Goal: Task Accomplishment & Management: Use online tool/utility

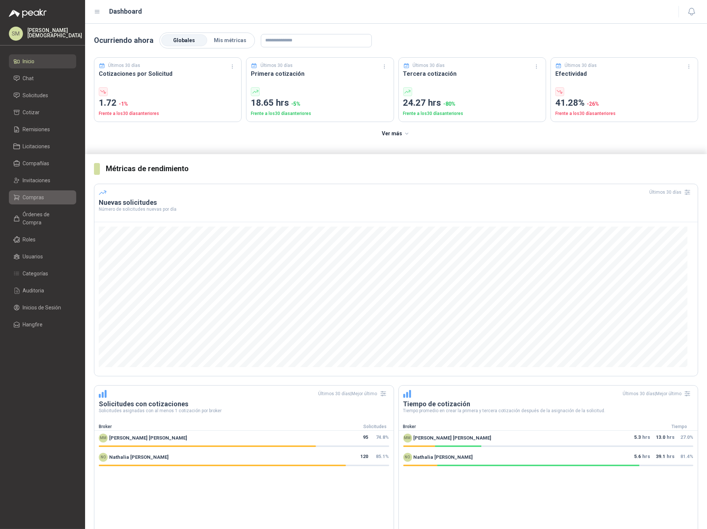
click at [40, 199] on span "Compras" at bounding box center [33, 197] width 21 height 8
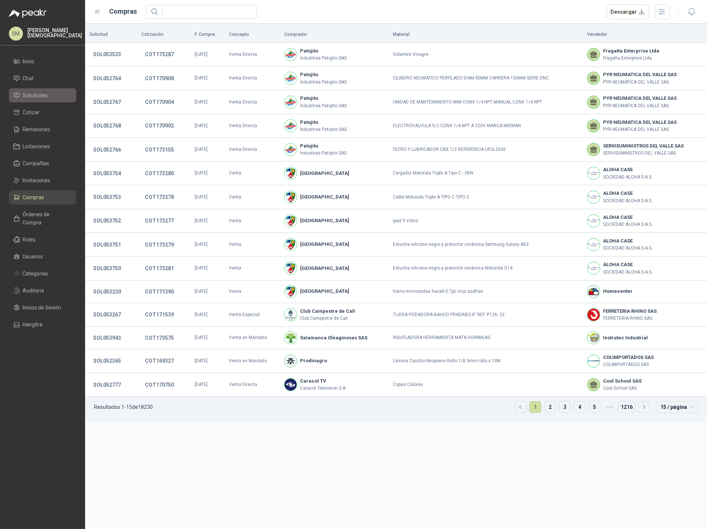
click at [38, 96] on span "Solicitudes" at bounding box center [36, 95] width 26 height 8
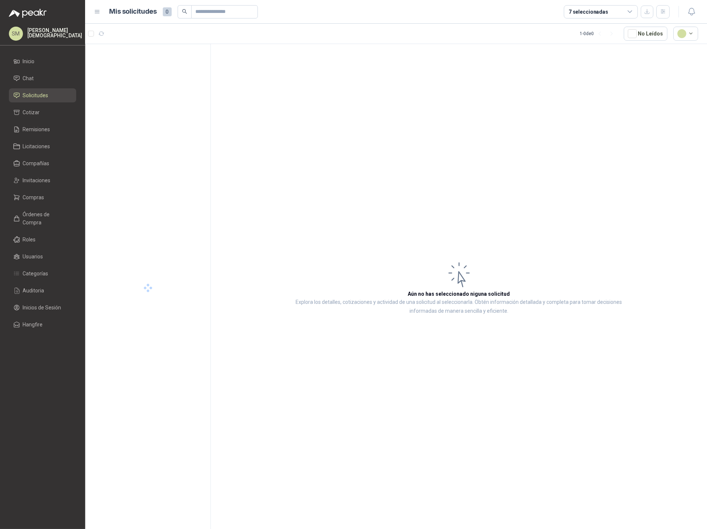
click at [38, 96] on span "Solicitudes" at bounding box center [36, 95] width 26 height 8
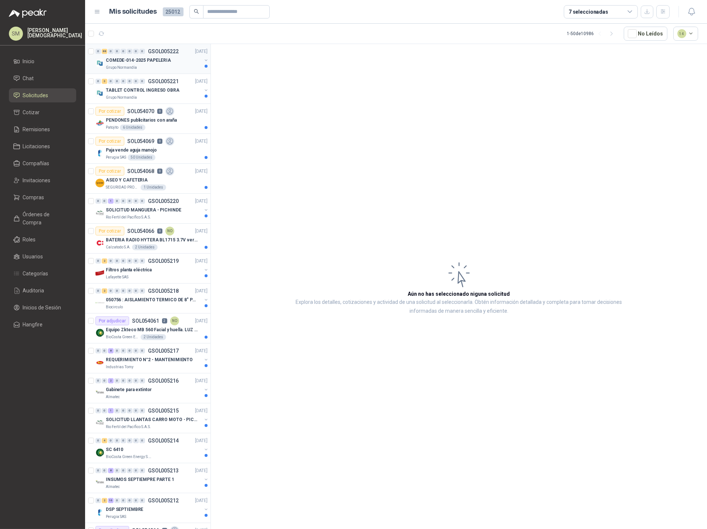
click at [146, 66] on div "Grupo Normandía" at bounding box center [154, 68] width 96 height 6
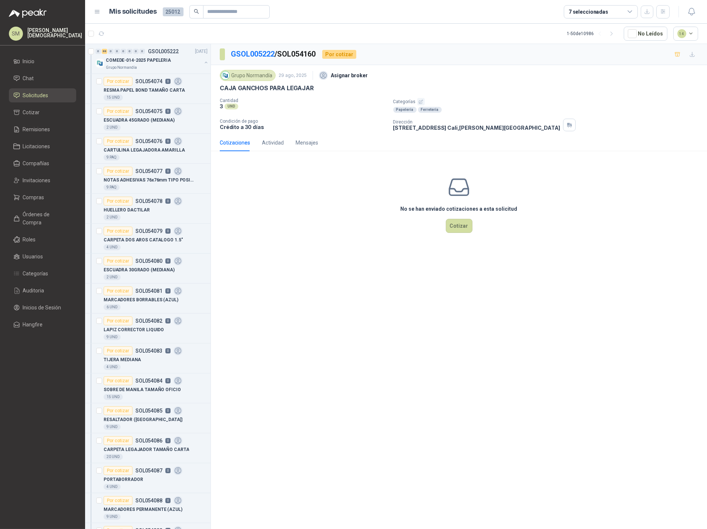
click at [418, 103] on icon "button" at bounding box center [420, 101] width 5 height 5
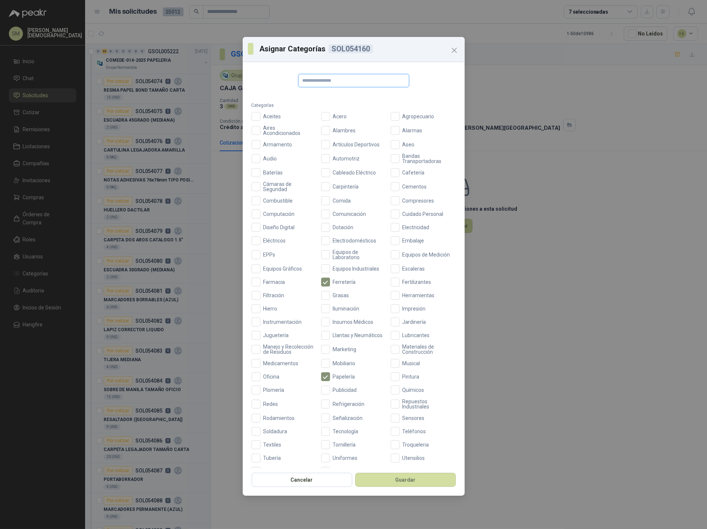
click at [332, 81] on input "text" at bounding box center [353, 80] width 111 height 13
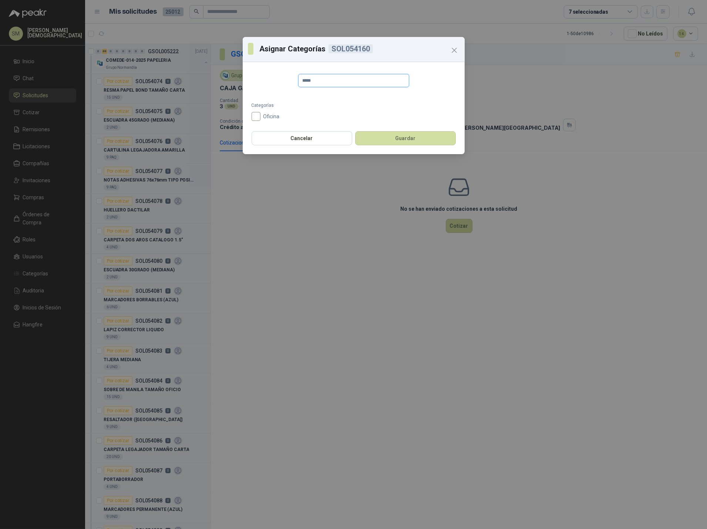
type input "*****"
click at [261, 116] on span "Oficina" at bounding box center [271, 116] width 22 height 5
click at [384, 137] on button "Guardar" at bounding box center [405, 138] width 101 height 14
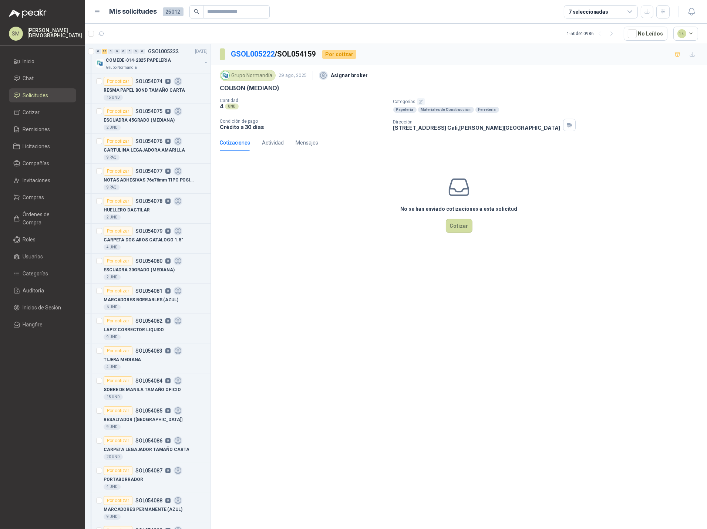
click at [422, 102] on icon "button" at bounding box center [420, 101] width 5 height 5
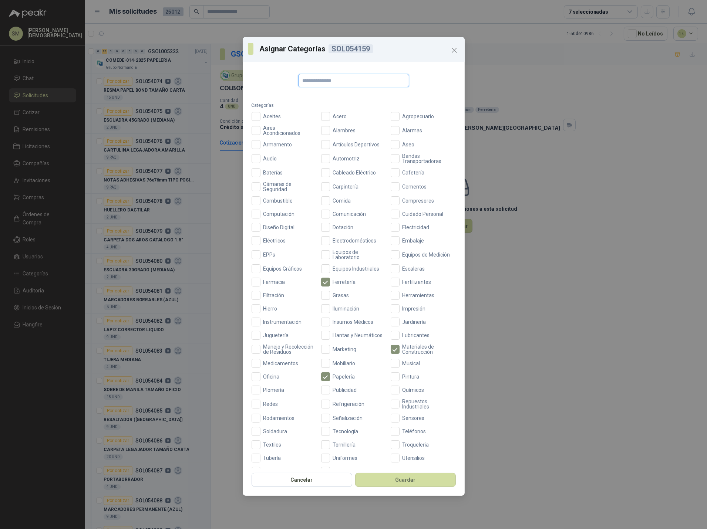
click at [376, 84] on input "text" at bounding box center [353, 80] width 111 height 13
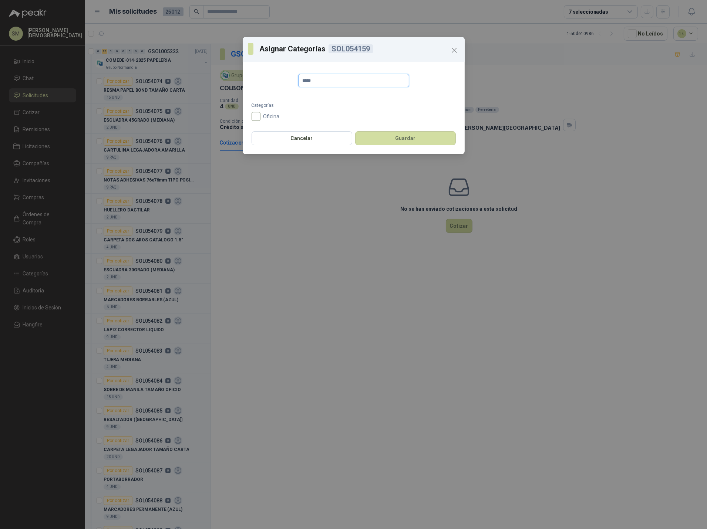
type input "*****"
click at [271, 114] on span "Oficina" at bounding box center [271, 116] width 22 height 5
click at [381, 133] on button "Guardar" at bounding box center [405, 138] width 101 height 14
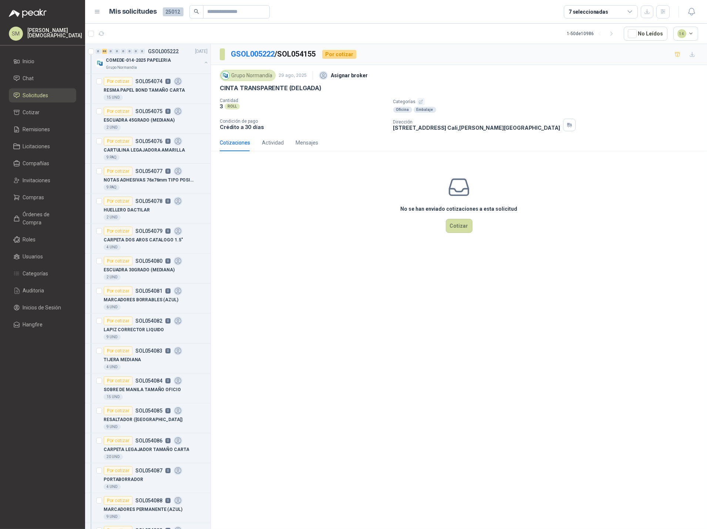
click at [420, 102] on icon "button" at bounding box center [420, 101] width 5 height 5
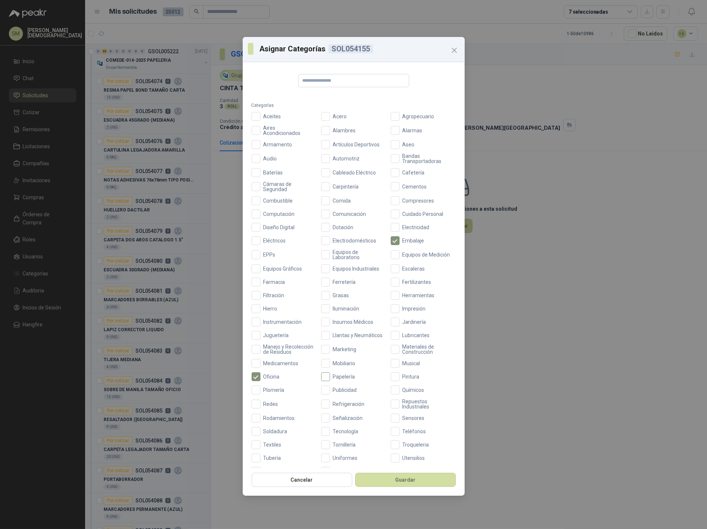
click at [330, 379] on span "Papelería" at bounding box center [344, 376] width 28 height 5
click at [394, 481] on button "Guardar" at bounding box center [405, 480] width 101 height 14
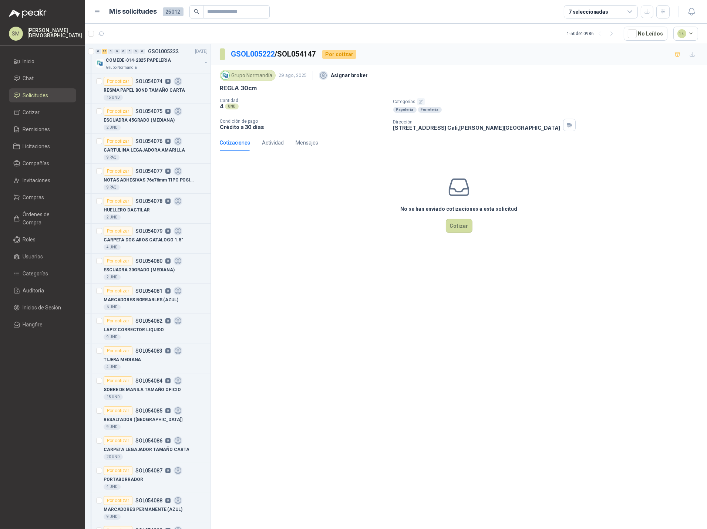
click at [418, 99] on icon "button" at bounding box center [420, 101] width 5 height 5
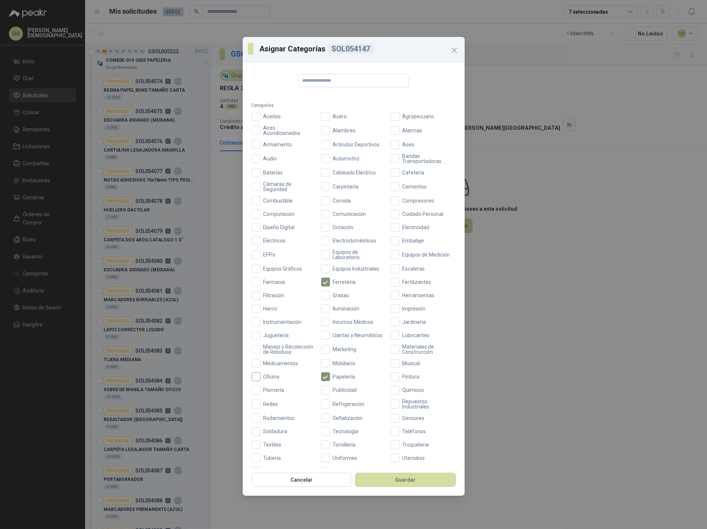
click at [271, 379] on span "Oficina" at bounding box center [271, 376] width 22 height 5
click at [420, 480] on button "Guardar" at bounding box center [405, 480] width 101 height 14
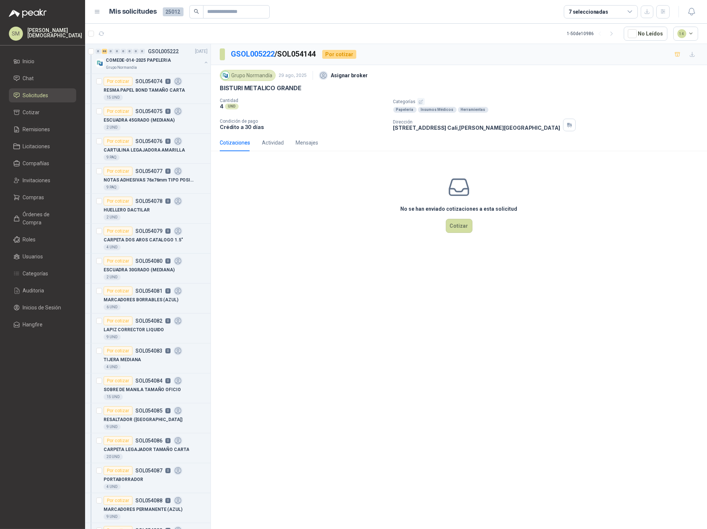
click at [420, 102] on icon "button" at bounding box center [420, 101] width 5 height 5
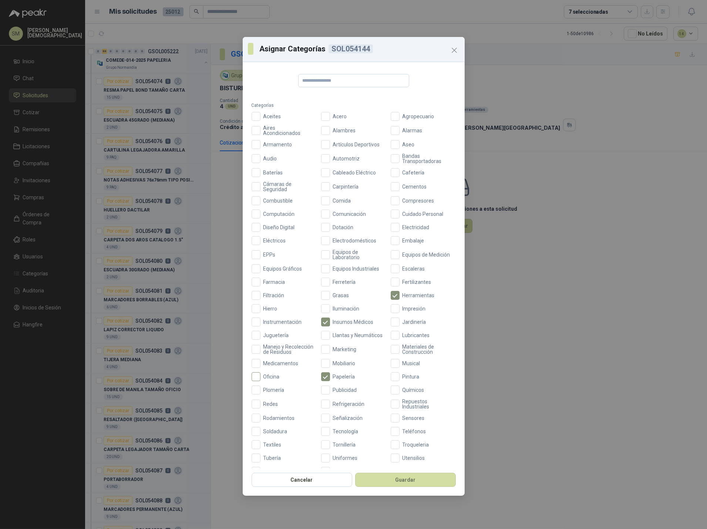
click at [275, 379] on span "Oficina" at bounding box center [271, 376] width 22 height 5
click at [416, 478] on button "Guardar" at bounding box center [405, 480] width 101 height 14
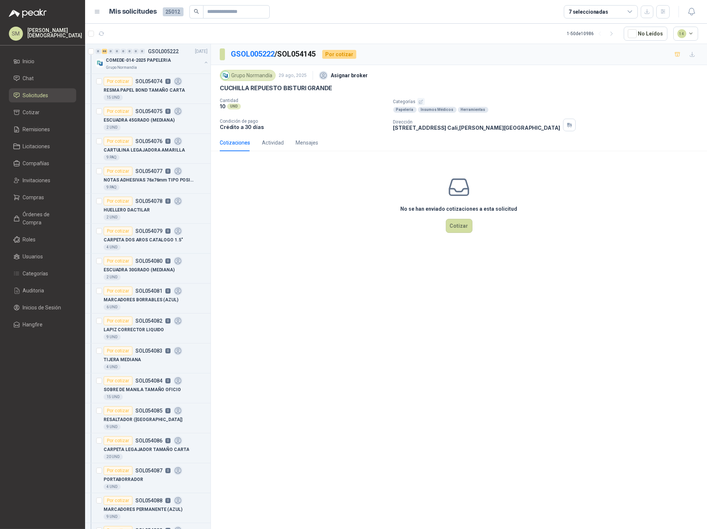
click at [419, 102] on icon "button" at bounding box center [421, 102] width 4 height 4
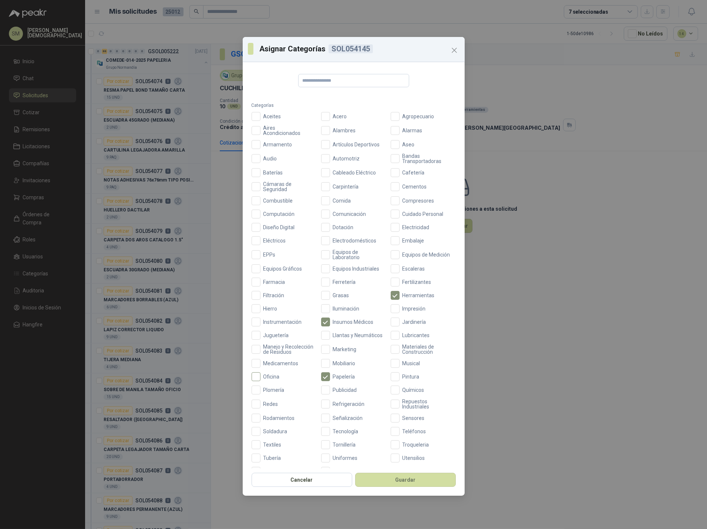
click at [276, 379] on span "Oficina" at bounding box center [271, 376] width 22 height 5
click at [430, 485] on button "Guardar" at bounding box center [405, 480] width 101 height 14
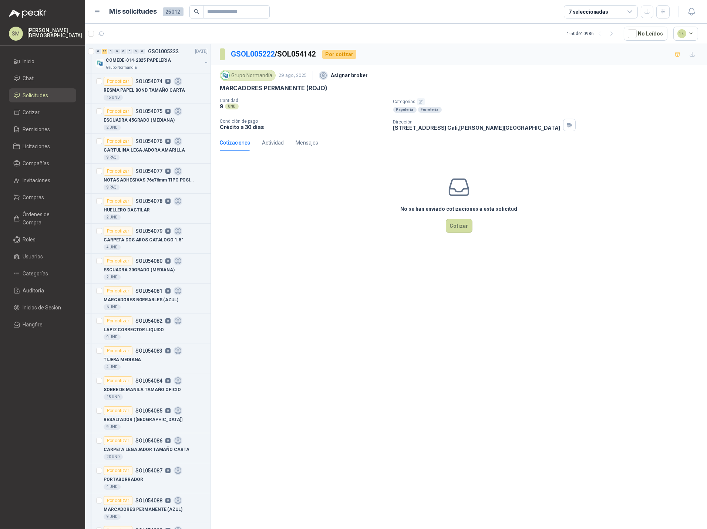
click at [421, 102] on icon "button" at bounding box center [420, 101] width 5 height 5
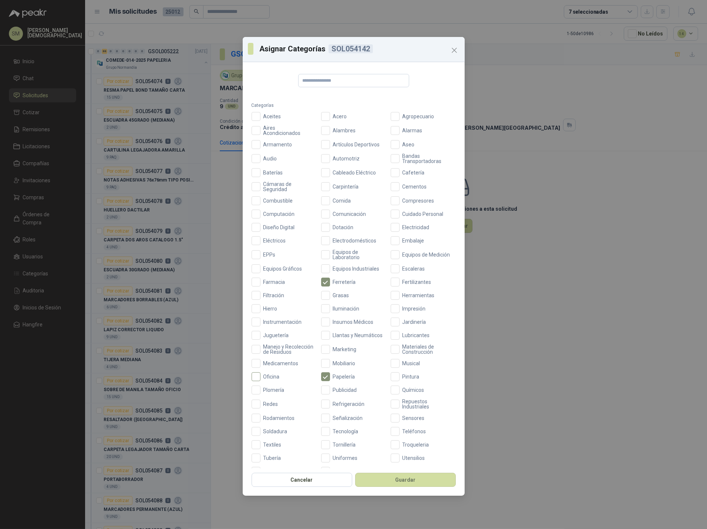
click at [265, 379] on span "Oficina" at bounding box center [271, 376] width 22 height 5
click at [425, 481] on button "Guardar" at bounding box center [405, 480] width 101 height 14
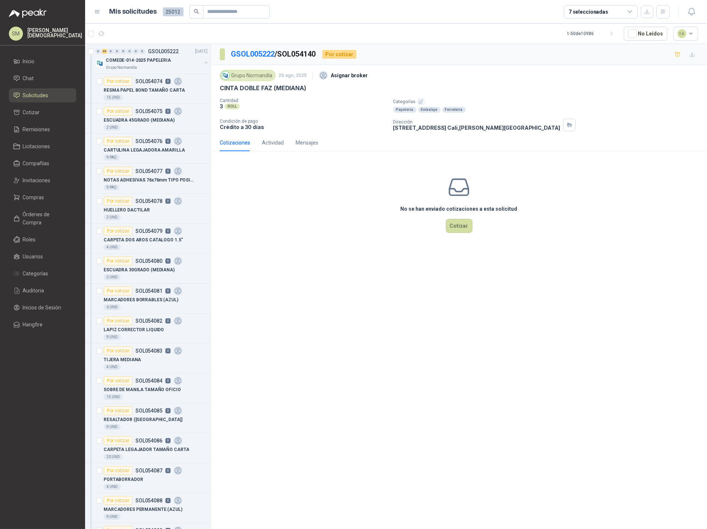
click at [421, 102] on icon "button" at bounding box center [420, 101] width 5 height 5
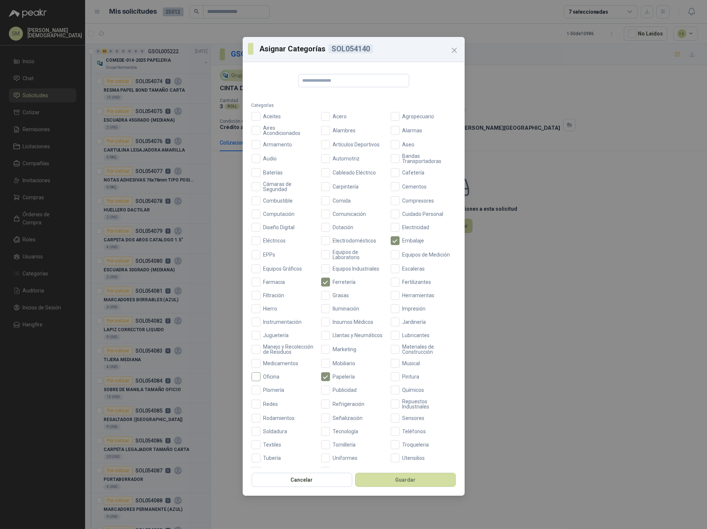
click at [266, 379] on span "Oficina" at bounding box center [271, 376] width 22 height 5
click at [402, 478] on button "Guardar" at bounding box center [405, 480] width 101 height 14
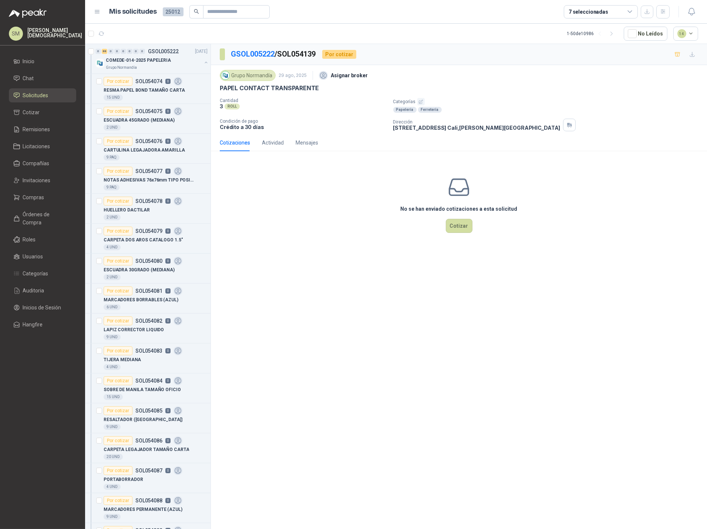
click at [418, 101] on icon "button" at bounding box center [420, 101] width 5 height 5
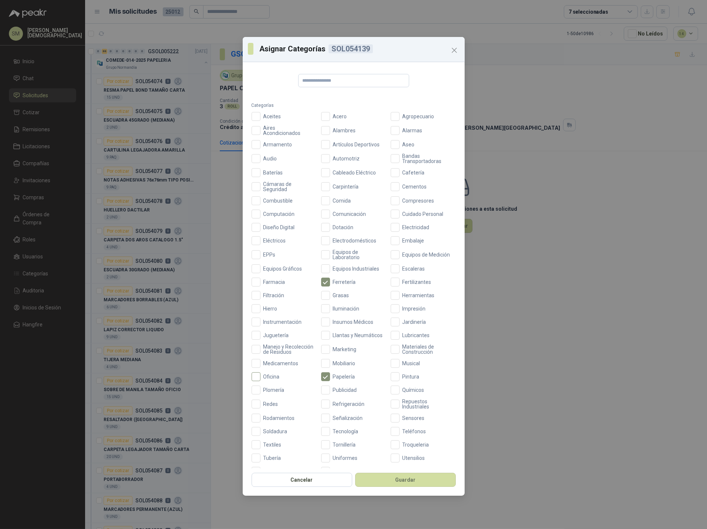
click at [273, 379] on span "Oficina" at bounding box center [271, 376] width 22 height 5
click at [399, 480] on button "Guardar" at bounding box center [405, 480] width 101 height 14
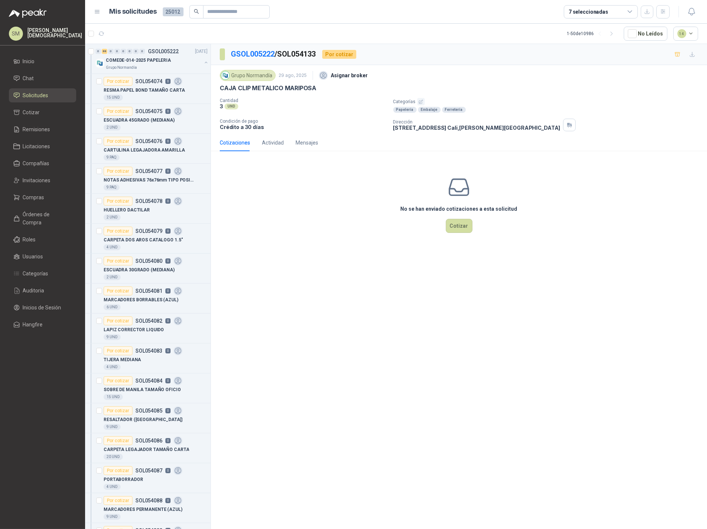
click at [420, 101] on icon "button" at bounding box center [420, 101] width 5 height 5
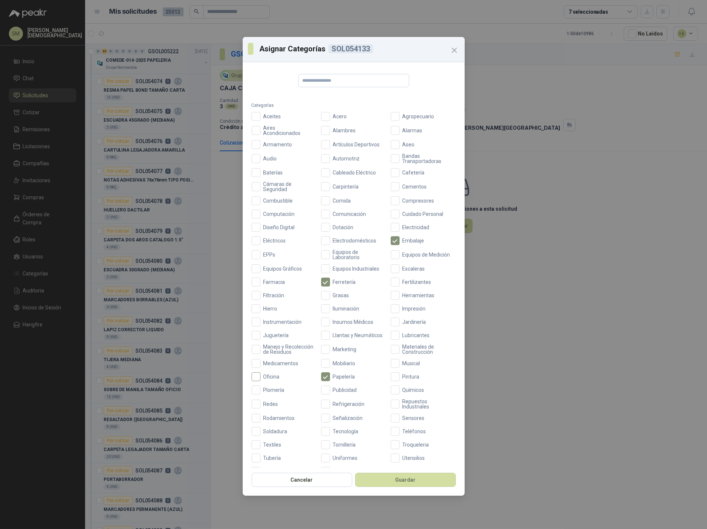
click at [274, 379] on span "Oficina" at bounding box center [271, 376] width 22 height 5
click at [402, 480] on button "Guardar" at bounding box center [405, 480] width 101 height 14
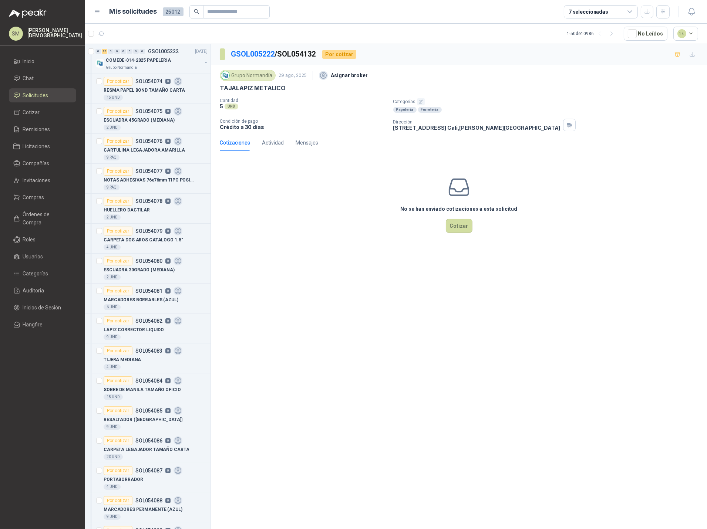
click at [420, 100] on icon "button" at bounding box center [420, 101] width 5 height 5
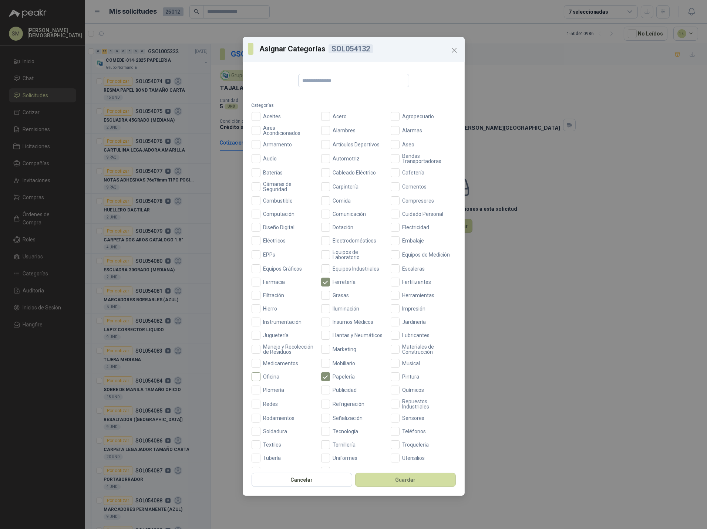
click at [273, 379] on span "Oficina" at bounding box center [271, 376] width 22 height 5
click at [393, 481] on button "Guardar" at bounding box center [405, 480] width 101 height 14
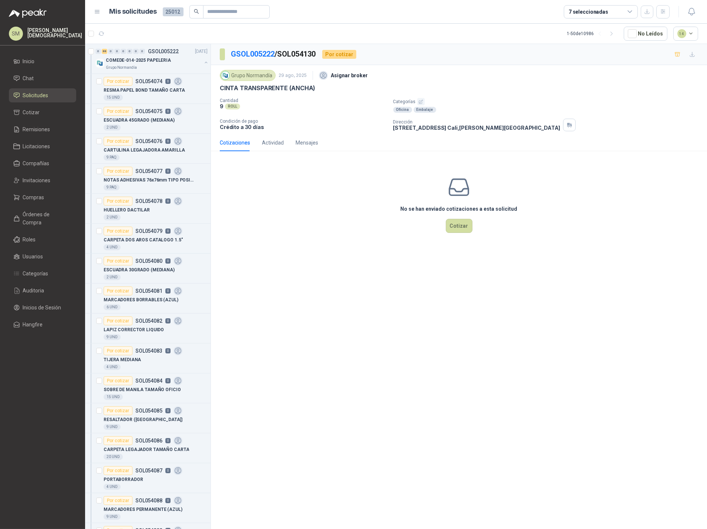
click at [420, 99] on icon "button" at bounding box center [420, 101] width 5 height 5
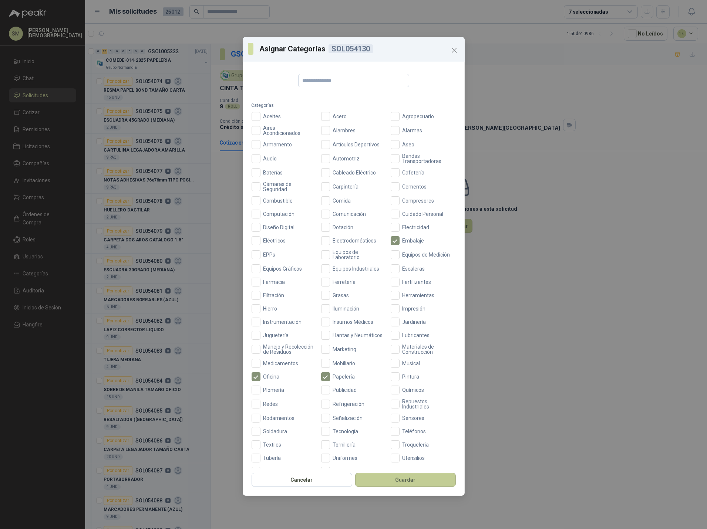
click at [422, 480] on button "Guardar" at bounding box center [405, 480] width 101 height 14
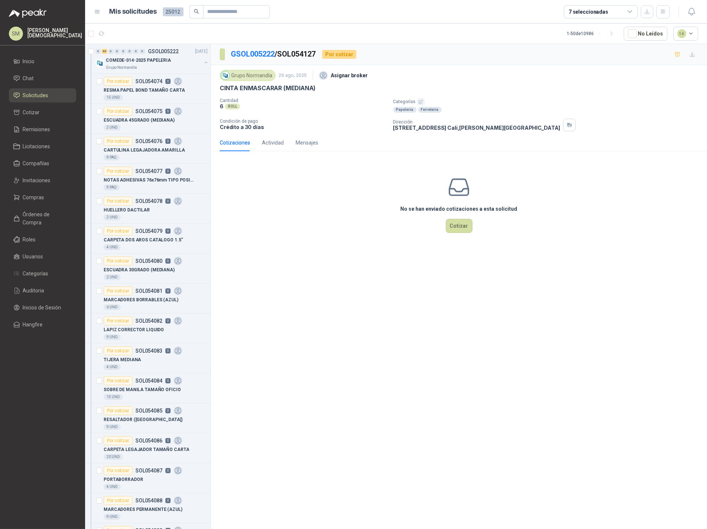
click at [418, 103] on icon "button" at bounding box center [420, 101] width 5 height 5
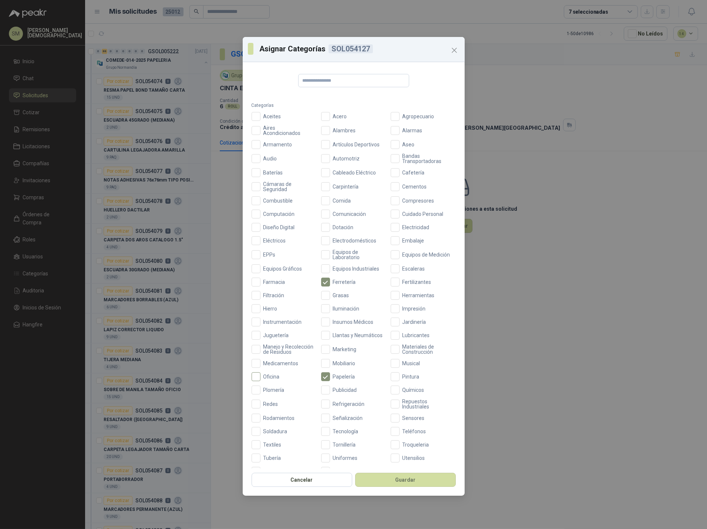
click at [274, 379] on span "Oficina" at bounding box center [271, 376] width 22 height 5
click at [393, 476] on button "Guardar" at bounding box center [405, 480] width 101 height 14
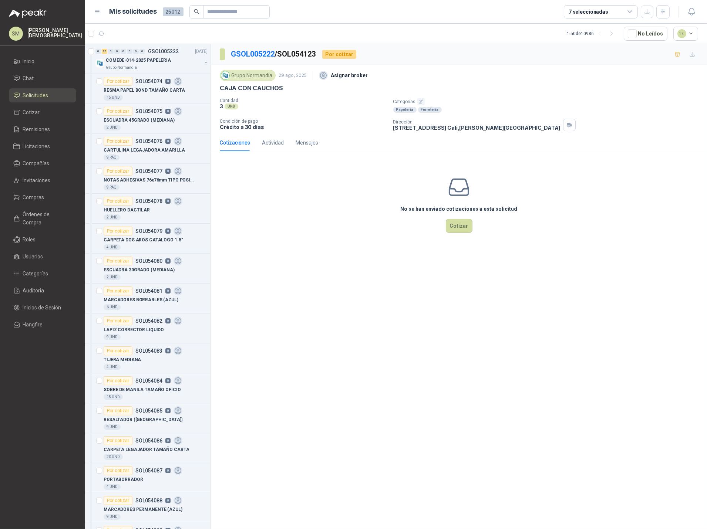
click at [420, 101] on icon "button" at bounding box center [420, 101] width 5 height 5
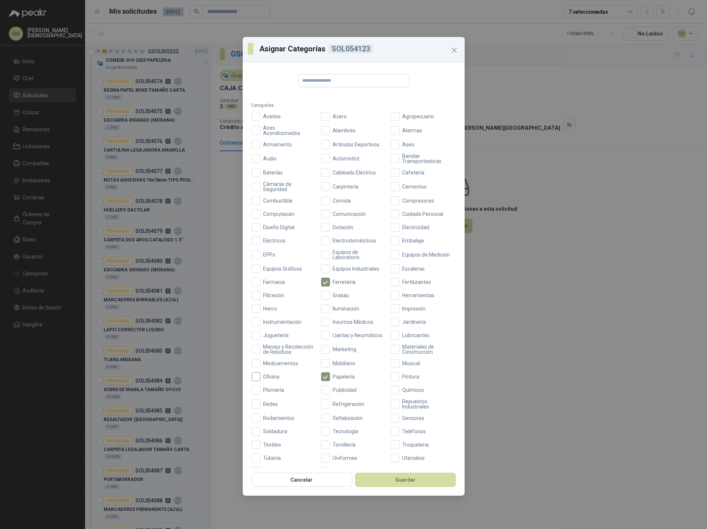
click at [274, 379] on span "Oficina" at bounding box center [271, 376] width 22 height 5
click at [399, 480] on button "Guardar" at bounding box center [405, 480] width 101 height 14
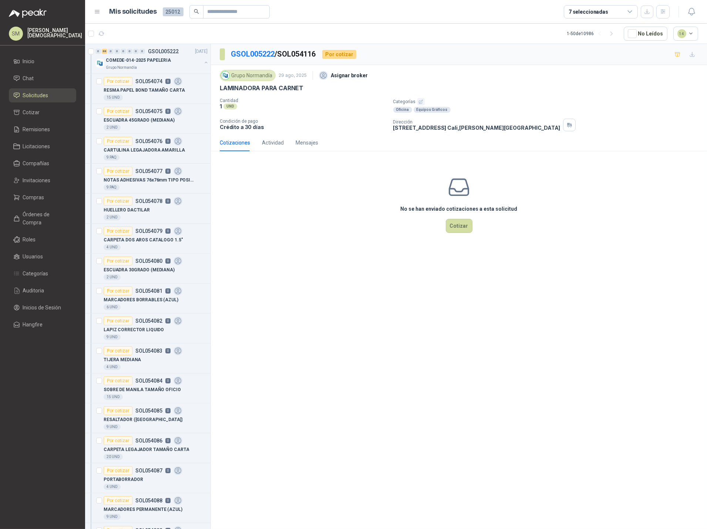
click at [419, 102] on icon "button" at bounding box center [420, 101] width 5 height 5
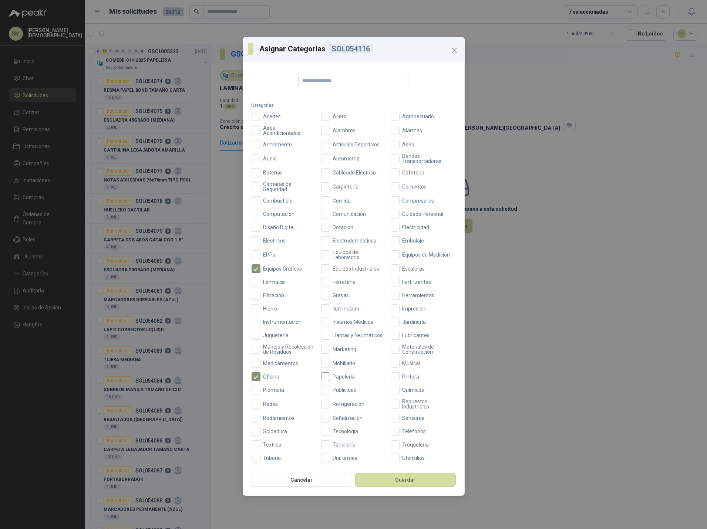
click at [330, 379] on span "Papelería" at bounding box center [344, 376] width 28 height 5
click at [415, 482] on button "Guardar" at bounding box center [405, 480] width 101 height 14
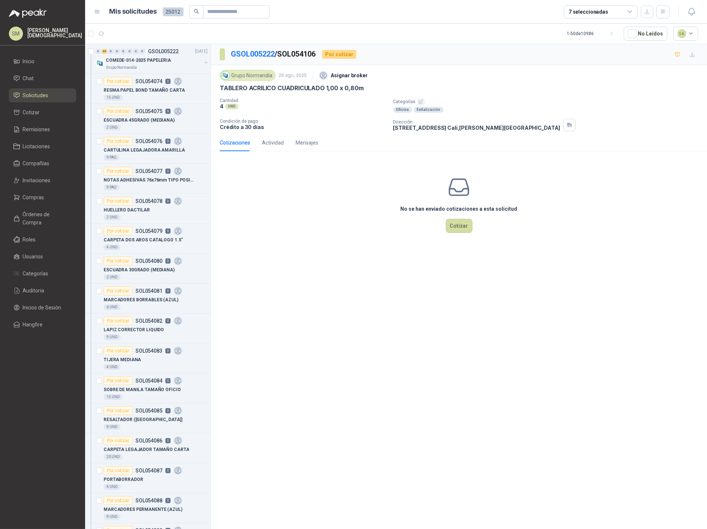
click at [419, 101] on icon "button" at bounding box center [420, 101] width 5 height 5
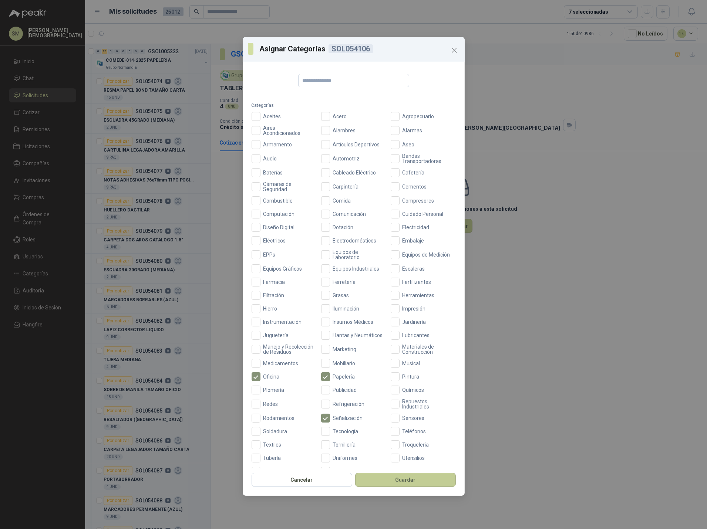
click at [417, 478] on button "Guardar" at bounding box center [405, 480] width 101 height 14
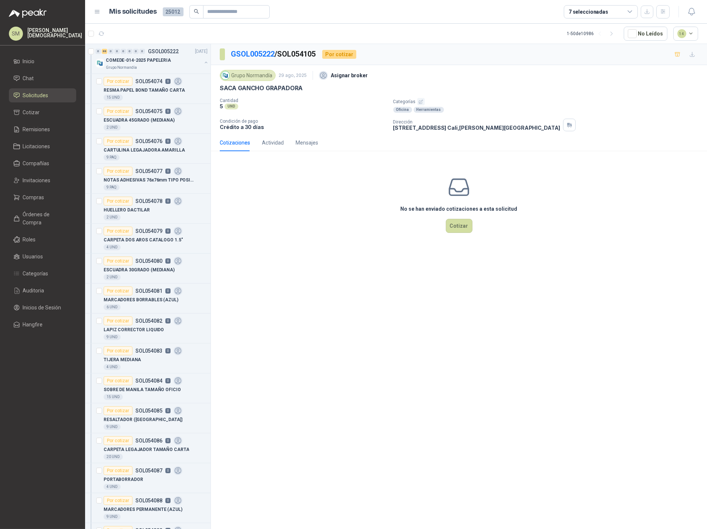
click at [419, 100] on icon "button" at bounding box center [420, 101] width 5 height 5
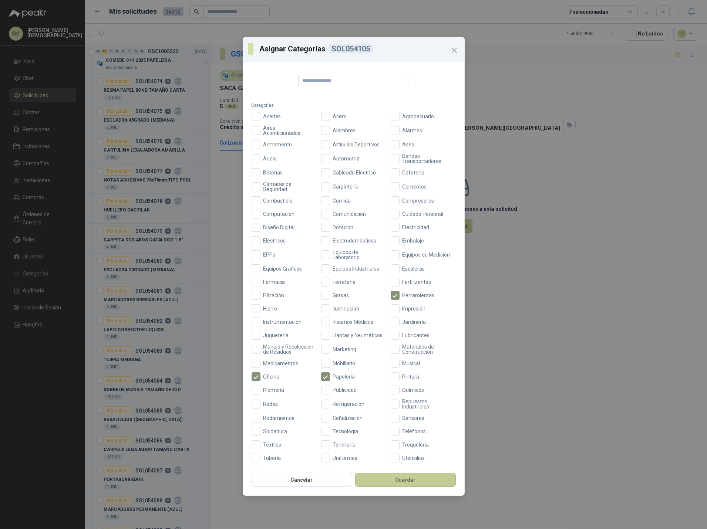
click at [395, 481] on button "Guardar" at bounding box center [405, 480] width 101 height 14
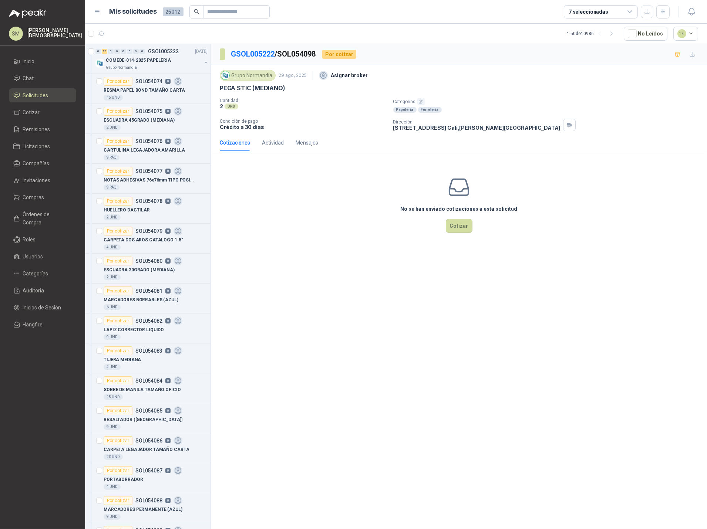
click at [419, 101] on icon "button" at bounding box center [420, 101] width 5 height 5
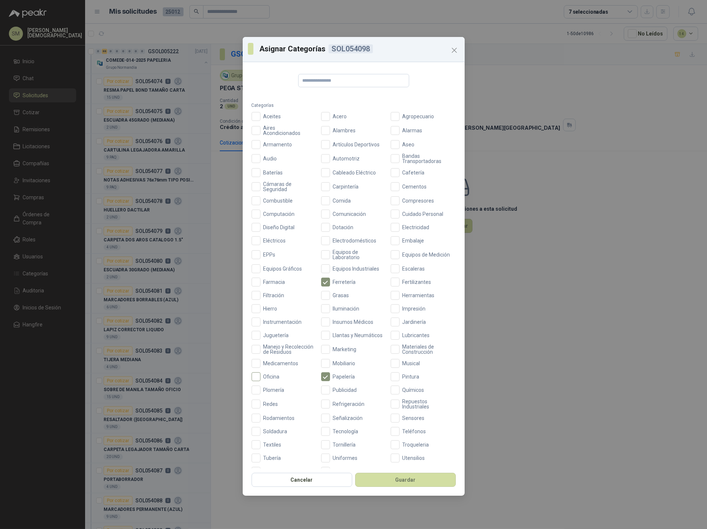
click at [273, 379] on span "Oficina" at bounding box center [271, 376] width 22 height 5
click at [404, 480] on button "Guardar" at bounding box center [405, 480] width 101 height 14
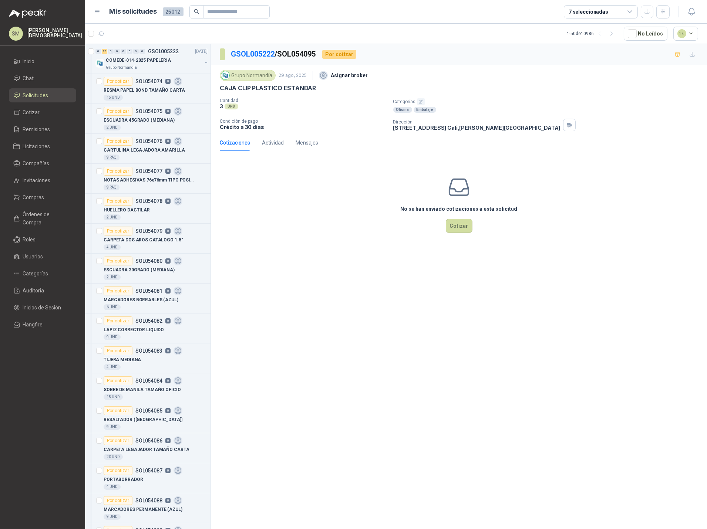
click at [419, 101] on icon "button" at bounding box center [421, 102] width 4 height 4
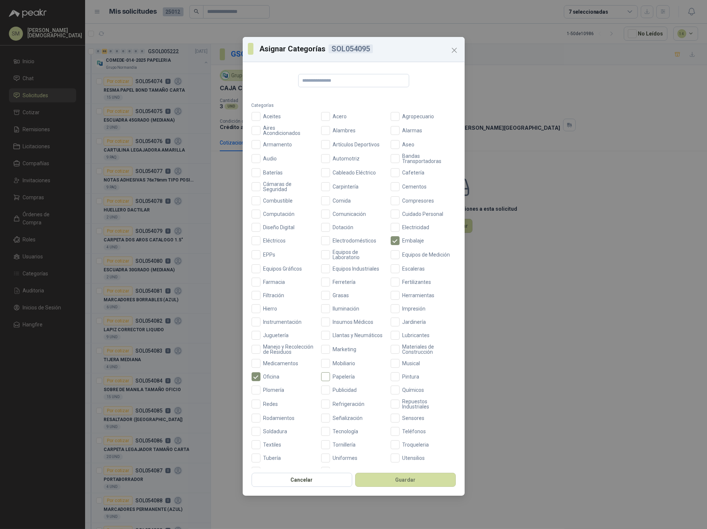
click at [330, 379] on span "Papelería" at bounding box center [344, 376] width 28 height 5
click at [398, 481] on button "Guardar" at bounding box center [405, 480] width 101 height 14
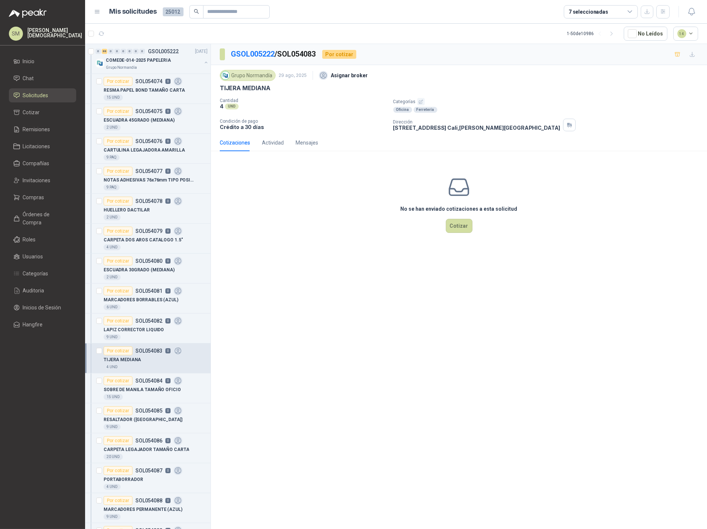
click at [420, 102] on icon "button" at bounding box center [421, 102] width 4 height 4
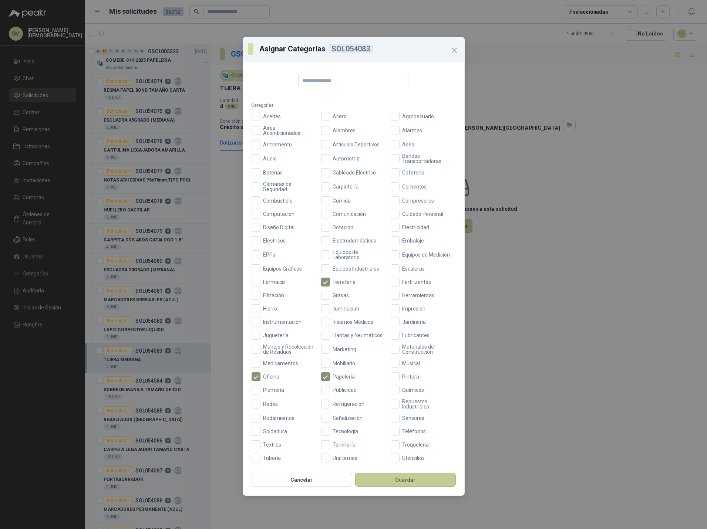
click at [401, 478] on button "Guardar" at bounding box center [405, 480] width 101 height 14
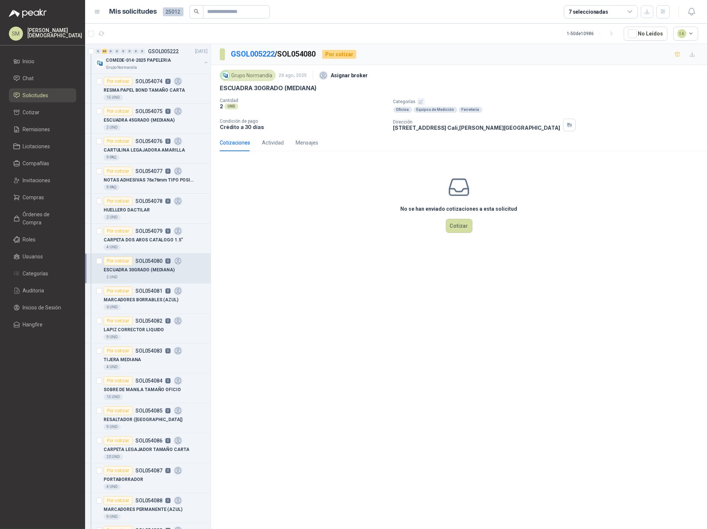
click at [419, 101] on icon "button" at bounding box center [421, 102] width 4 height 4
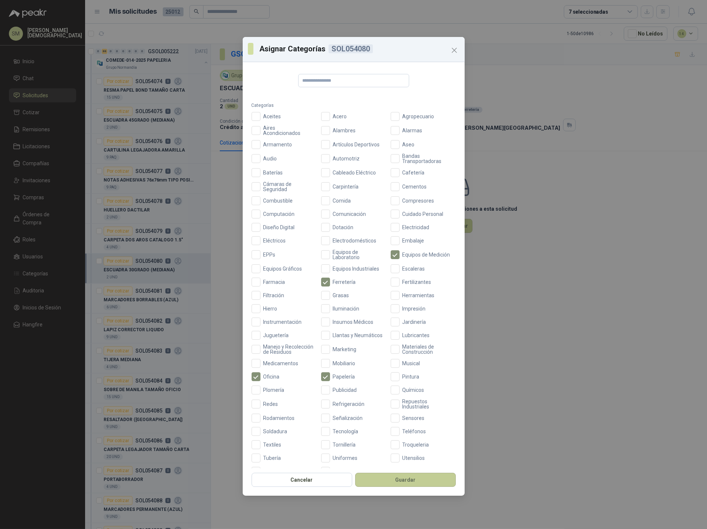
click at [417, 483] on button "Guardar" at bounding box center [405, 480] width 101 height 14
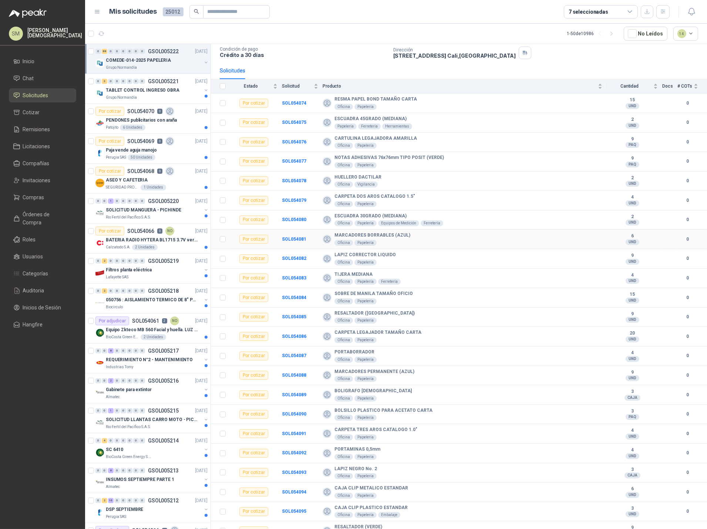
scroll to position [50, 0]
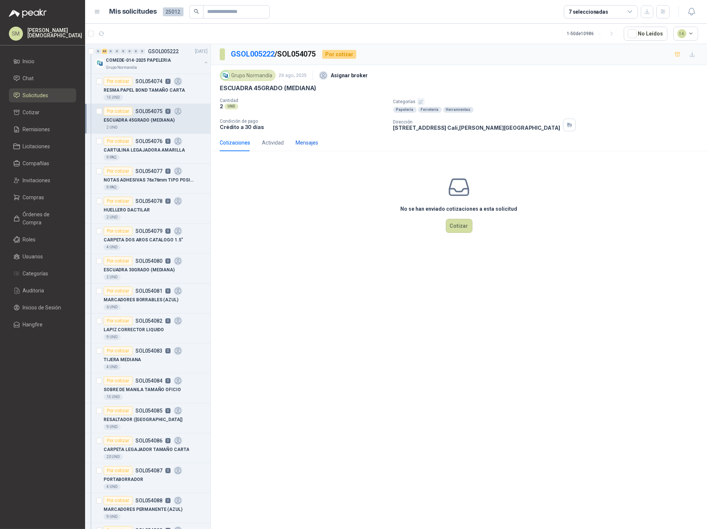
drag, startPoint x: 301, startPoint y: 143, endPoint x: 288, endPoint y: 145, distance: 13.0
click at [301, 143] on div "Mensajes" at bounding box center [306, 143] width 23 height 8
click at [270, 144] on div "Actividad" at bounding box center [273, 143] width 22 height 8
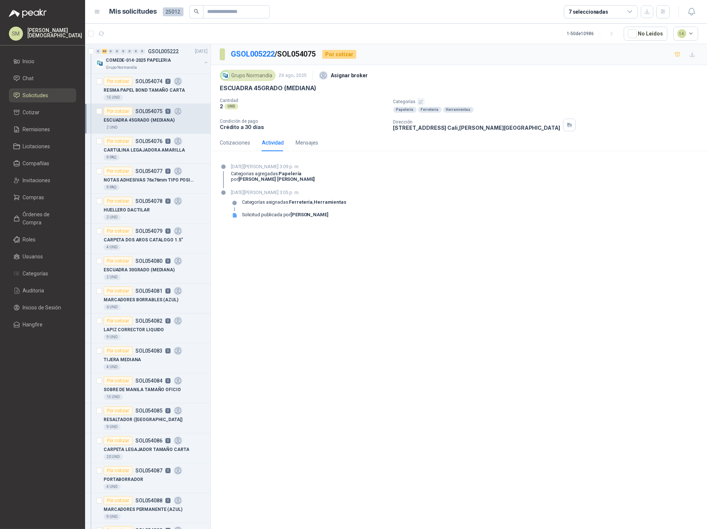
click at [420, 102] on icon "button" at bounding box center [420, 101] width 5 height 5
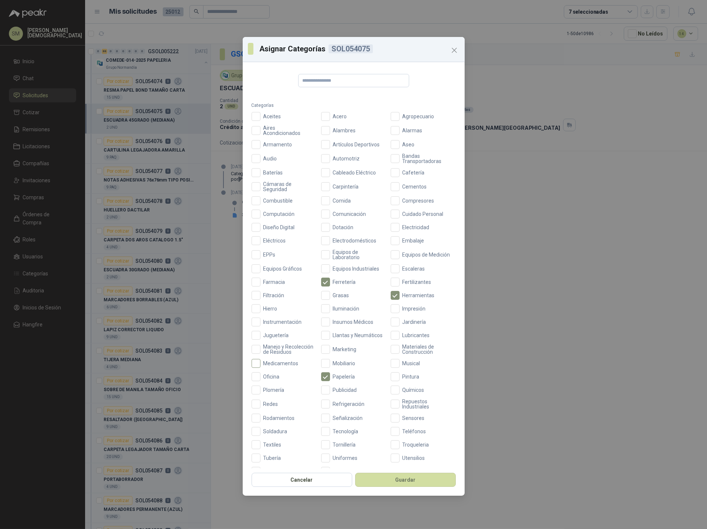
drag, startPoint x: 270, startPoint y: 385, endPoint x: 281, endPoint y: 369, distance: 19.2
click at [270, 379] on span "Oficina" at bounding box center [271, 376] width 22 height 5
click at [399, 482] on button "Guardar" at bounding box center [405, 480] width 101 height 14
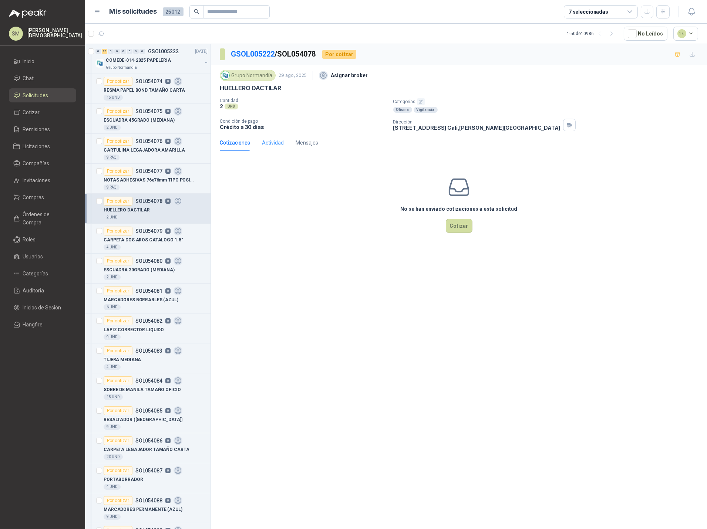
click at [282, 140] on div "Cotizaciones Actividad Mensajes" at bounding box center [269, 142] width 98 height 17
click at [279, 144] on div "Actividad" at bounding box center [273, 143] width 22 height 8
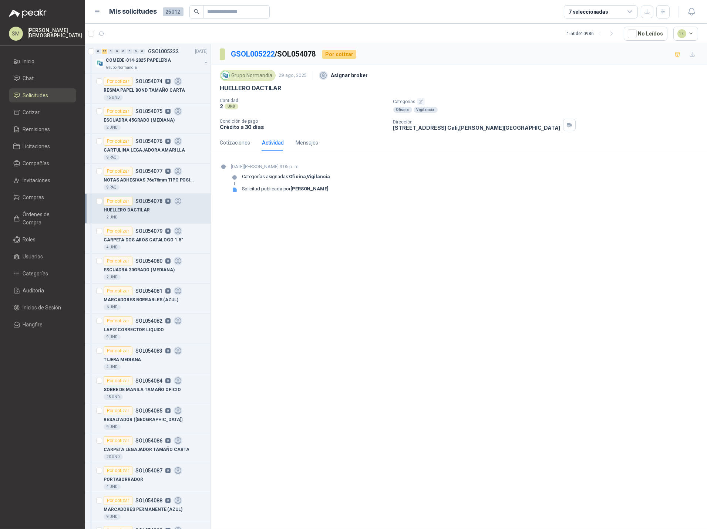
click at [420, 102] on icon "button" at bounding box center [420, 101] width 5 height 5
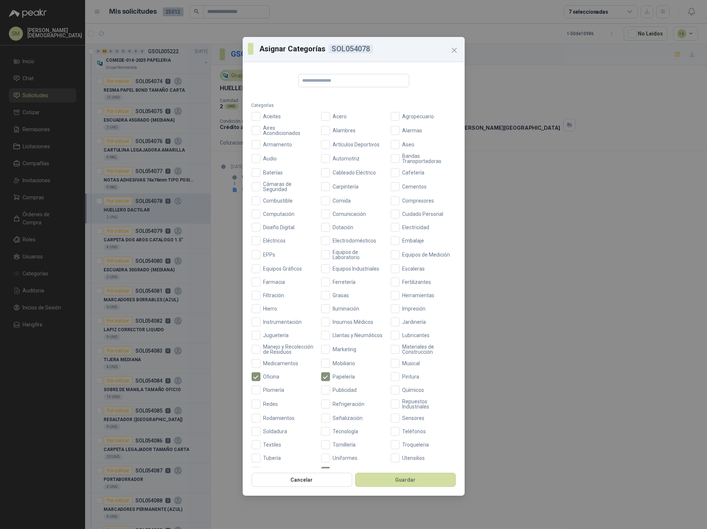
scroll to position [20, 0]
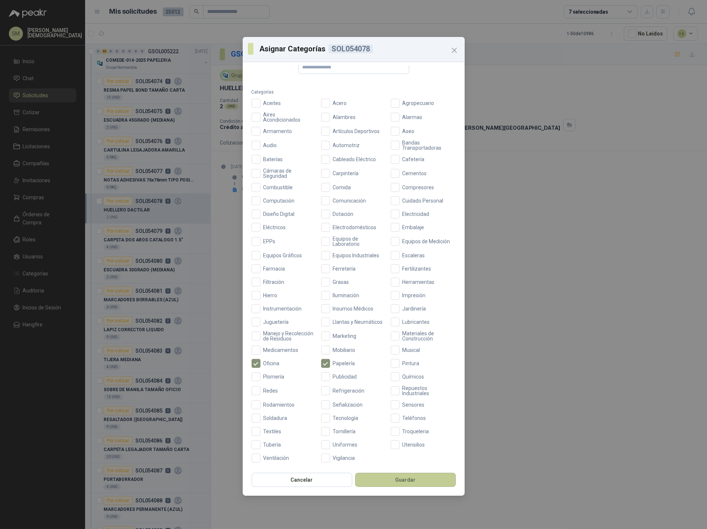
click at [388, 477] on button "Guardar" at bounding box center [405, 480] width 101 height 14
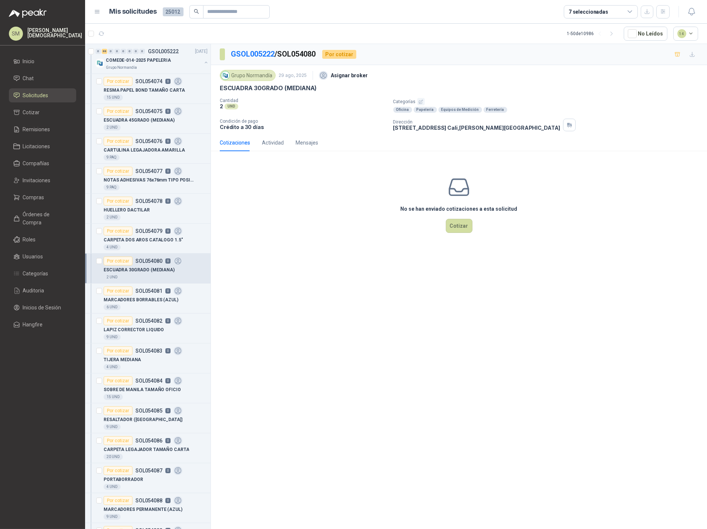
click at [420, 102] on icon "button" at bounding box center [421, 102] width 4 height 4
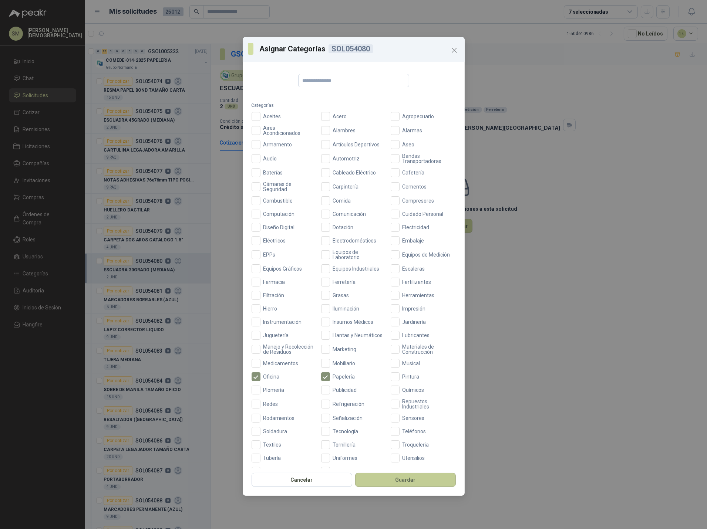
click at [410, 483] on button "Guardar" at bounding box center [405, 480] width 101 height 14
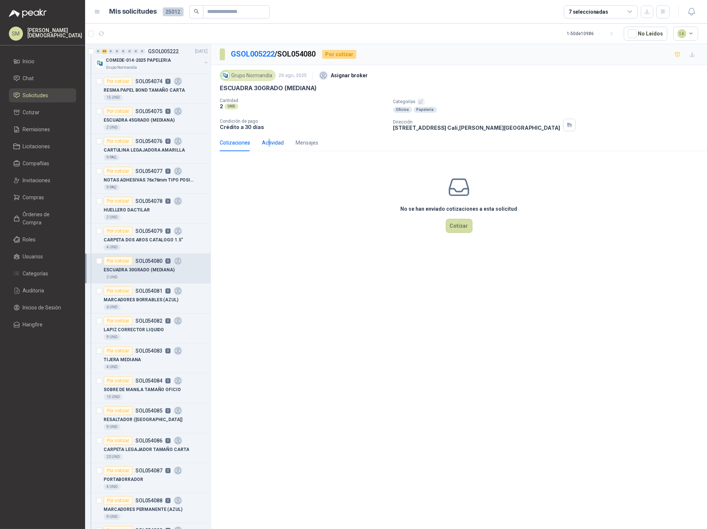
drag, startPoint x: 268, startPoint y: 144, endPoint x: 275, endPoint y: 144, distance: 7.8
click at [268, 144] on div "Actividad" at bounding box center [273, 143] width 22 height 8
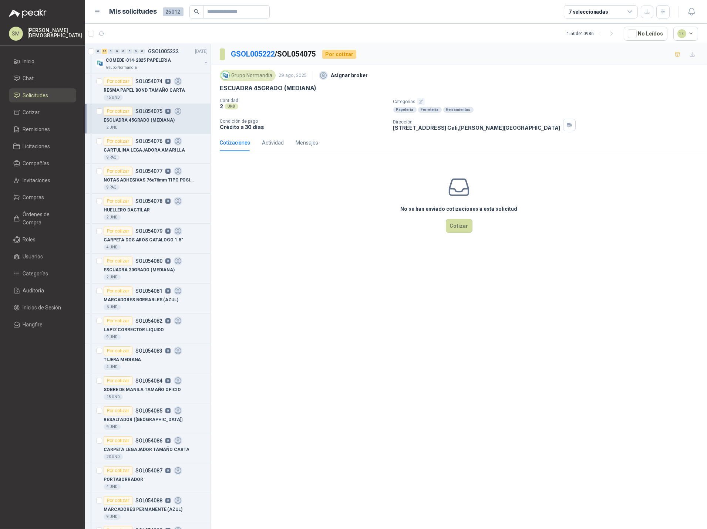
click at [422, 102] on icon "button" at bounding box center [420, 101] width 5 height 5
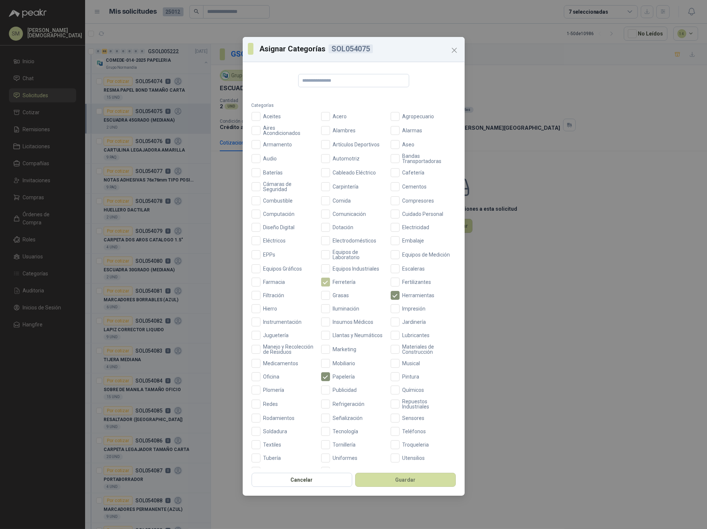
click at [341, 281] on span "Ferretería" at bounding box center [344, 282] width 29 height 5
click at [260, 379] on span "Oficina" at bounding box center [271, 376] width 22 height 5
click at [413, 483] on button "Guardar" at bounding box center [405, 480] width 101 height 14
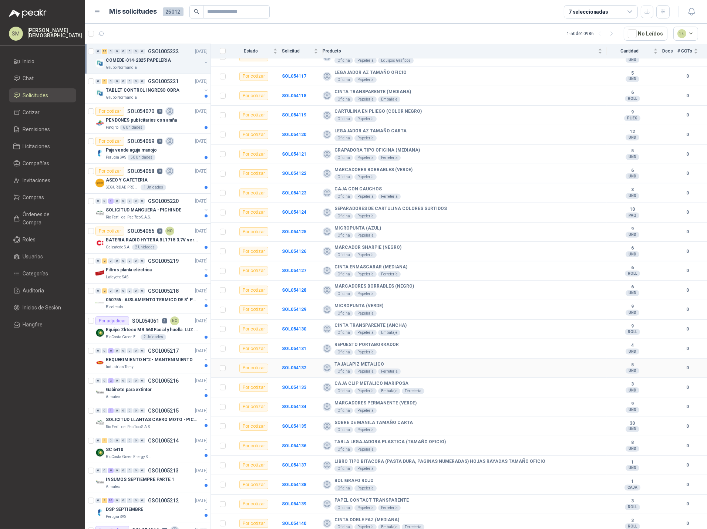
scroll to position [913, 0]
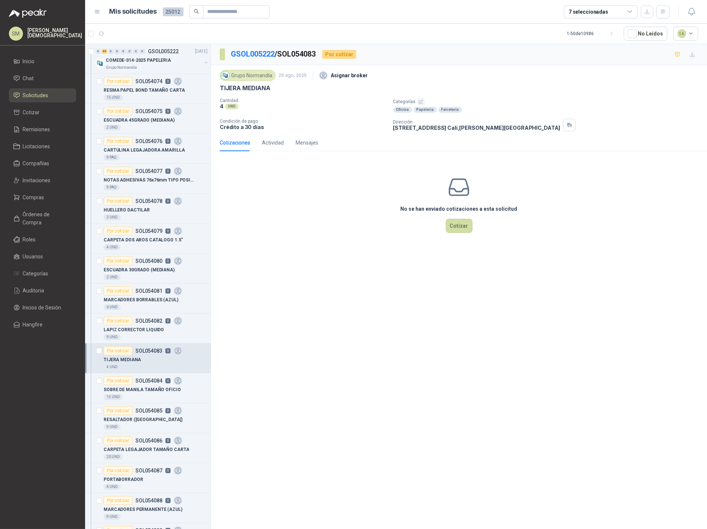
click at [420, 101] on icon "button" at bounding box center [420, 101] width 5 height 5
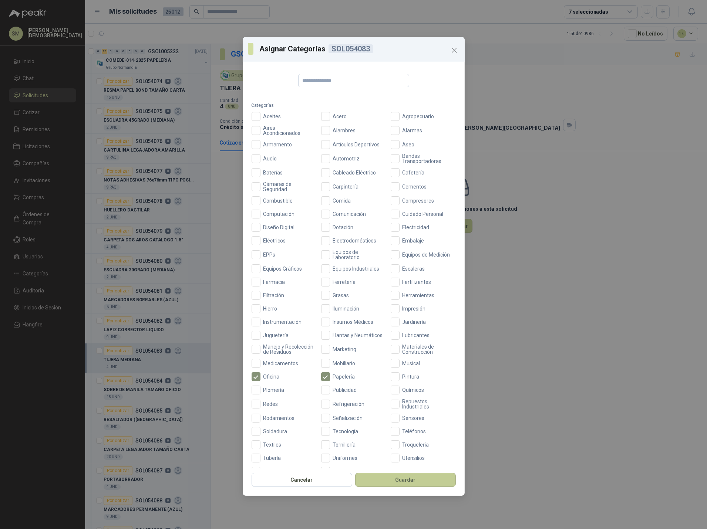
click at [400, 476] on button "Guardar" at bounding box center [405, 480] width 101 height 14
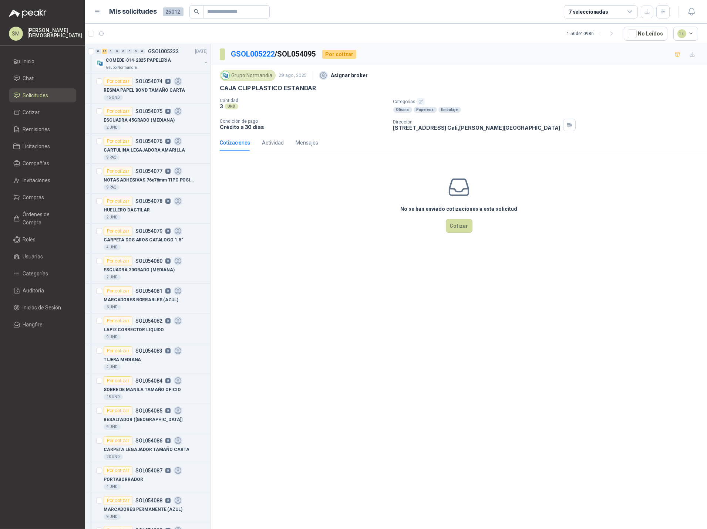
click at [418, 101] on icon "button" at bounding box center [420, 101] width 5 height 5
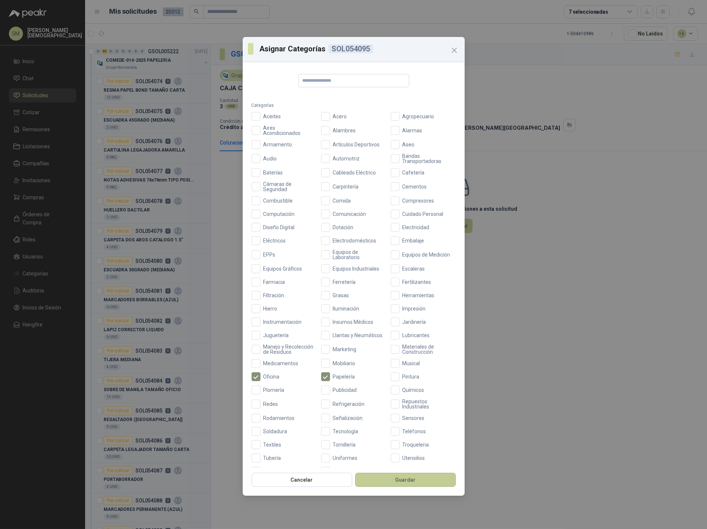
click at [426, 479] on button "Guardar" at bounding box center [405, 480] width 101 height 14
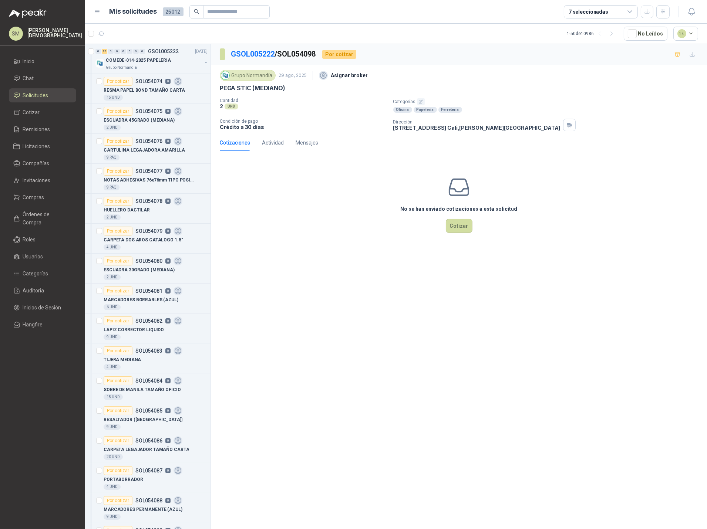
click at [418, 103] on icon "button" at bounding box center [420, 101] width 5 height 5
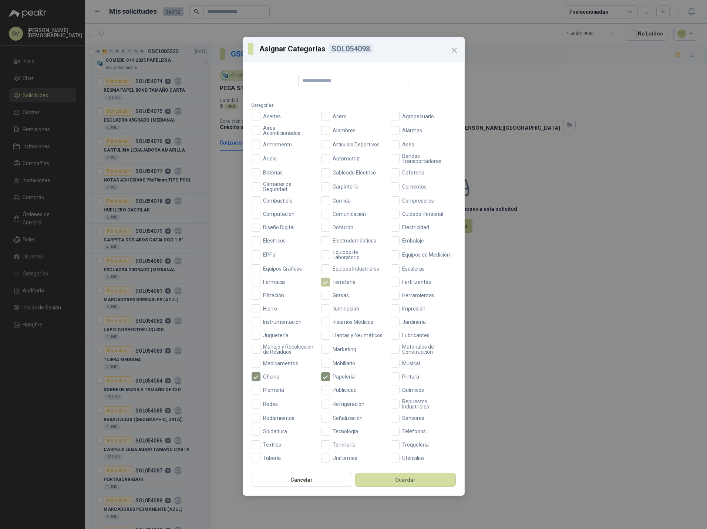
click at [351, 281] on span "Ferretería" at bounding box center [344, 282] width 29 height 5
click at [395, 477] on button "Guardar" at bounding box center [405, 480] width 101 height 14
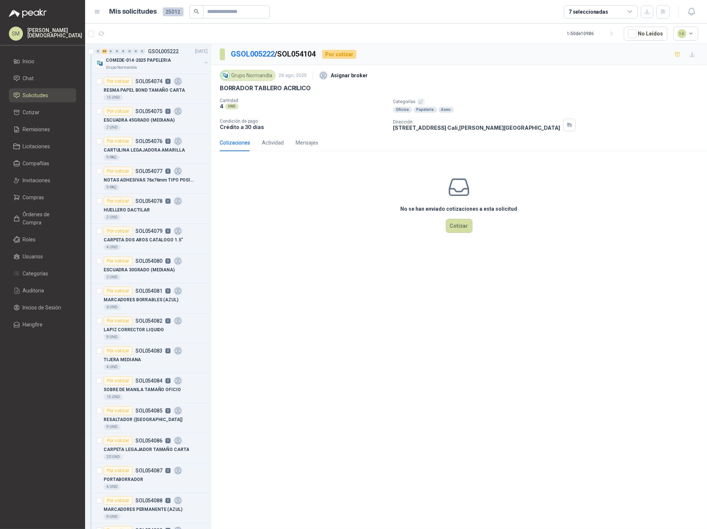
click at [420, 101] on icon "button" at bounding box center [421, 102] width 4 height 4
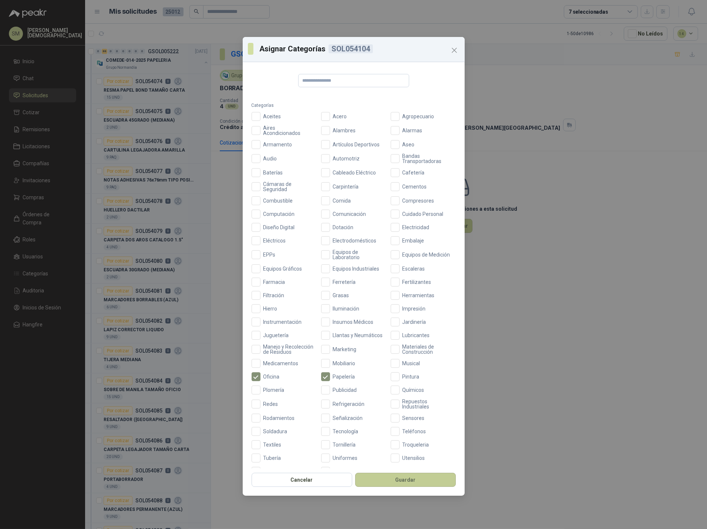
click at [403, 480] on button "Guardar" at bounding box center [405, 480] width 101 height 14
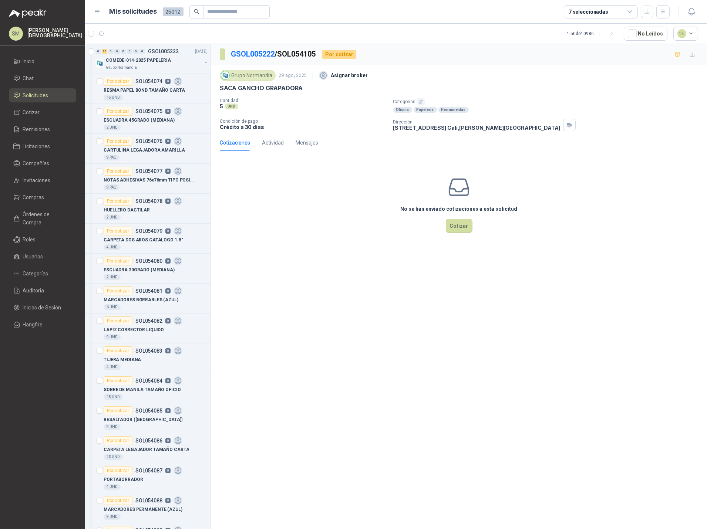
click at [420, 101] on icon "button" at bounding box center [420, 101] width 5 height 5
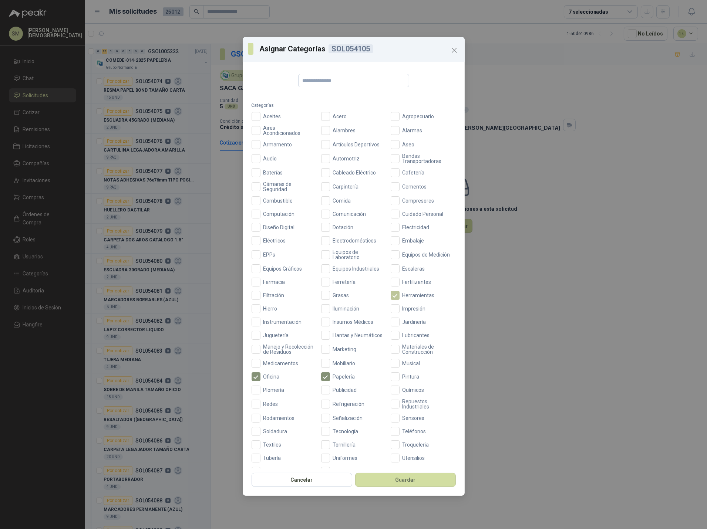
click at [402, 295] on span "Herramientas" at bounding box center [418, 295] width 38 height 5
click at [392, 476] on button "Guardar" at bounding box center [405, 480] width 101 height 14
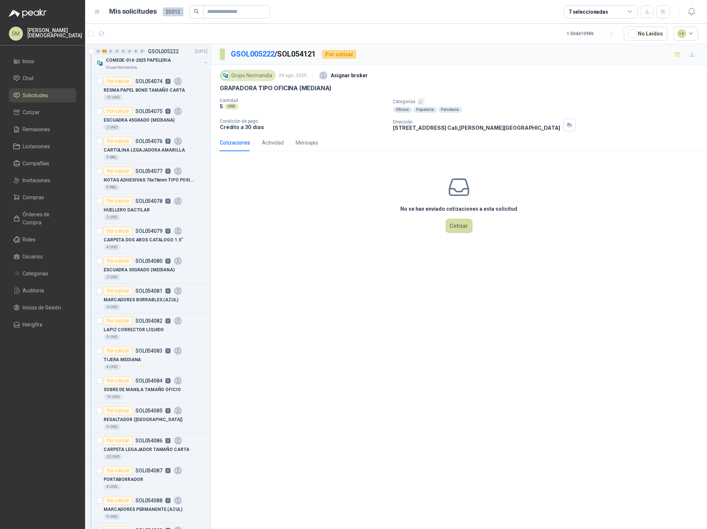
click at [420, 102] on icon "button" at bounding box center [420, 101] width 5 height 5
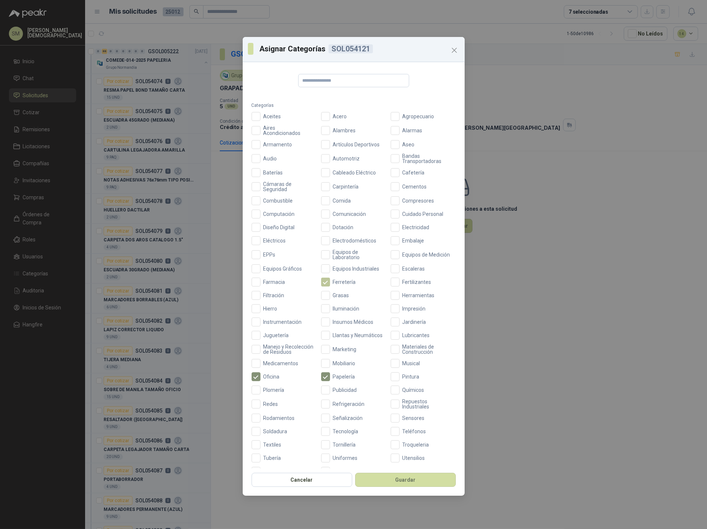
click at [330, 280] on span "Ferretería" at bounding box center [344, 282] width 29 height 5
click at [406, 478] on button "Guardar" at bounding box center [405, 480] width 101 height 14
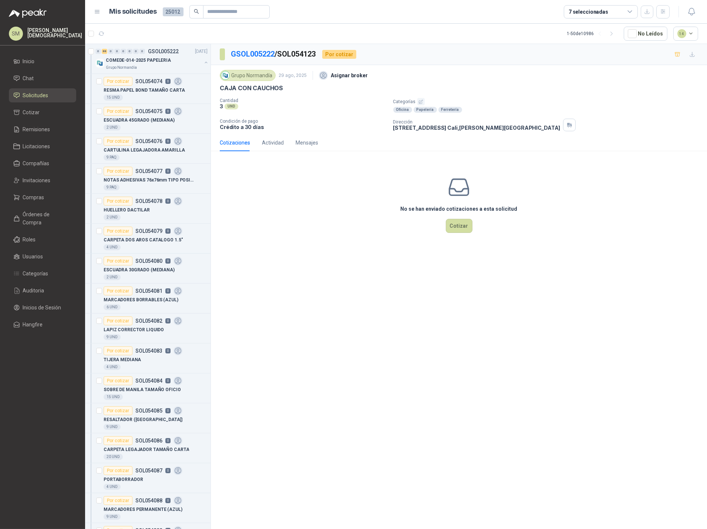
click at [420, 101] on icon "button" at bounding box center [421, 102] width 4 height 4
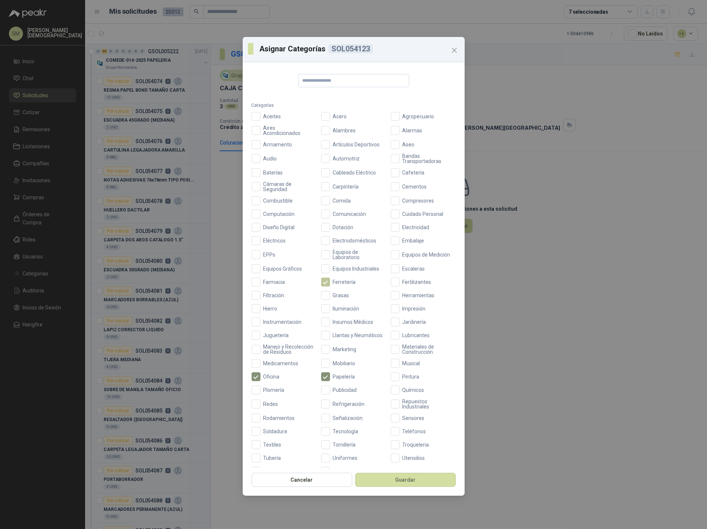
click at [332, 283] on span "Ferretería" at bounding box center [344, 282] width 29 height 5
click at [431, 480] on button "Guardar" at bounding box center [405, 480] width 101 height 14
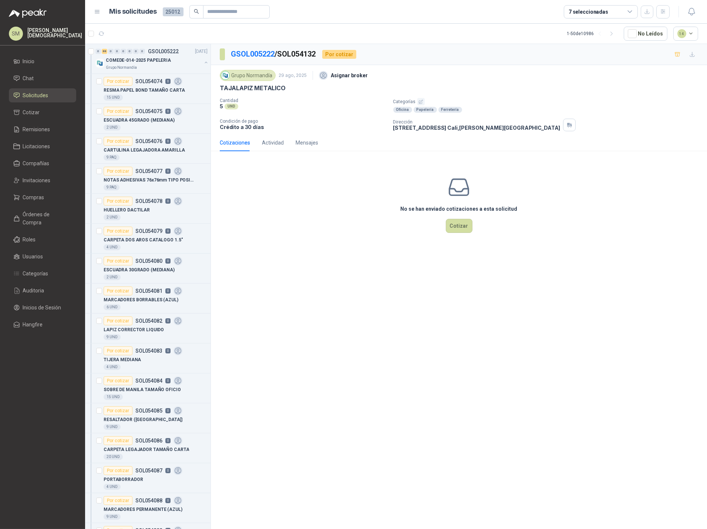
click at [419, 102] on icon "button" at bounding box center [421, 102] width 4 height 4
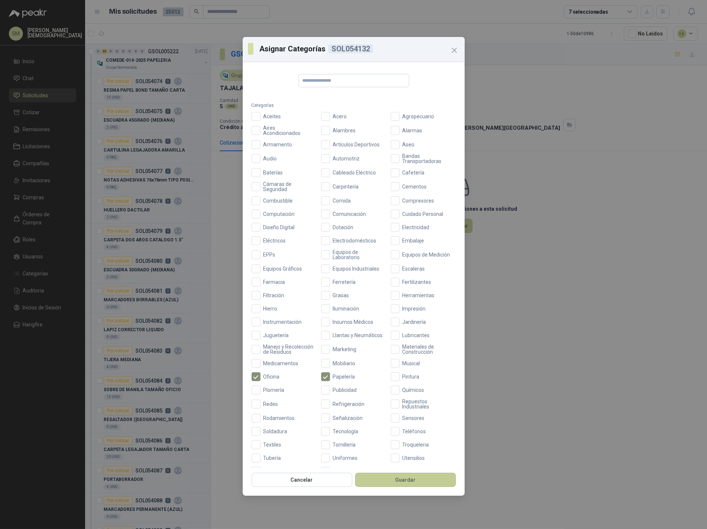
click at [418, 483] on button "Guardar" at bounding box center [405, 480] width 101 height 14
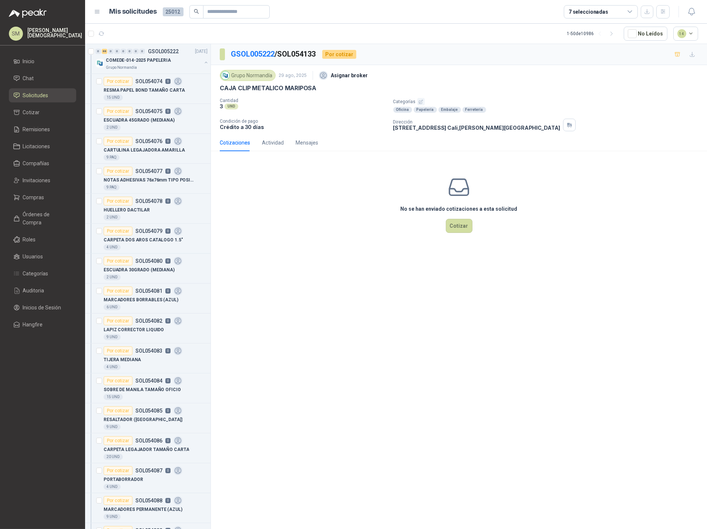
click at [419, 102] on icon "button" at bounding box center [420, 101] width 5 height 5
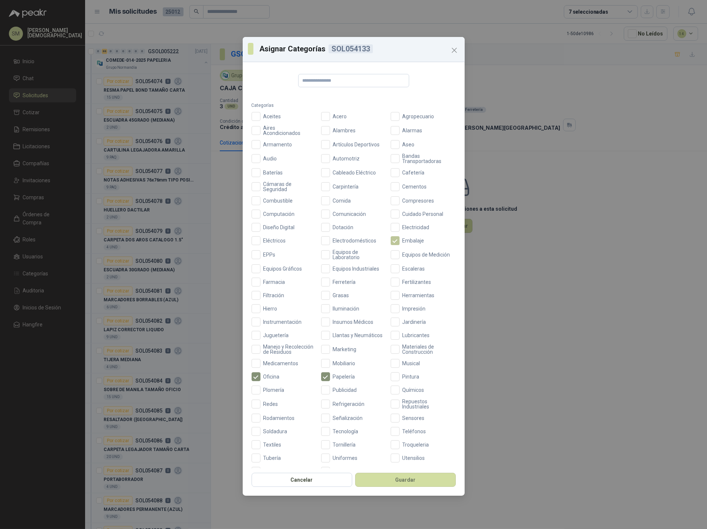
click at [407, 240] on span "Embalaje" at bounding box center [413, 240] width 28 height 5
click at [413, 478] on button "Guardar" at bounding box center [405, 480] width 101 height 14
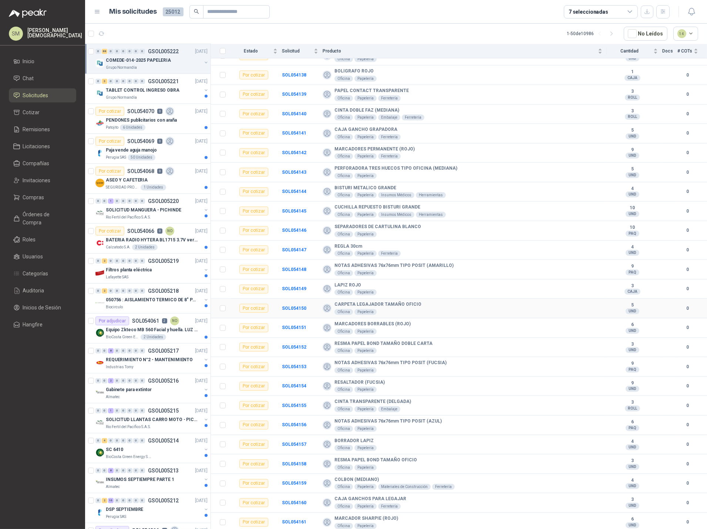
scroll to position [1325, 0]
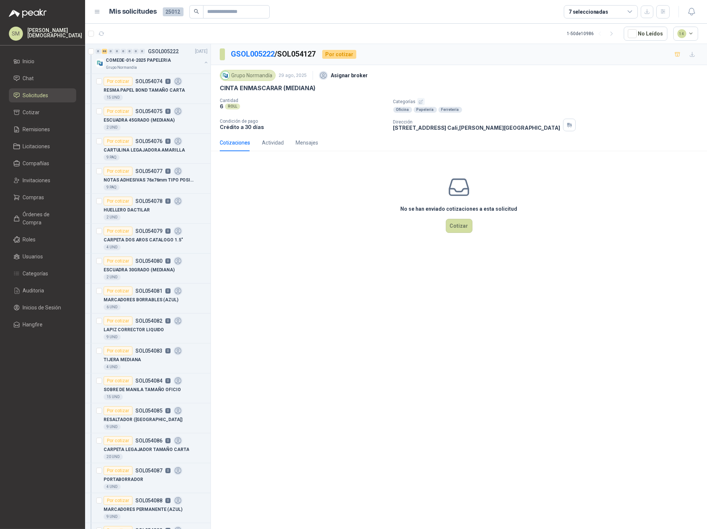
click at [419, 102] on icon "button" at bounding box center [421, 102] width 4 height 4
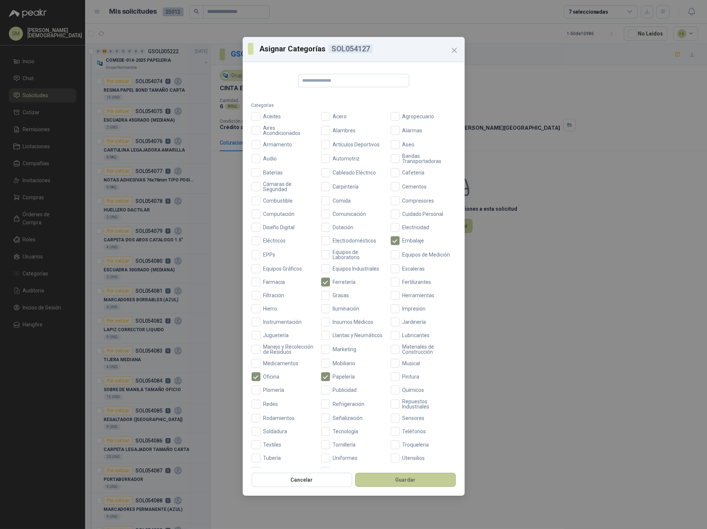
click at [405, 480] on button "Guardar" at bounding box center [405, 480] width 101 height 14
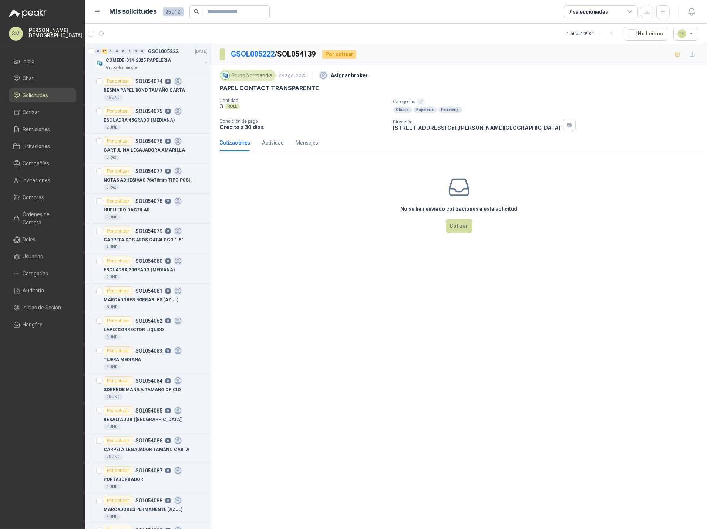
click at [420, 103] on icon "button" at bounding box center [420, 101] width 5 height 5
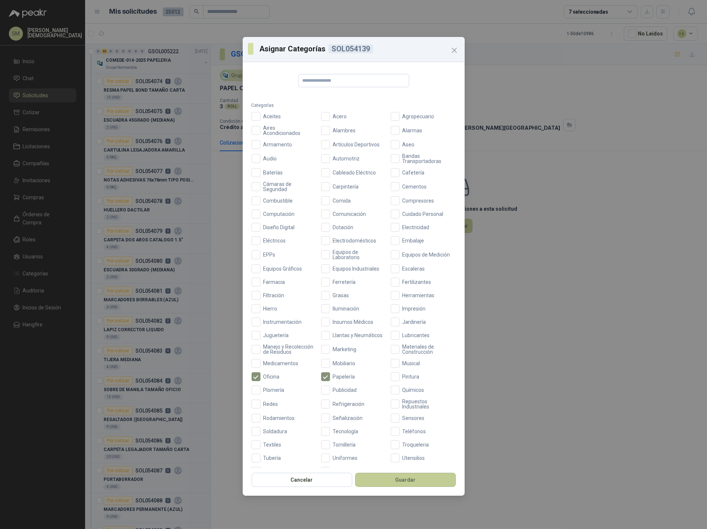
click at [423, 484] on button "Guardar" at bounding box center [405, 480] width 101 height 14
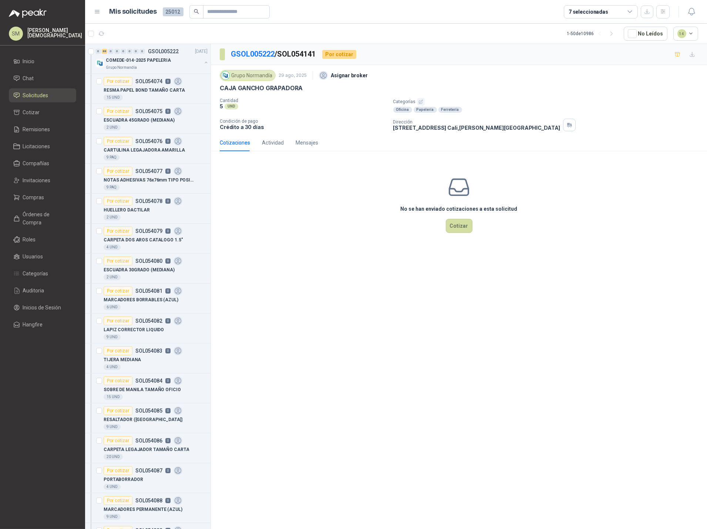
click at [418, 101] on icon "button" at bounding box center [420, 101] width 5 height 5
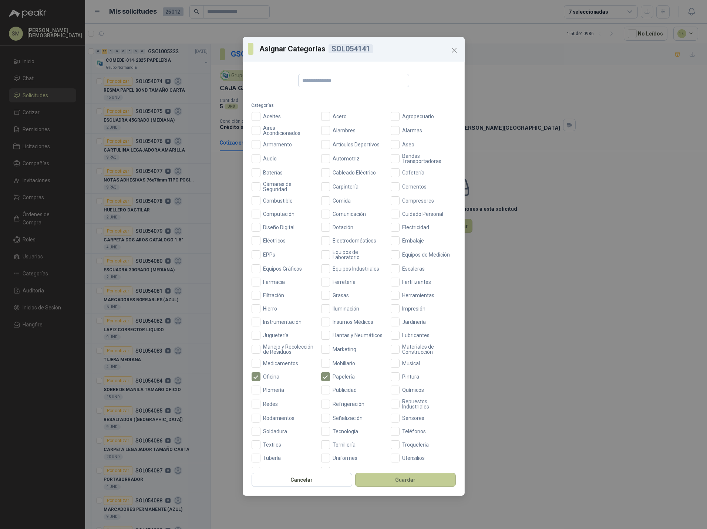
click at [391, 479] on button "Guardar" at bounding box center [405, 480] width 101 height 14
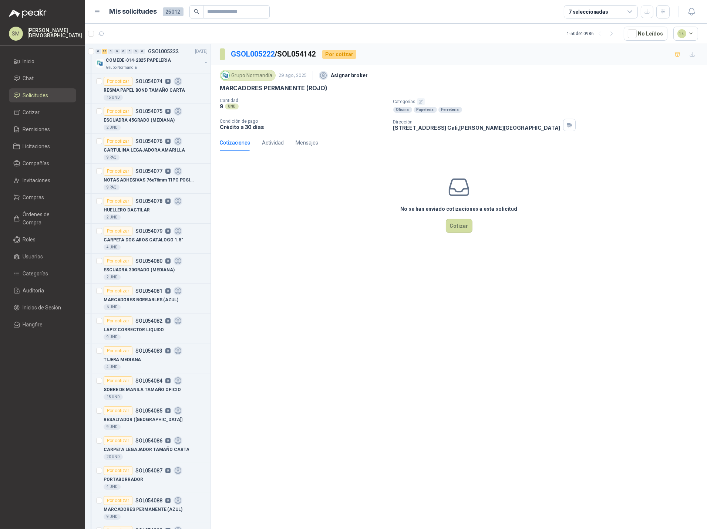
click at [420, 102] on icon "button" at bounding box center [421, 102] width 4 height 4
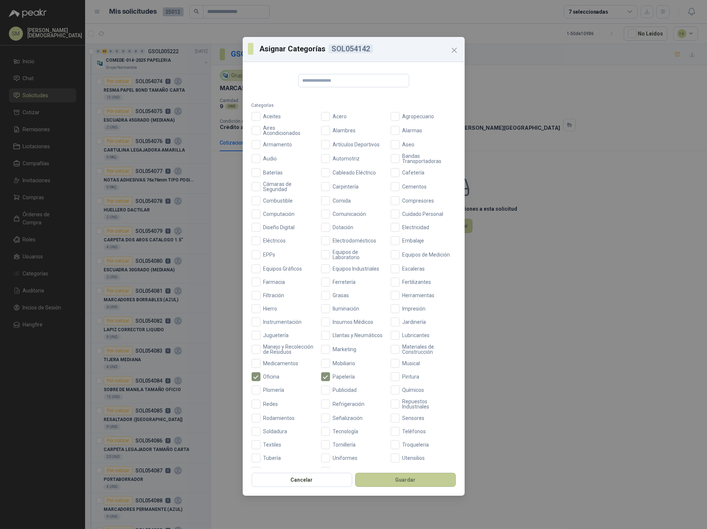
click at [407, 478] on button "Guardar" at bounding box center [405, 480] width 101 height 14
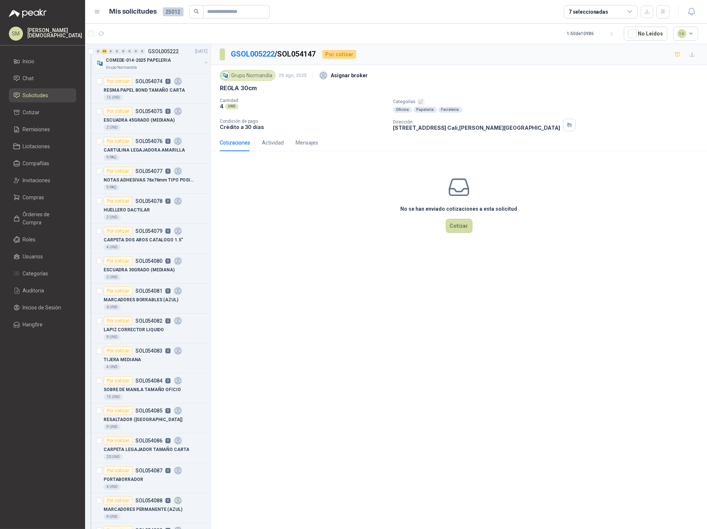
click at [419, 103] on icon "button" at bounding box center [421, 102] width 4 height 4
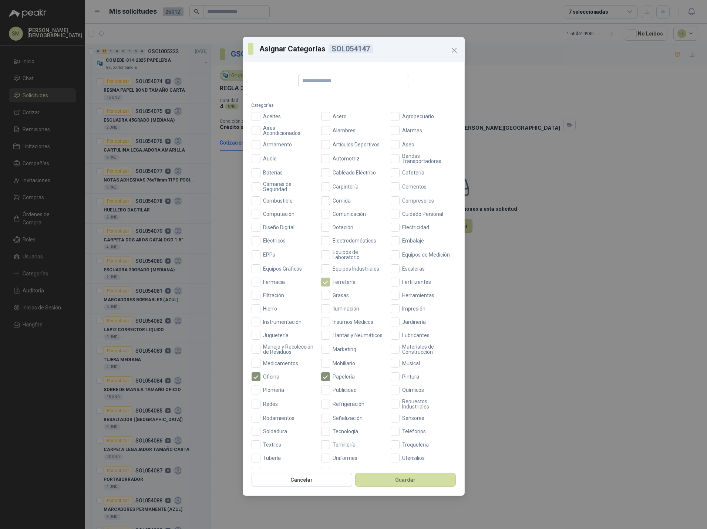
click at [332, 281] on span "Ferretería" at bounding box center [344, 282] width 29 height 5
click at [422, 478] on button "Guardar" at bounding box center [405, 480] width 101 height 14
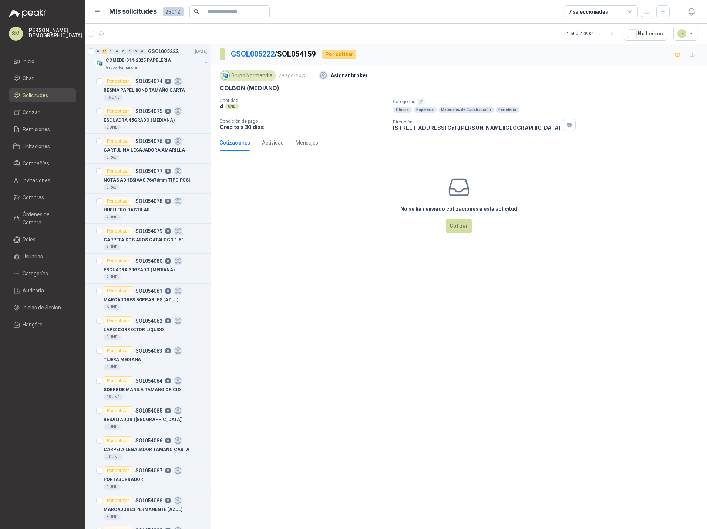
click at [418, 102] on icon "button" at bounding box center [420, 101] width 5 height 5
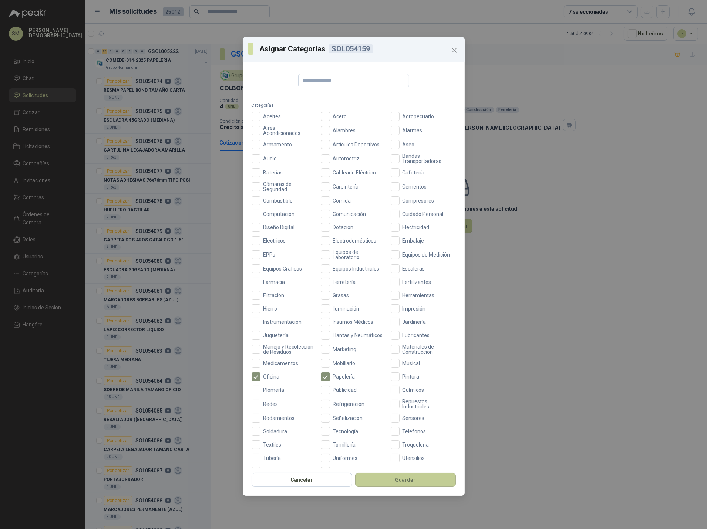
click at [404, 481] on button "Guardar" at bounding box center [405, 480] width 101 height 14
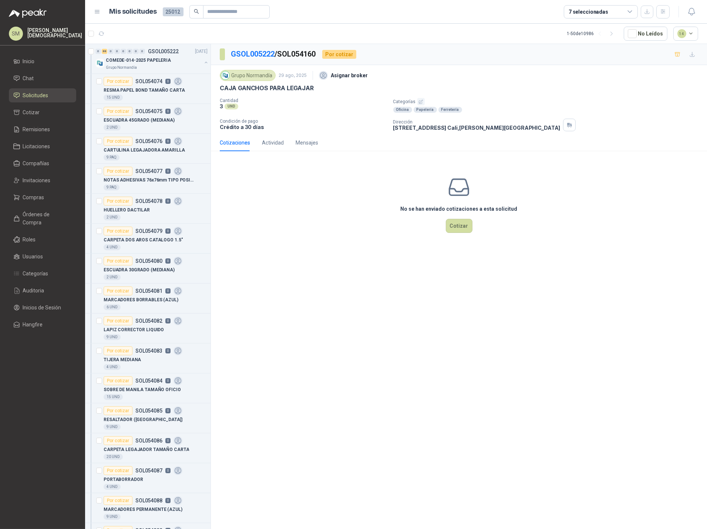
click at [420, 103] on icon "button" at bounding box center [420, 101] width 5 height 5
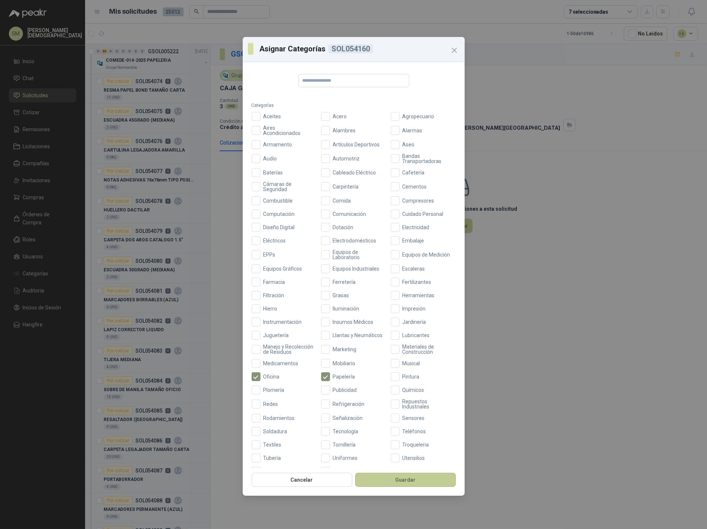
click at [429, 481] on button "Guardar" at bounding box center [405, 480] width 101 height 14
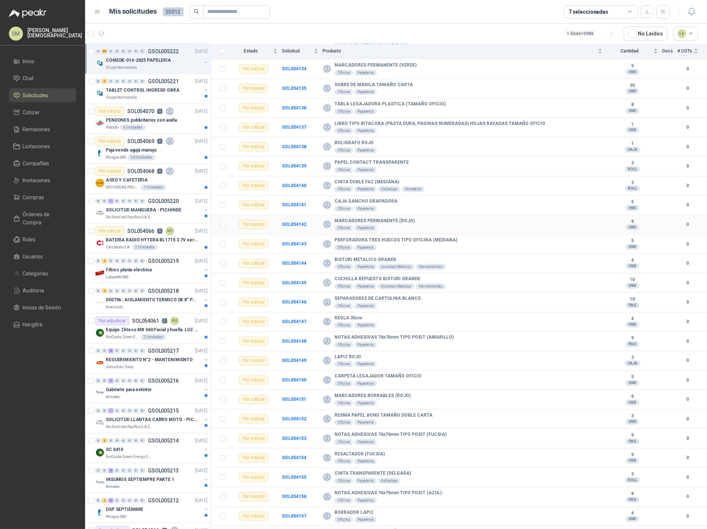
scroll to position [1325, 0]
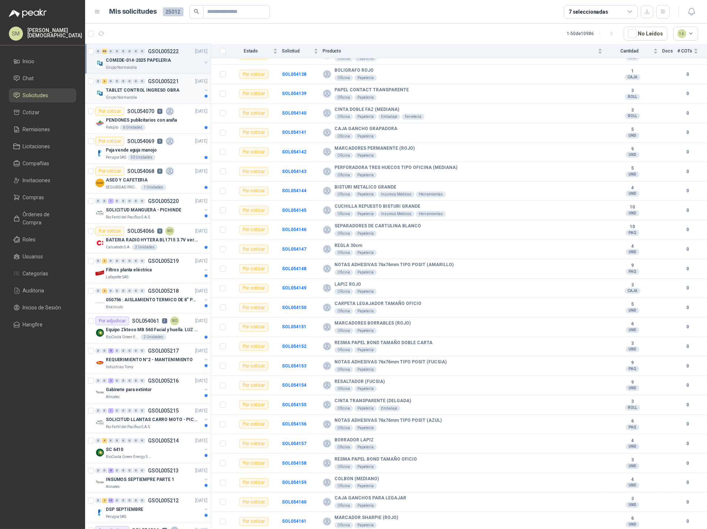
click at [134, 93] on p "TABLET CONTROL INGRESO OBRA" at bounding box center [143, 90] width 74 height 7
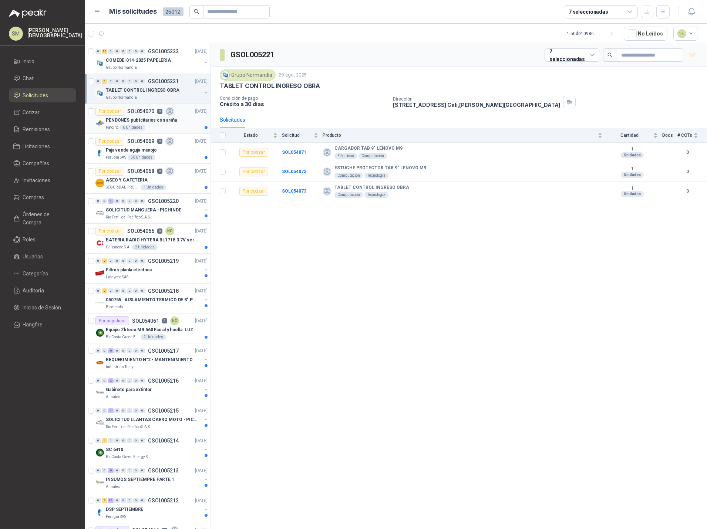
click at [145, 123] on p "PENDONES publicitarios con araña" at bounding box center [141, 120] width 71 height 7
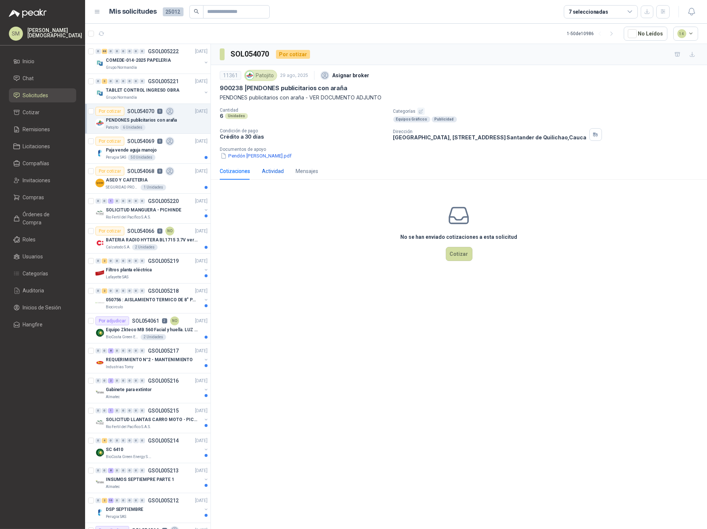
click at [276, 171] on div "Actividad" at bounding box center [273, 171] width 22 height 8
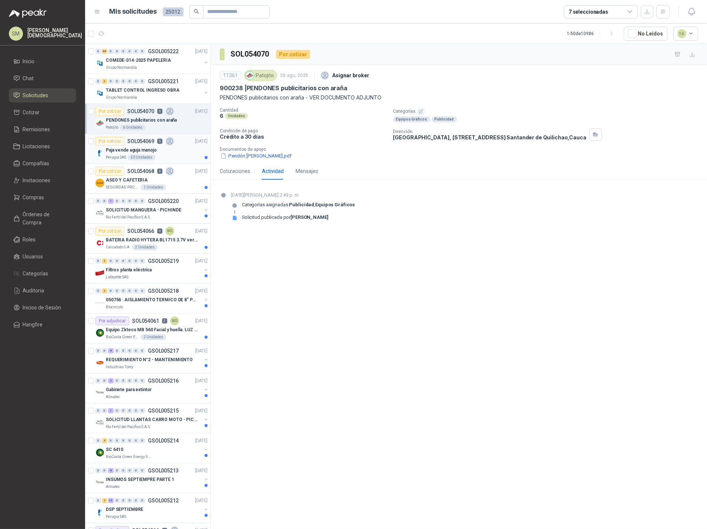
click at [162, 152] on div "Paja vende aguja manojo" at bounding box center [157, 150] width 102 height 9
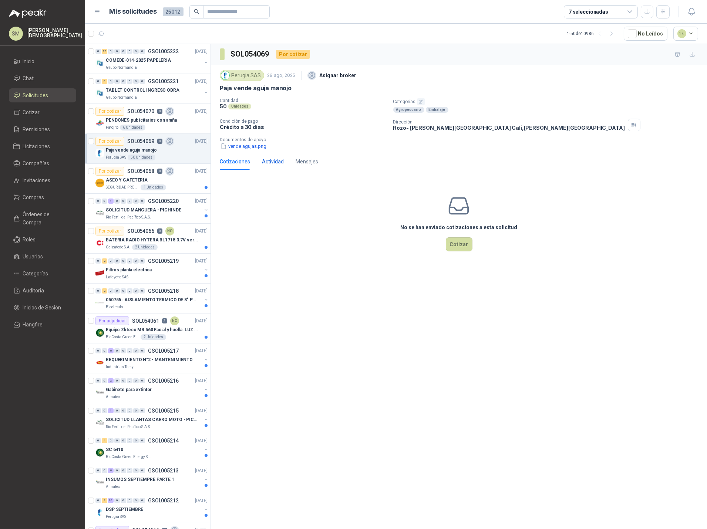
click at [272, 163] on div "Actividad" at bounding box center [273, 162] width 22 height 8
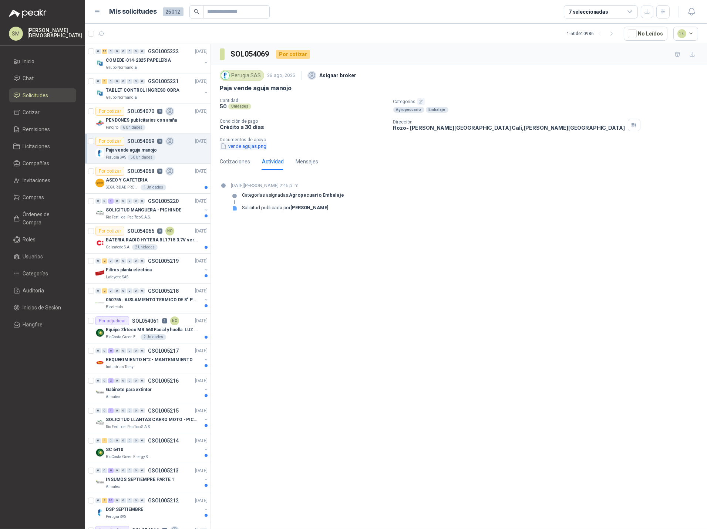
click at [256, 146] on button "vende agujas.png" at bounding box center [243, 146] width 47 height 8
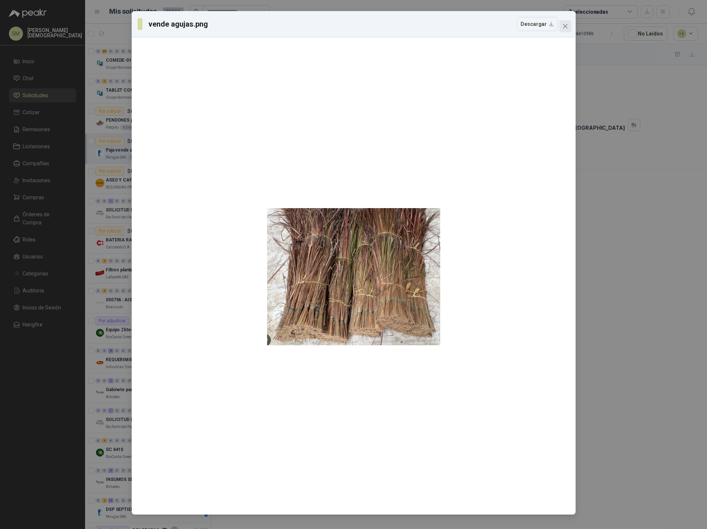
click at [565, 26] on icon "close" at bounding box center [564, 26] width 4 height 4
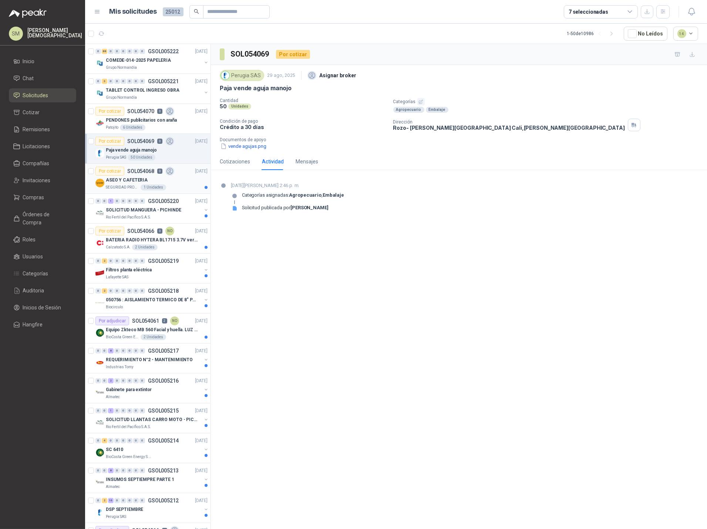
click at [158, 183] on div "ASEO Y CAFETERIA" at bounding box center [157, 180] width 102 height 9
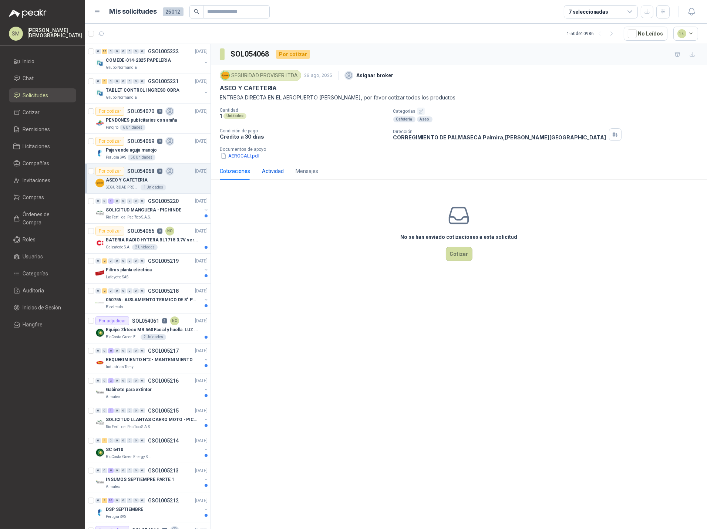
click at [280, 171] on div "Actividad" at bounding box center [273, 171] width 22 height 8
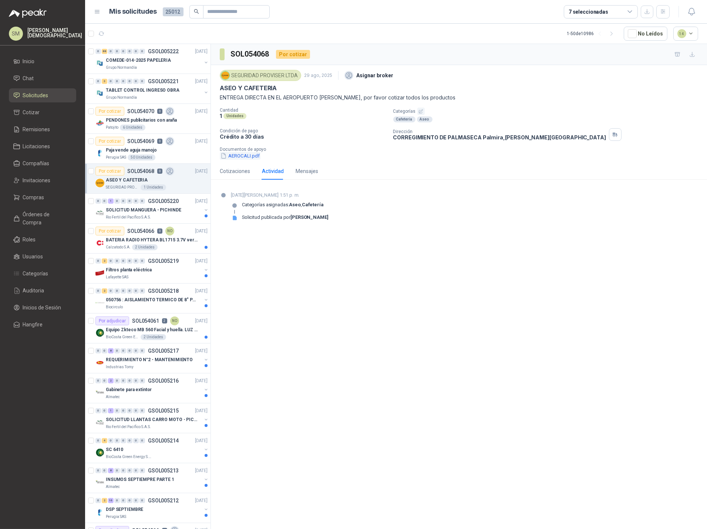
click at [250, 155] on button "AEROCALI.pdf" at bounding box center [240, 156] width 41 height 8
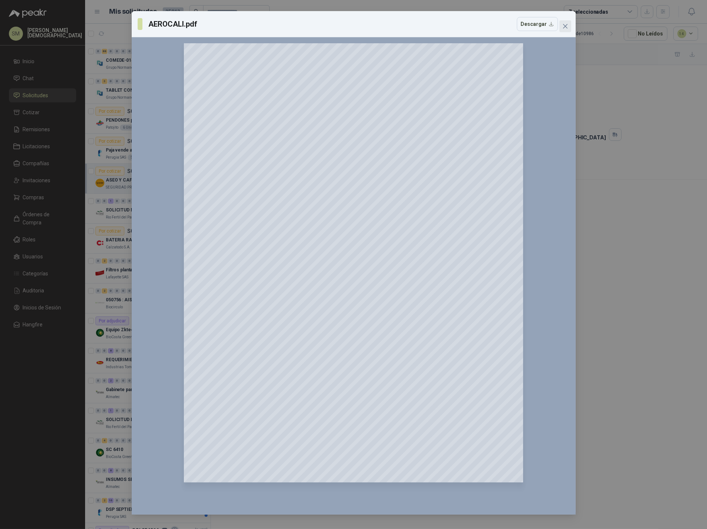
click at [565, 30] on button "Close" at bounding box center [565, 26] width 12 height 12
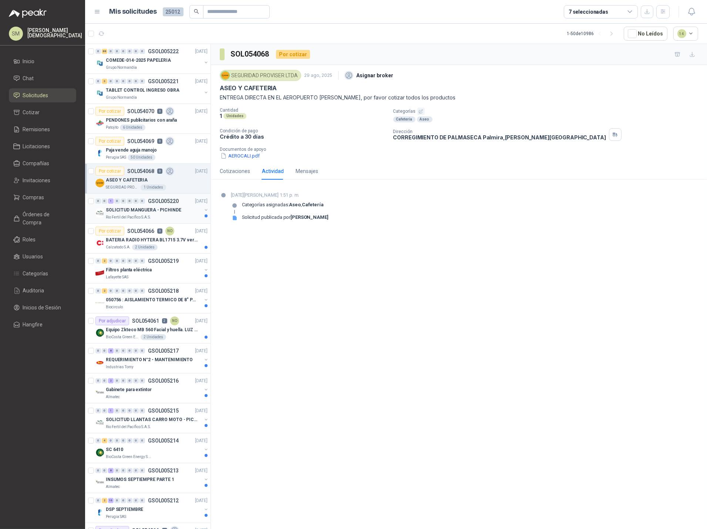
click at [139, 208] on p "SOLICITUD MANGUERA - PICHINDE" at bounding box center [143, 210] width 75 height 7
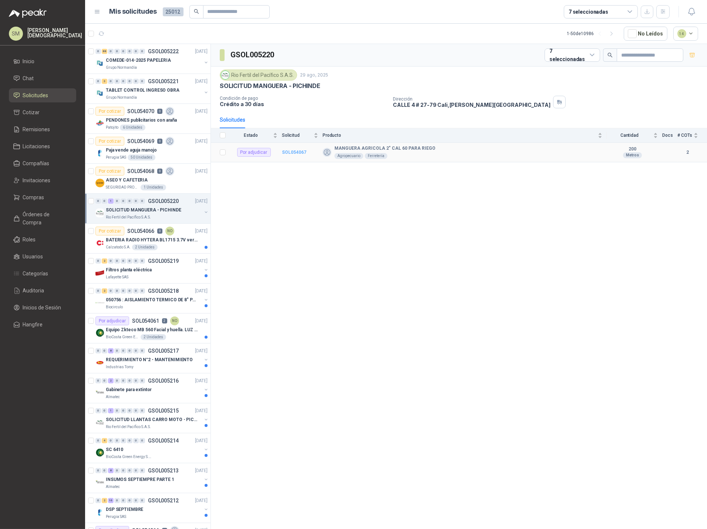
click at [297, 150] on b "SOL054067" at bounding box center [294, 152] width 24 height 5
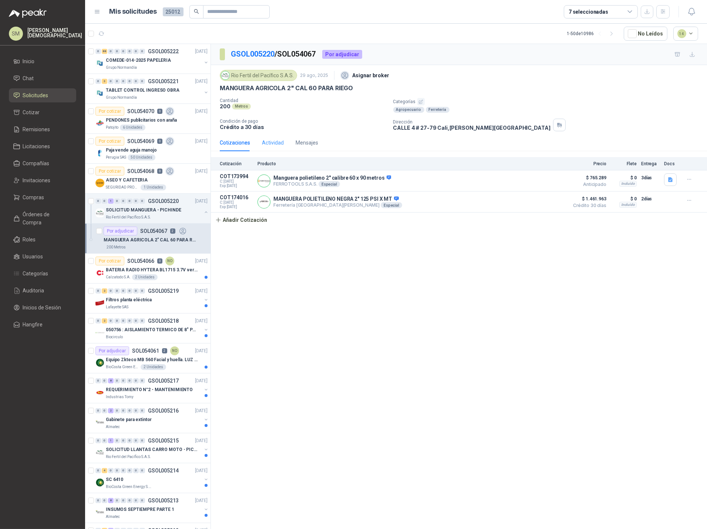
click at [278, 148] on div "Actividad" at bounding box center [273, 142] width 22 height 17
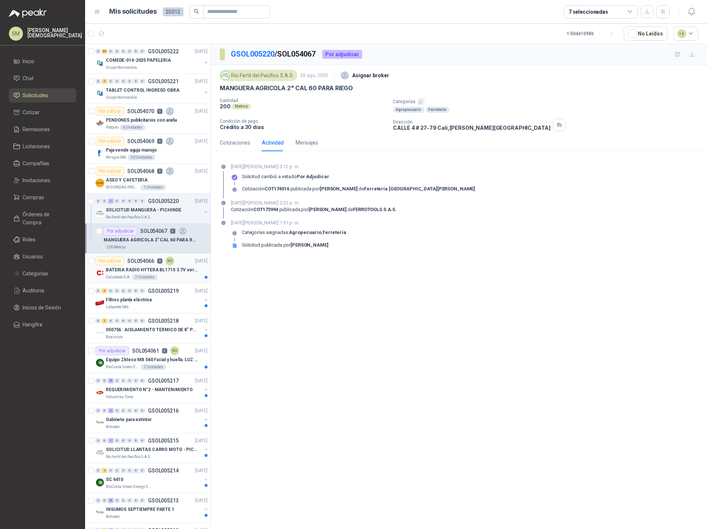
click at [170, 276] on div "Calzatodo S.A. 2 Unidades" at bounding box center [157, 277] width 102 height 6
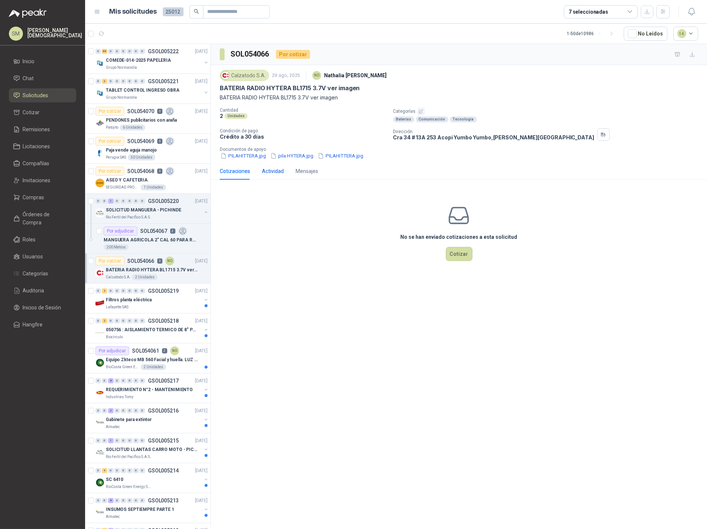
click at [269, 173] on div "Actividad" at bounding box center [273, 171] width 22 height 8
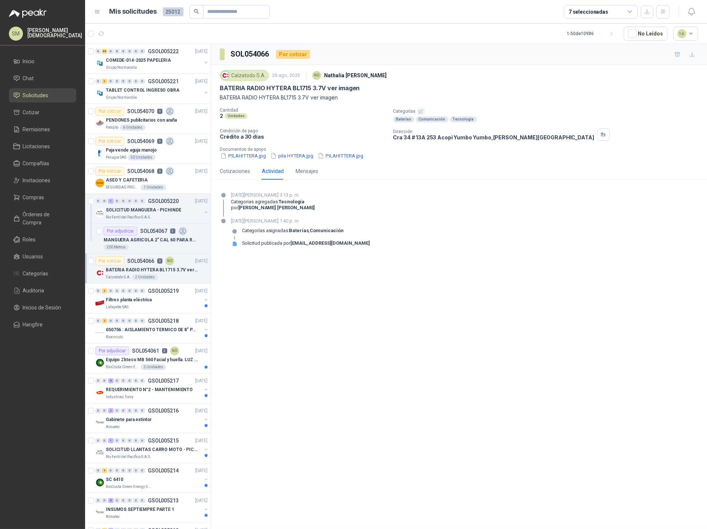
click at [170, 270] on p "BATERIA RADIO HYTERA BL1715 3.7V ver imagen" at bounding box center [152, 270] width 92 height 7
click at [168, 298] on div "Filtros planta eléctrica" at bounding box center [154, 299] width 96 height 9
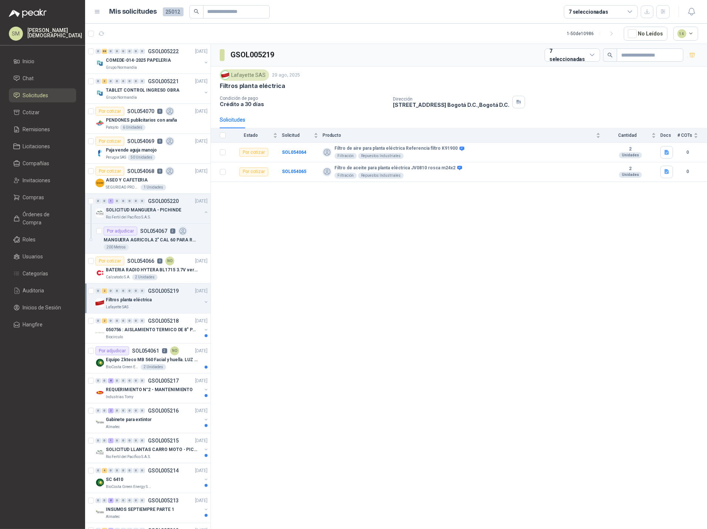
click at [177, 303] on div "Filtros planta eléctrica" at bounding box center [154, 299] width 96 height 9
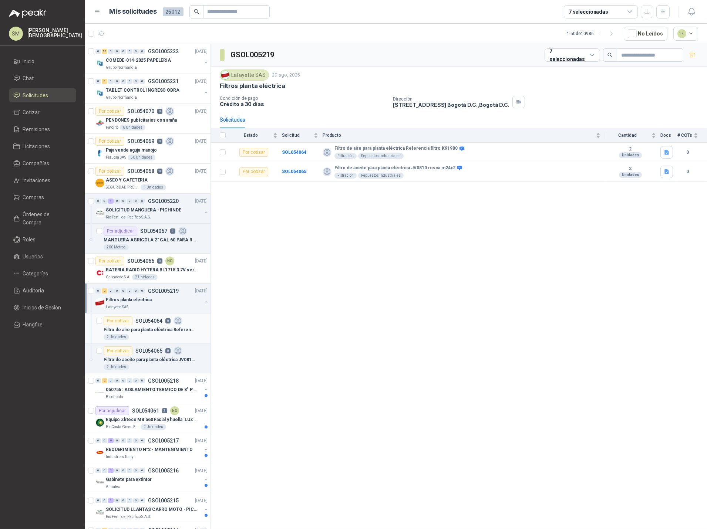
click at [163, 334] on div "2 Unidades" at bounding box center [156, 337] width 104 height 6
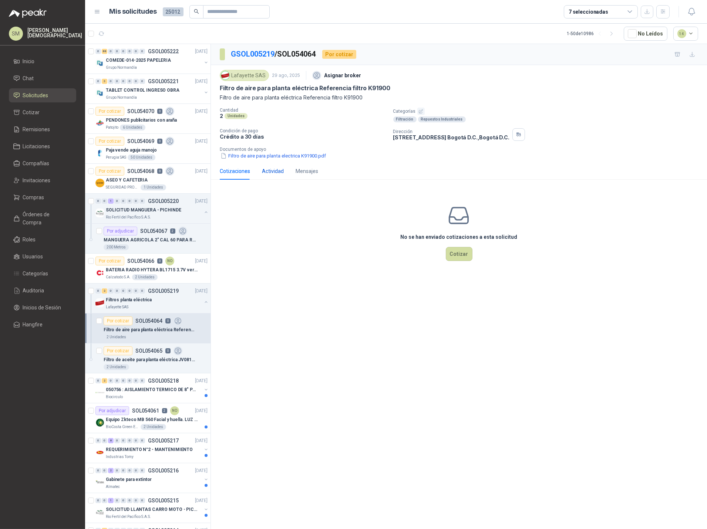
click at [274, 172] on div "Actividad" at bounding box center [273, 171] width 22 height 8
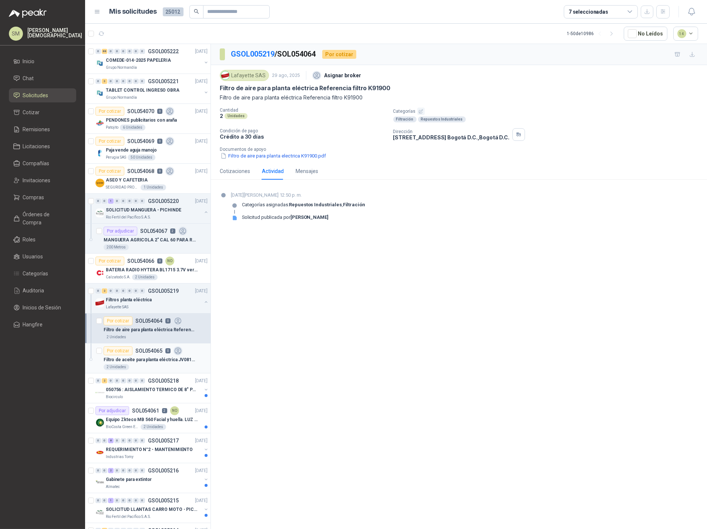
click at [171, 352] on div "Por cotizar SOL054065 0" at bounding box center [143, 350] width 79 height 9
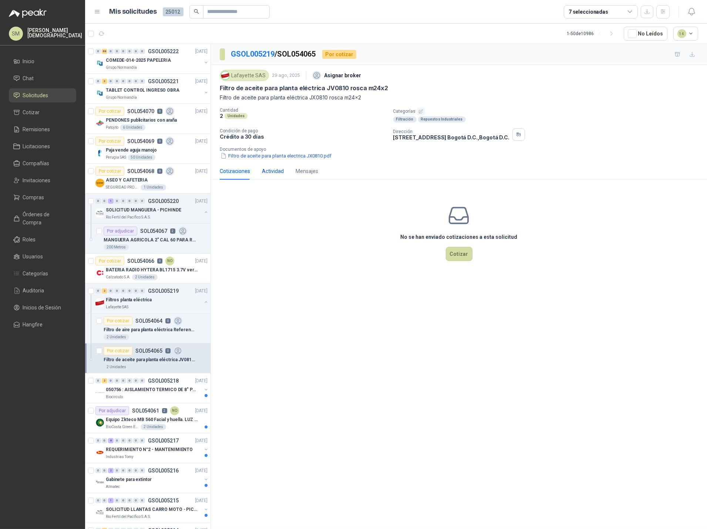
click at [280, 173] on div "Actividad" at bounding box center [273, 171] width 22 height 8
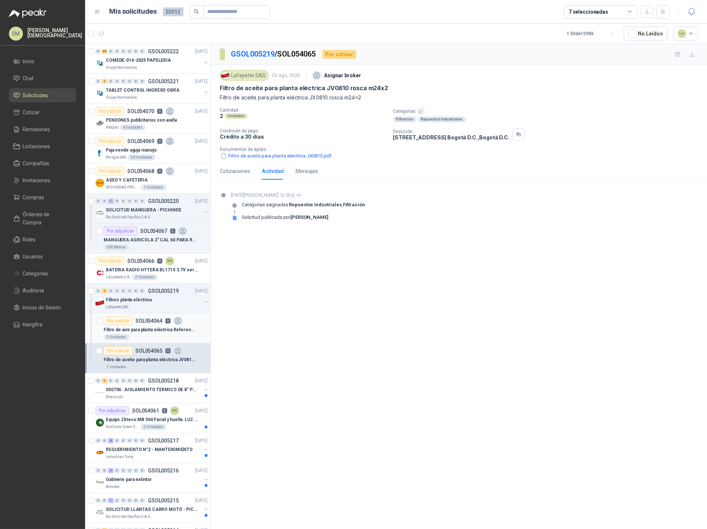
click at [179, 329] on p "Filtro de aire para planta eléctrica Referencia filtro K91900" at bounding box center [150, 330] width 92 height 7
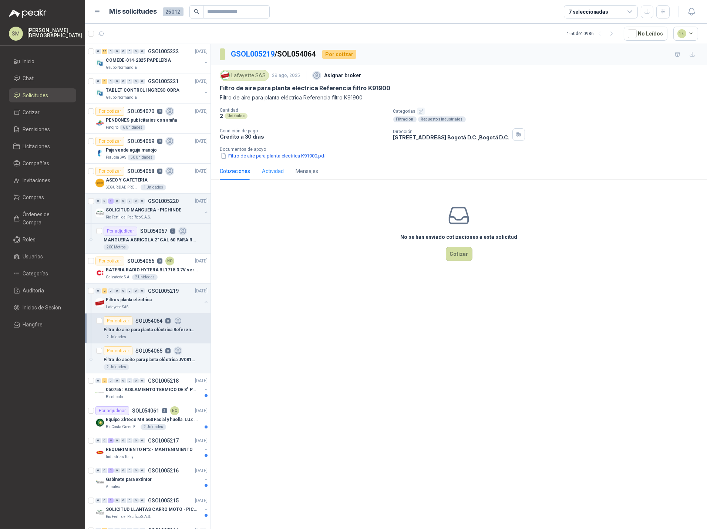
click at [268, 176] on div "Actividad" at bounding box center [273, 171] width 22 height 17
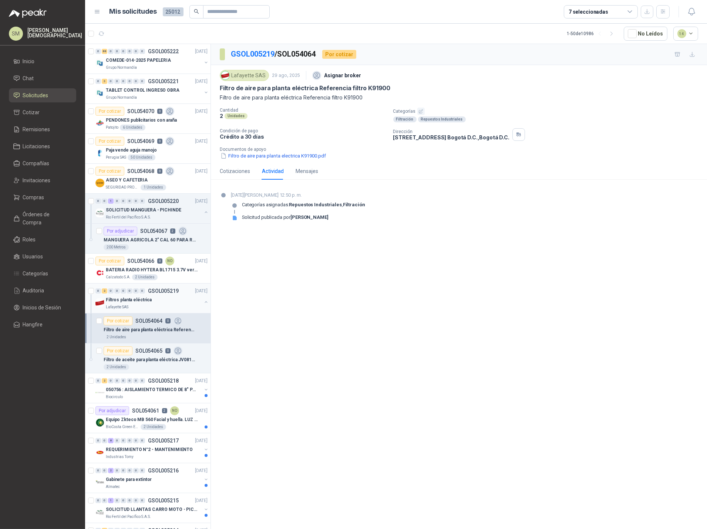
click at [157, 305] on div "Lafayette SAS" at bounding box center [154, 307] width 96 height 6
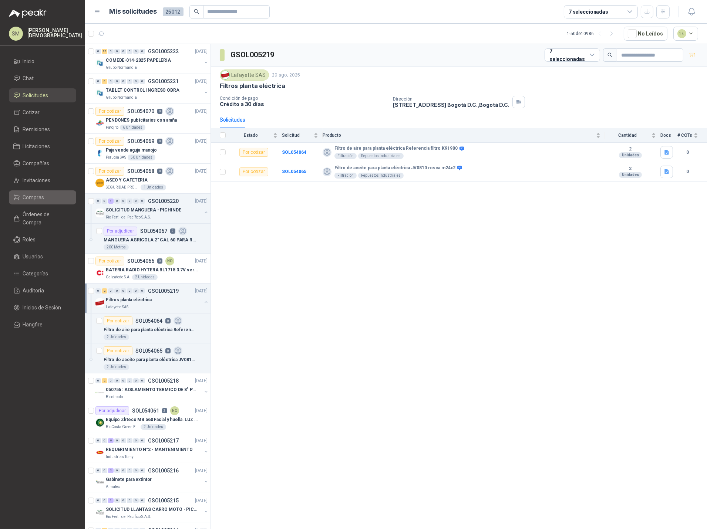
click at [37, 197] on span "Compras" at bounding box center [33, 197] width 21 height 8
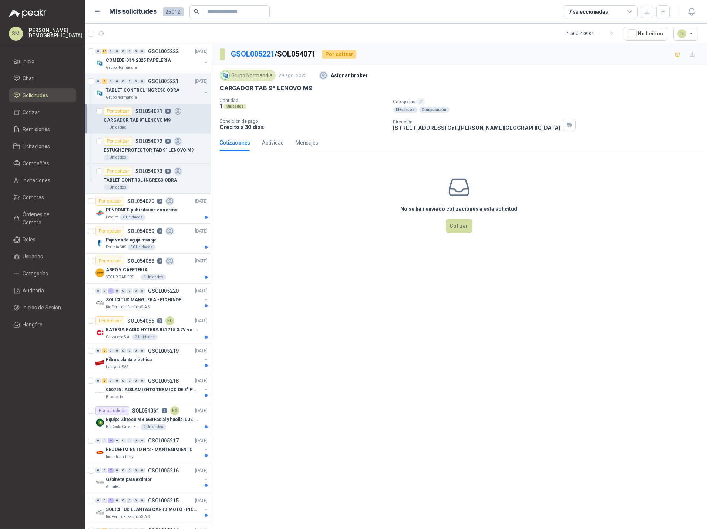
click at [418, 102] on icon "button" at bounding box center [420, 101] width 5 height 5
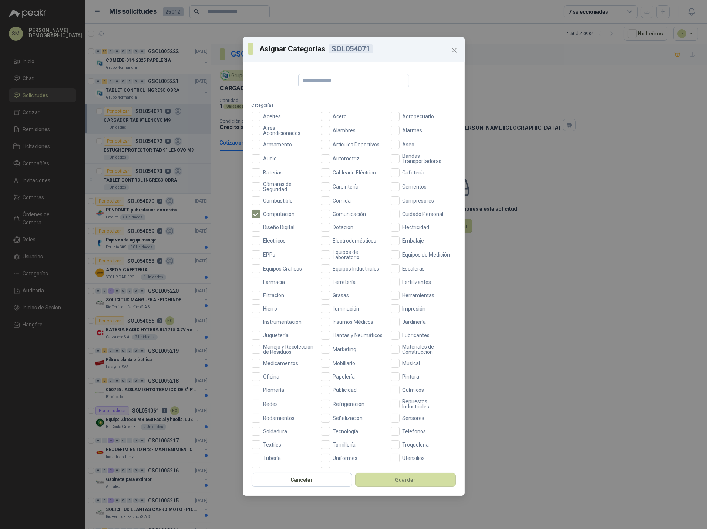
scroll to position [20, 0]
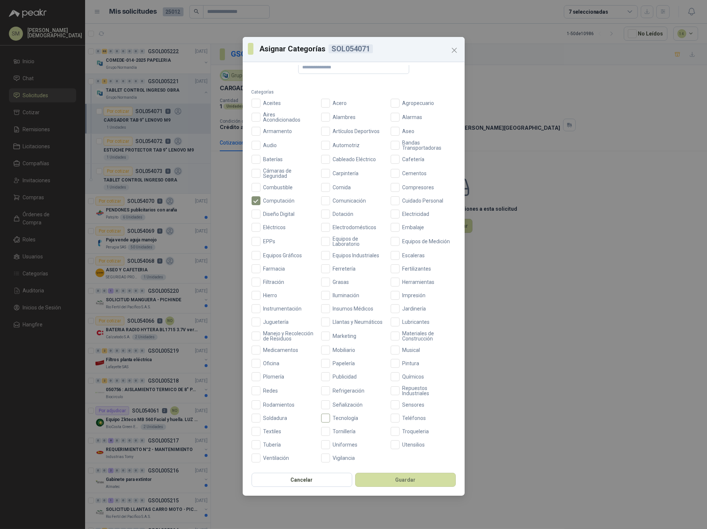
drag, startPoint x: 329, startPoint y: 419, endPoint x: 333, endPoint y: 422, distance: 4.5
click at [330, 419] on span "Tecnología" at bounding box center [345, 418] width 31 height 5
click at [388, 481] on button "Guardar" at bounding box center [405, 480] width 101 height 14
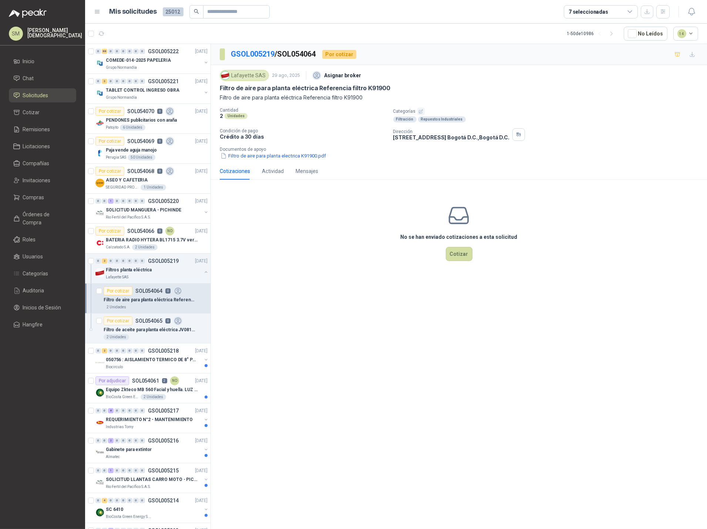
click at [419, 112] on icon "button" at bounding box center [421, 111] width 4 height 4
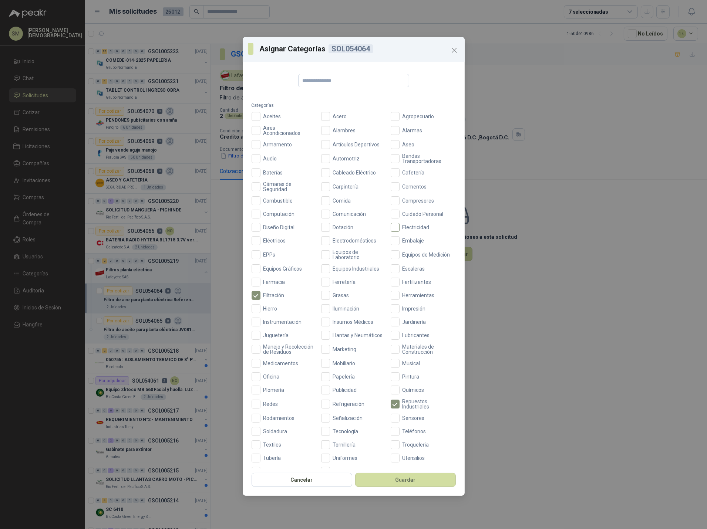
click at [399, 226] on span "Electricidad" at bounding box center [415, 227] width 33 height 5
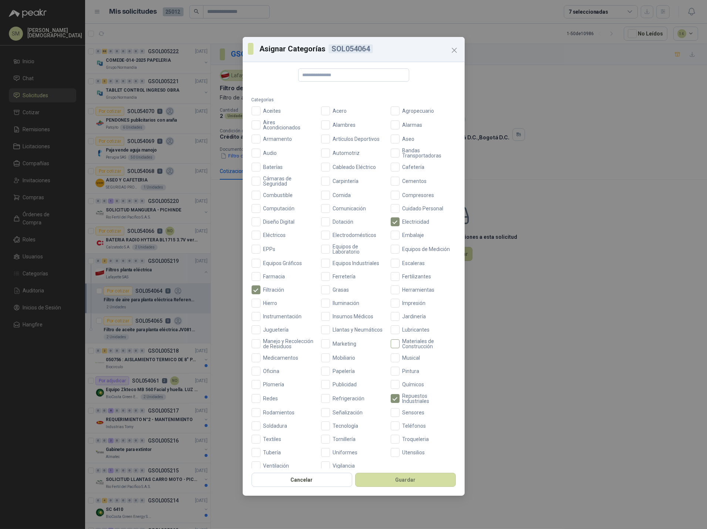
scroll to position [20, 0]
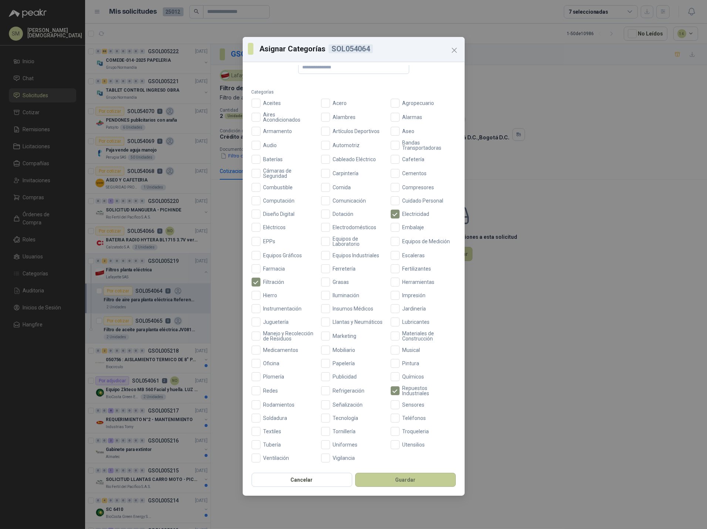
click at [400, 480] on button "Guardar" at bounding box center [405, 480] width 101 height 14
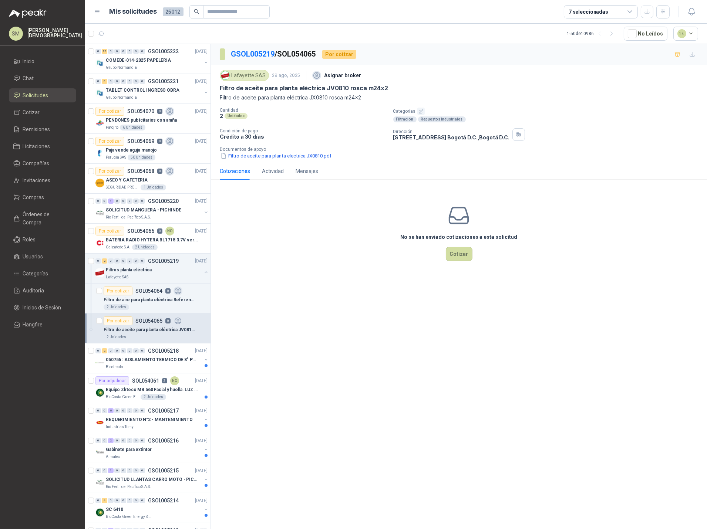
click at [419, 111] on icon "button" at bounding box center [420, 111] width 5 height 5
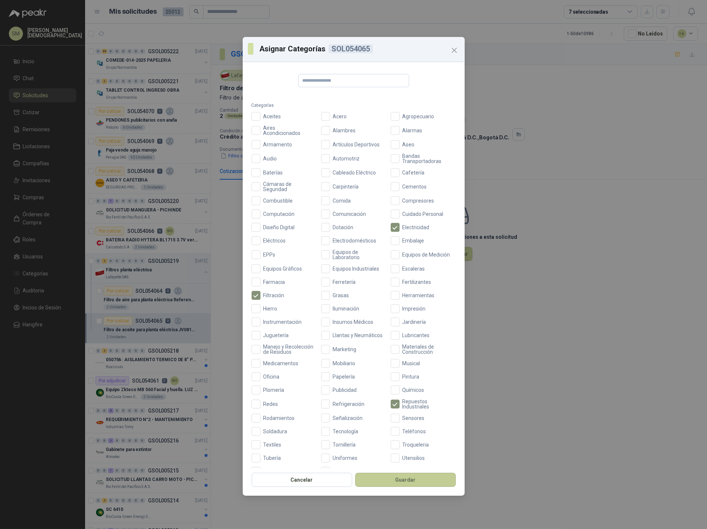
click at [412, 482] on button "Guardar" at bounding box center [405, 480] width 101 height 14
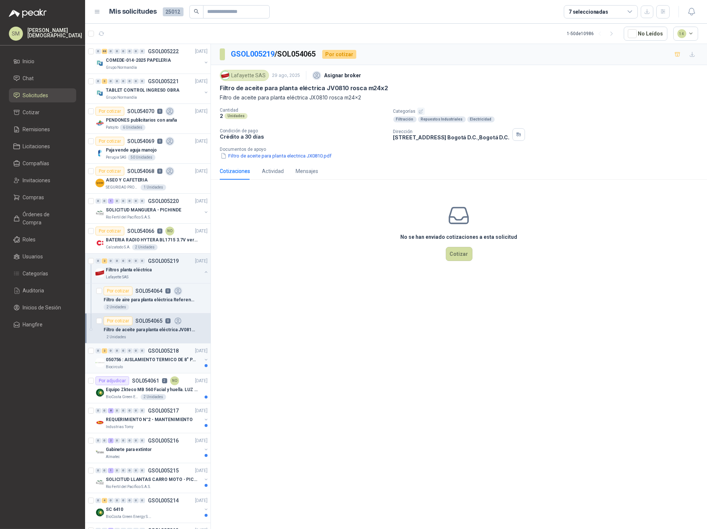
click at [148, 368] on div "Biocirculo" at bounding box center [154, 367] width 96 height 6
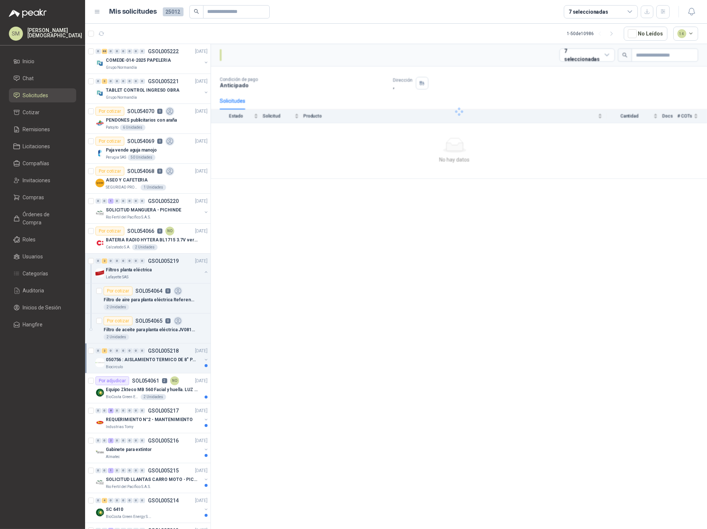
click at [154, 364] on div "Biocirculo" at bounding box center [154, 367] width 96 height 6
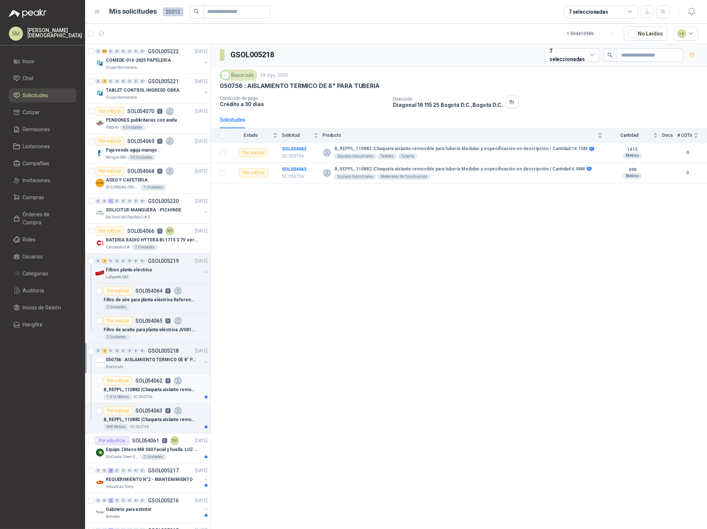
click at [160, 388] on p "B_REPPL_110882 | Chaqueta aislante removible para tubería Medidas y especificac…" at bounding box center [150, 389] width 92 height 7
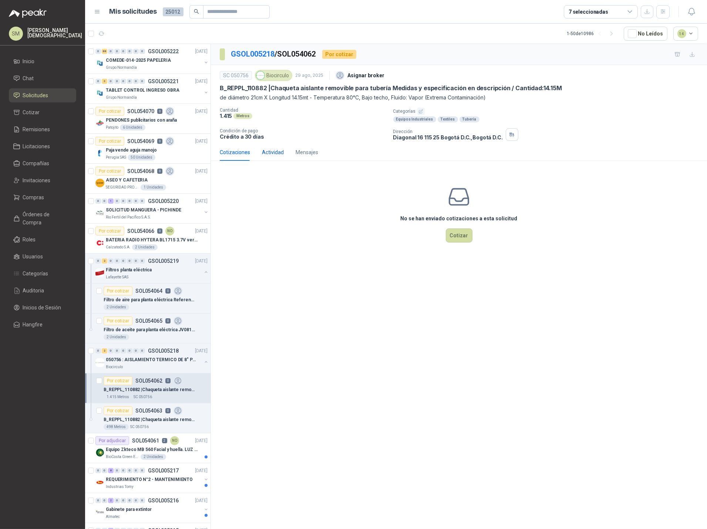
click at [275, 156] on div "Actividad" at bounding box center [273, 152] width 22 height 8
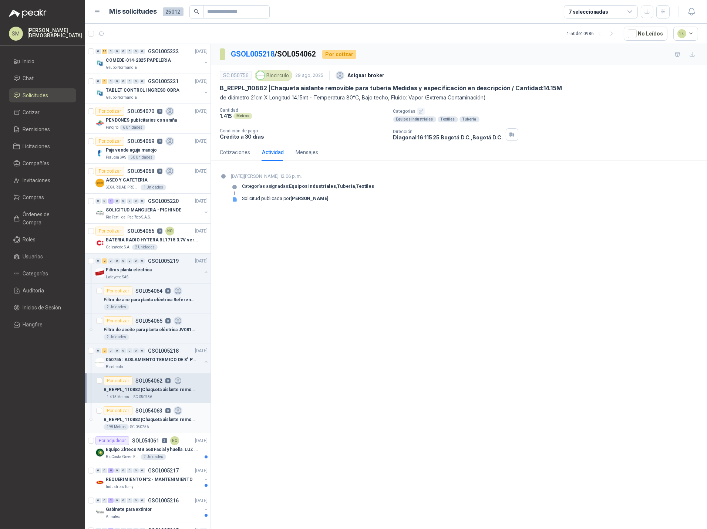
click at [170, 420] on p "B_REPPL_110882 | Chaqueta aislante removible para tubería Medidas y especificac…" at bounding box center [150, 419] width 92 height 7
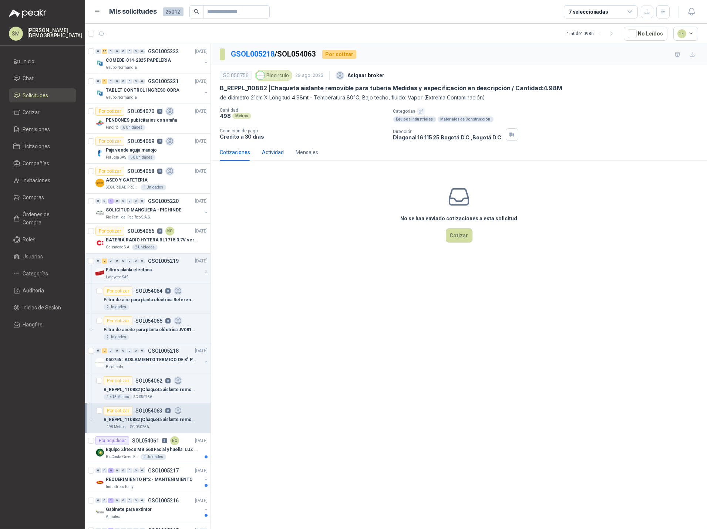
click at [270, 151] on div "Actividad" at bounding box center [273, 152] width 22 height 8
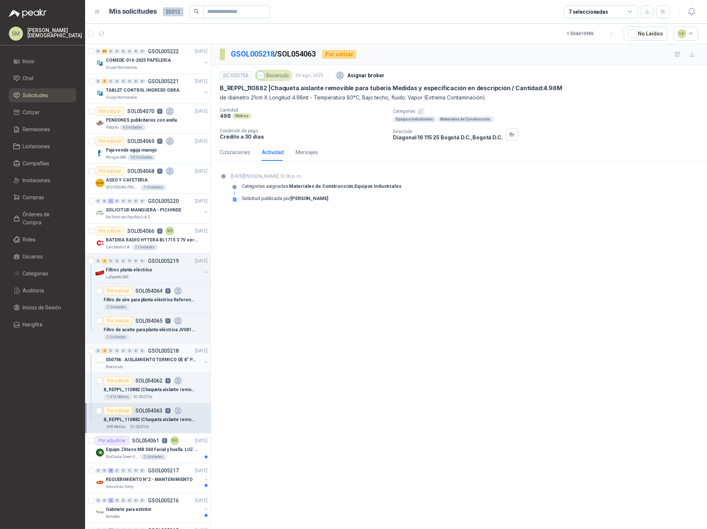
click at [170, 361] on p "050756 : AISLAMIENTO TERMICO DE 8" PARA TUBERIA" at bounding box center [152, 359] width 92 height 7
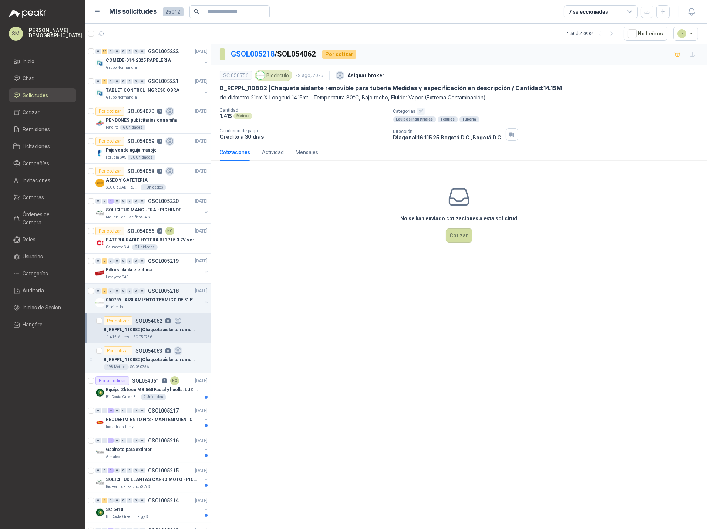
click at [420, 112] on icon "button" at bounding box center [420, 111] width 5 height 5
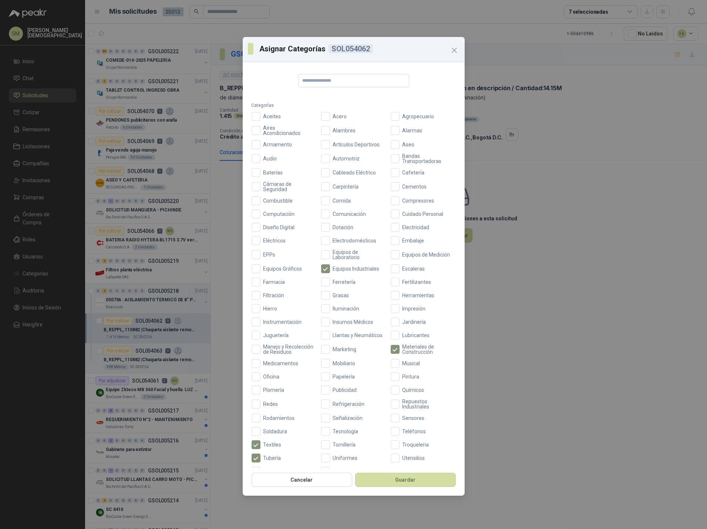
scroll to position [20, 0]
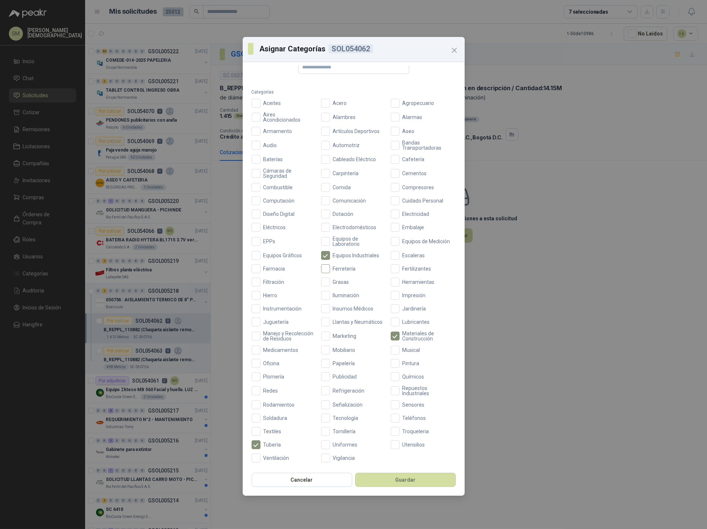
click at [330, 266] on span "Ferretería" at bounding box center [344, 268] width 29 height 5
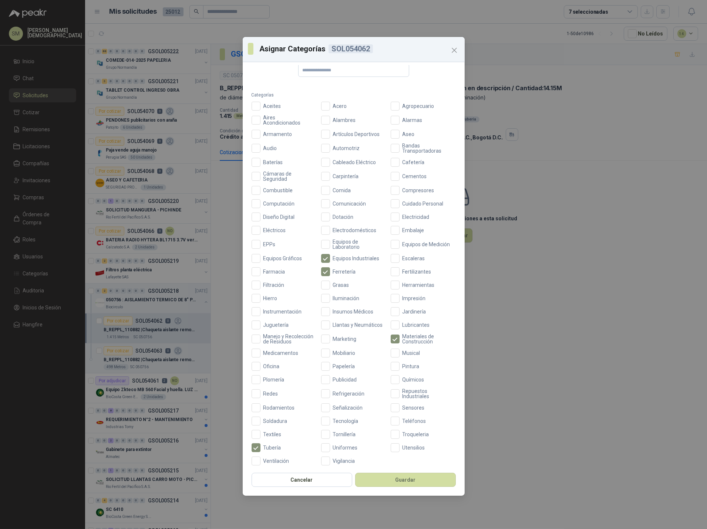
scroll to position [0, 0]
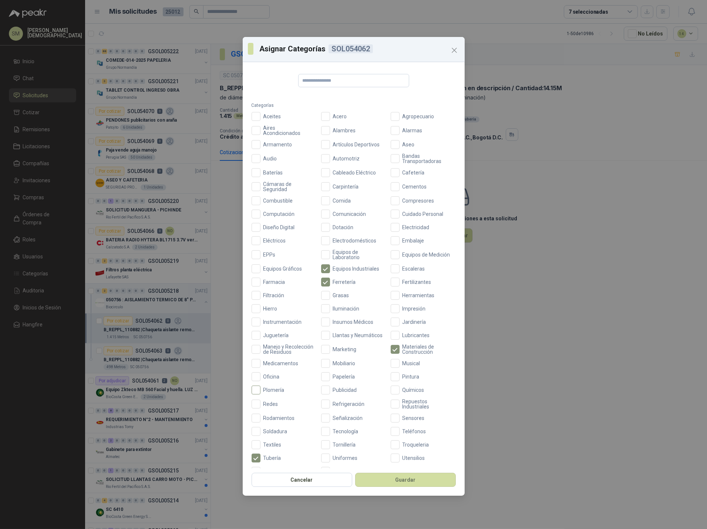
click at [272, 393] on span "Plomería" at bounding box center [273, 390] width 27 height 5
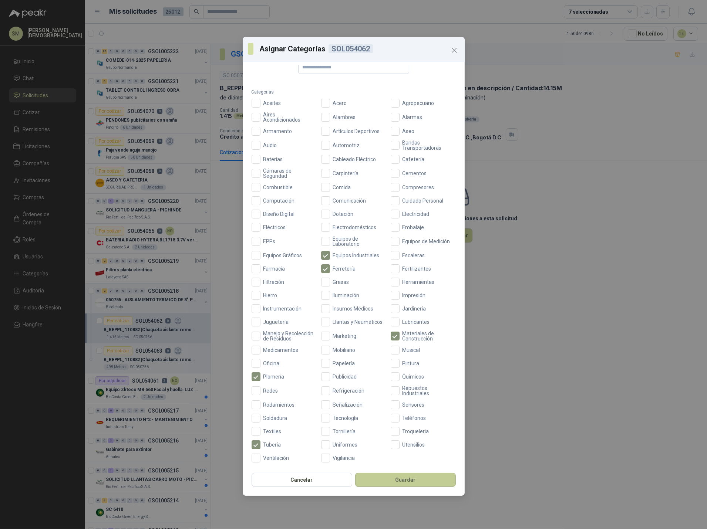
click at [392, 476] on button "Guardar" at bounding box center [405, 480] width 101 height 14
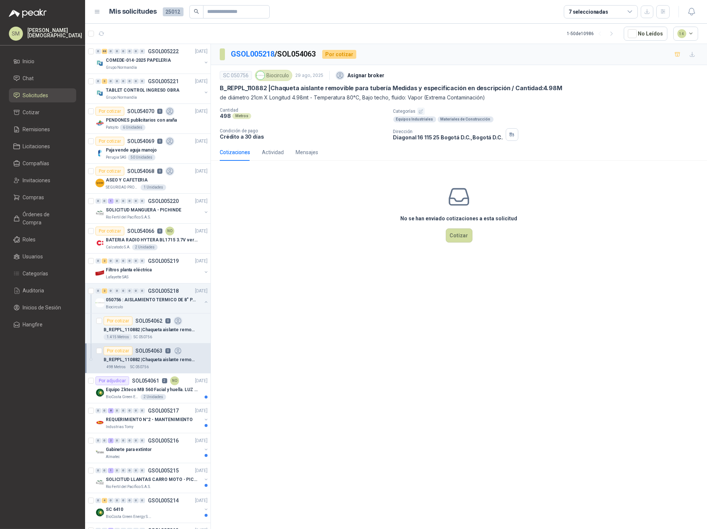
click at [419, 111] on icon "button" at bounding box center [421, 111] width 4 height 4
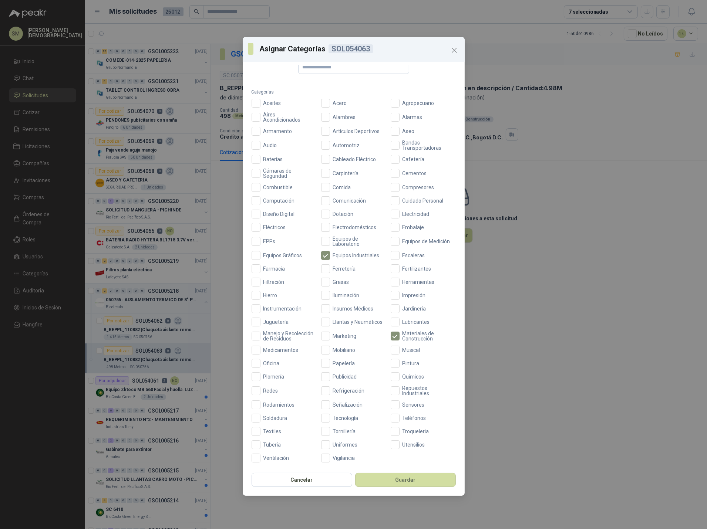
scroll to position [20, 0]
click at [270, 377] on span "Plomería" at bounding box center [273, 376] width 27 height 5
click at [266, 443] on span "Tubería" at bounding box center [272, 444] width 24 height 5
click at [338, 266] on span "Ferretería" at bounding box center [344, 268] width 29 height 5
click at [406, 483] on button "Guardar" at bounding box center [405, 480] width 101 height 14
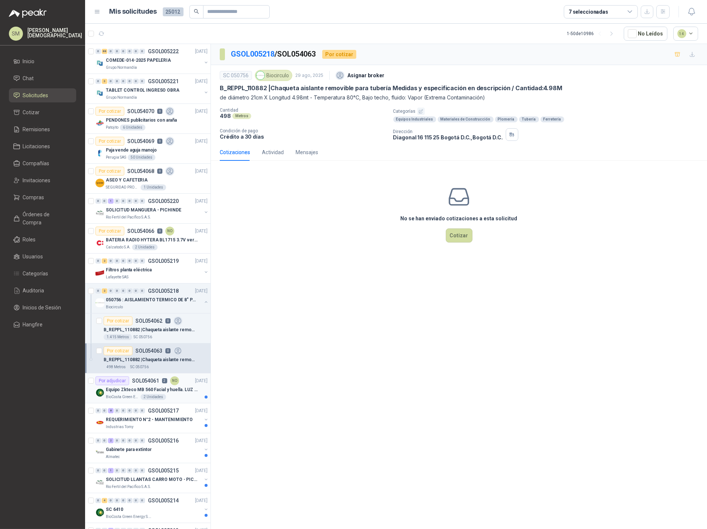
click at [175, 392] on p "Equipo Zkteco MB 560 Facial y huella. LUZ VISIBLE" at bounding box center [152, 389] width 92 height 7
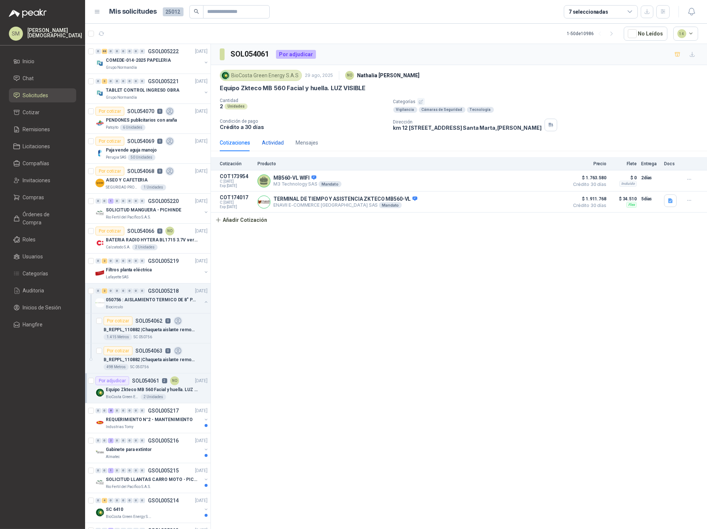
click at [274, 141] on div "Actividad" at bounding box center [273, 143] width 22 height 8
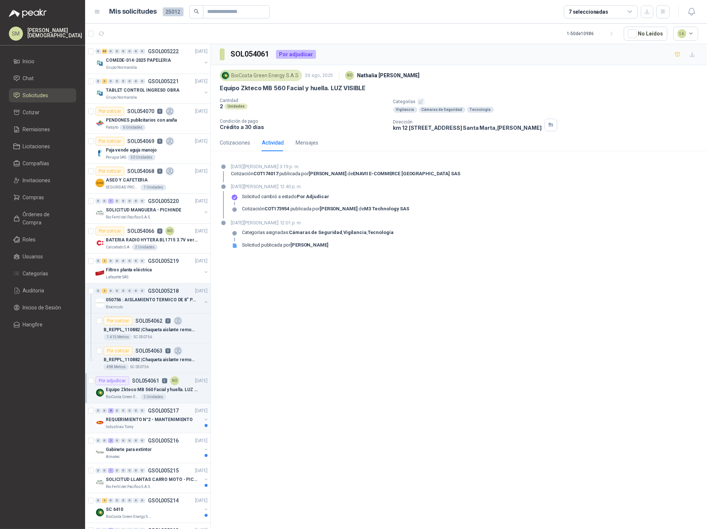
scroll to position [42, 0]
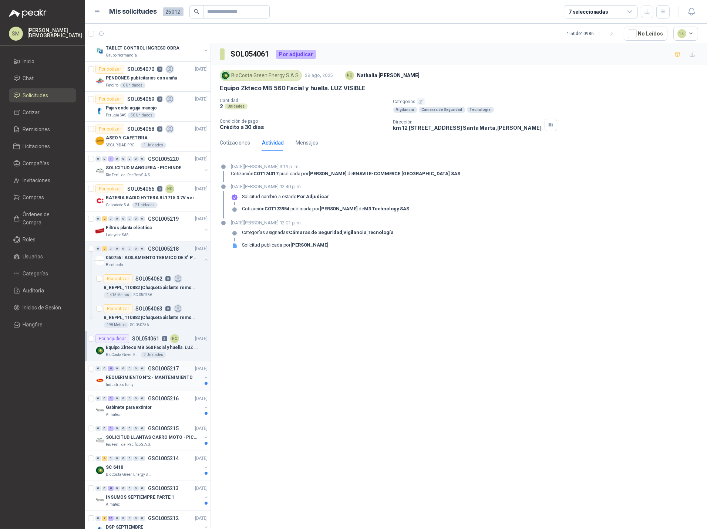
click at [148, 380] on p "REQUERIMIENTO N°2 - MANTENIMIENTO" at bounding box center [149, 377] width 87 height 7
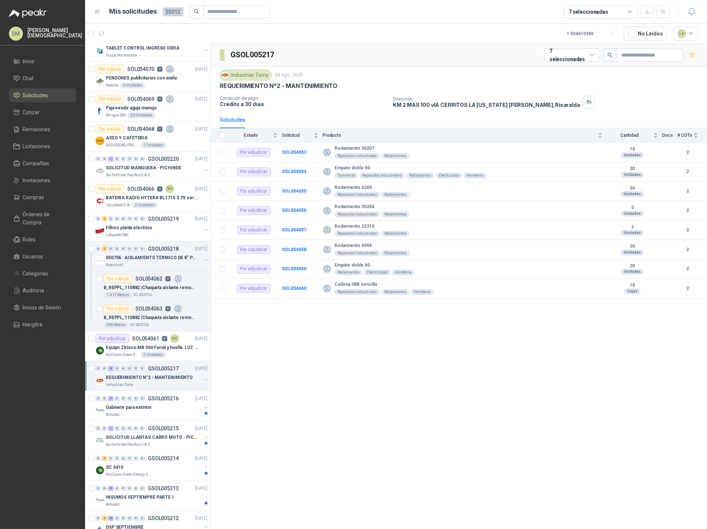
click at [155, 380] on p "REQUERIMIENTO N°2 - MANTENIMIENTO" at bounding box center [149, 377] width 87 height 7
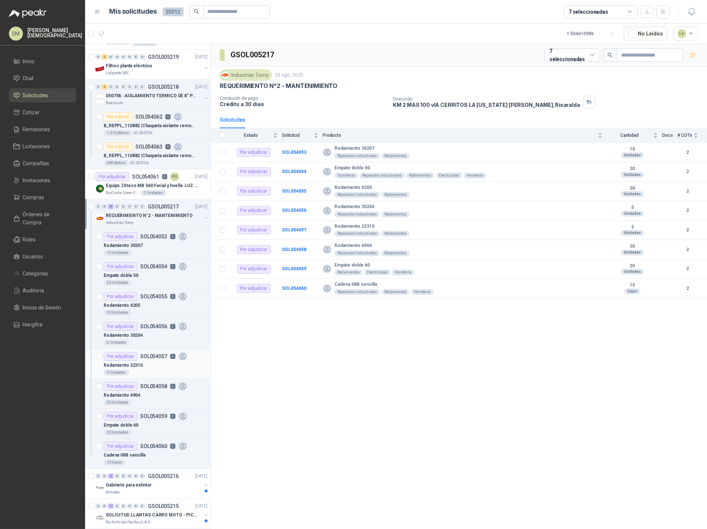
scroll to position [205, 0]
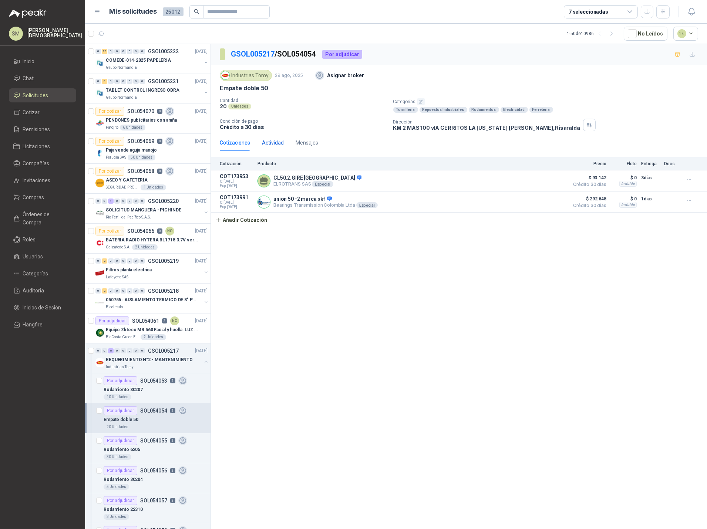
click at [272, 143] on div "Actividad" at bounding box center [273, 143] width 22 height 8
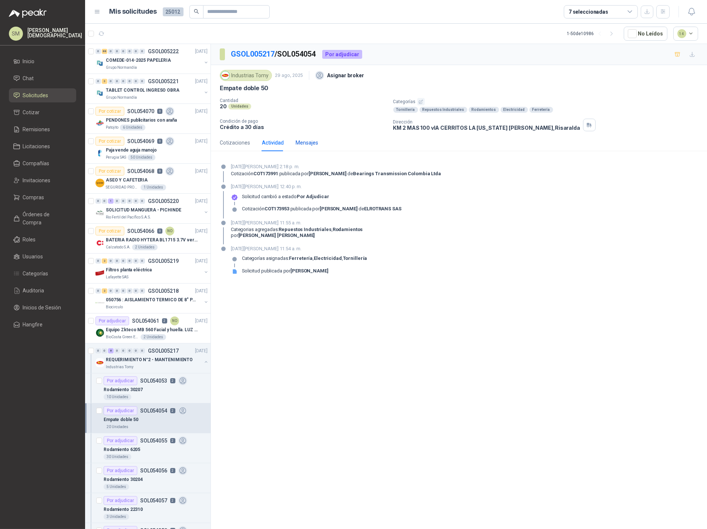
click at [297, 144] on div "Mensajes" at bounding box center [306, 143] width 23 height 8
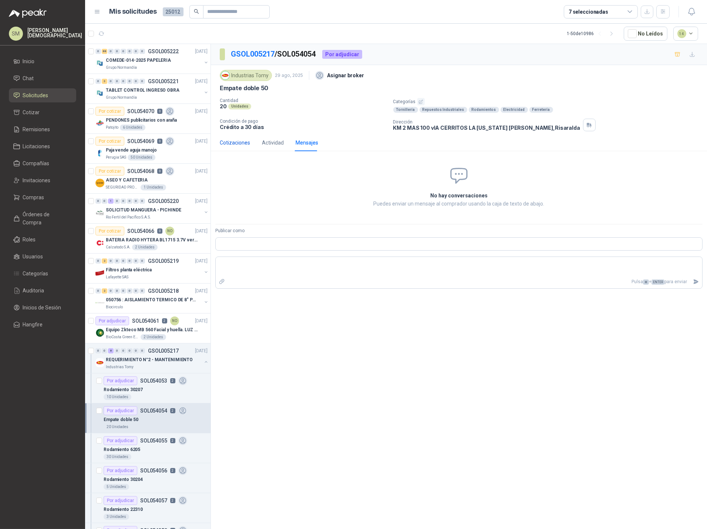
click at [238, 144] on div "Cotizaciones" at bounding box center [235, 143] width 30 height 8
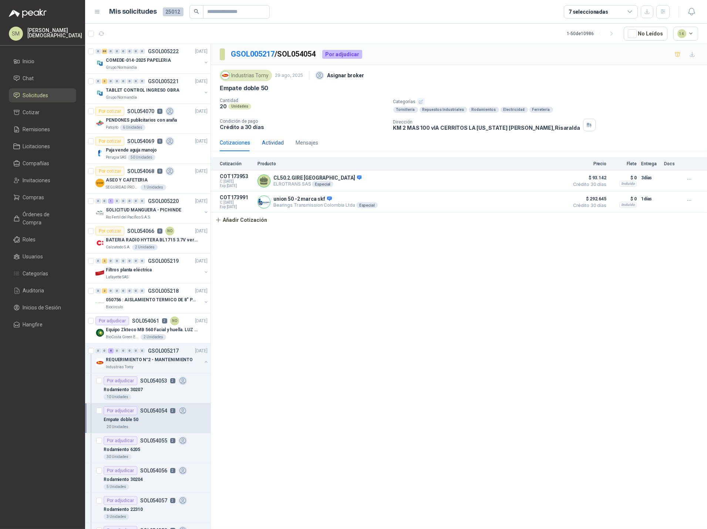
click at [270, 145] on div "Actividad" at bounding box center [273, 143] width 22 height 8
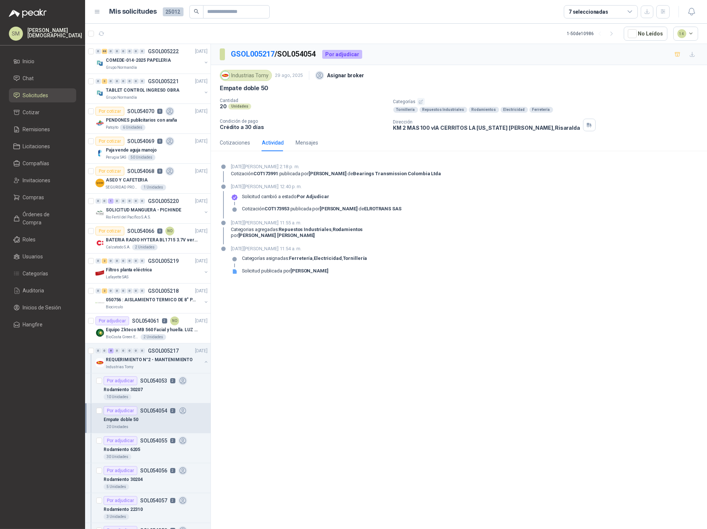
click at [420, 102] on icon "button" at bounding box center [420, 101] width 5 height 5
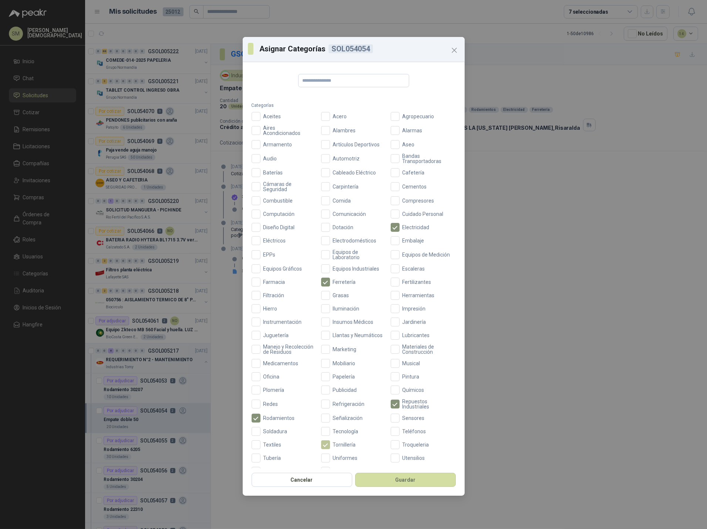
click at [330, 447] on span "Tornillería" at bounding box center [344, 444] width 29 height 5
click at [389, 475] on button "Guardar" at bounding box center [405, 480] width 101 height 14
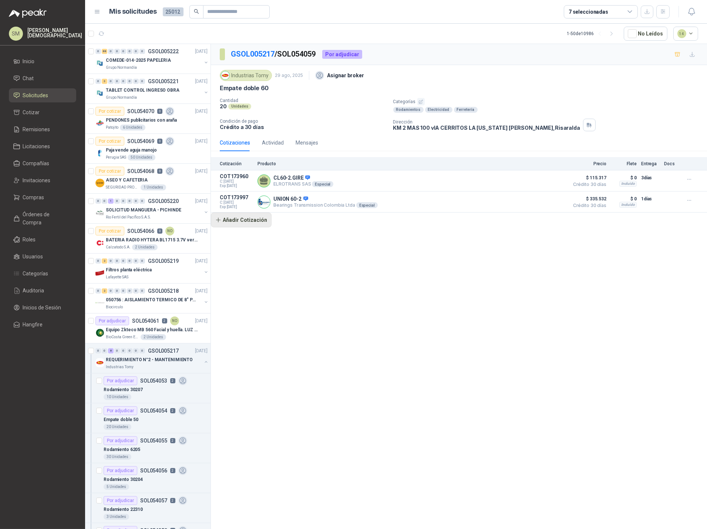
click at [237, 222] on button "Añadir Cotización" at bounding box center [241, 220] width 61 height 15
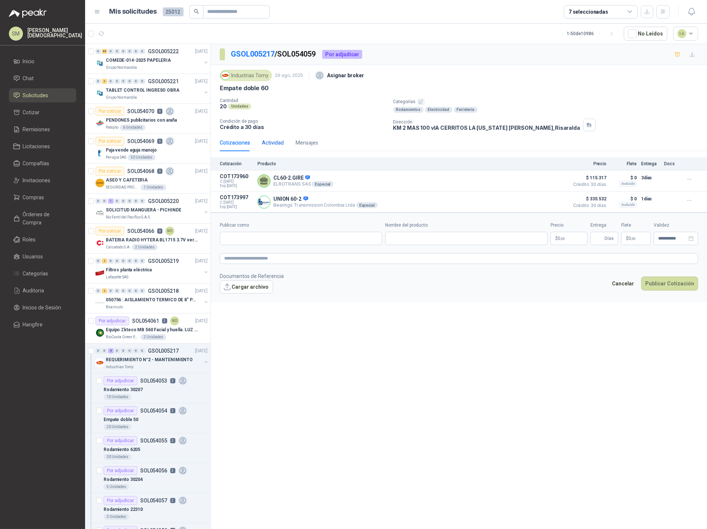
click at [272, 144] on div "Actividad" at bounding box center [273, 143] width 22 height 8
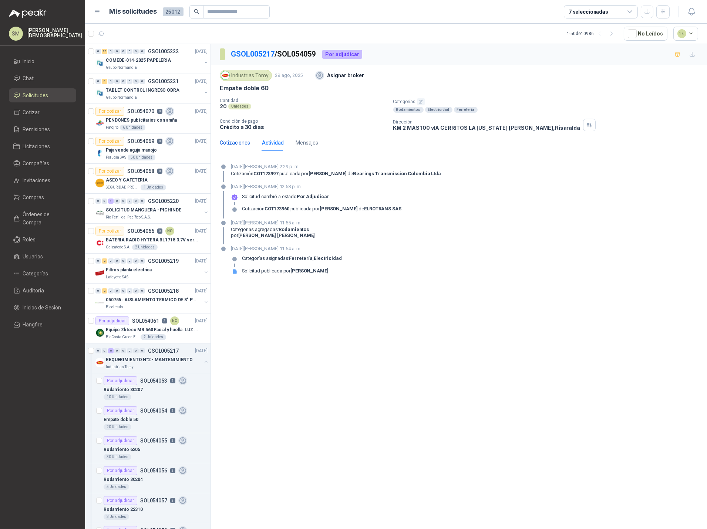
click at [241, 143] on div "Cotizaciones" at bounding box center [235, 143] width 30 height 8
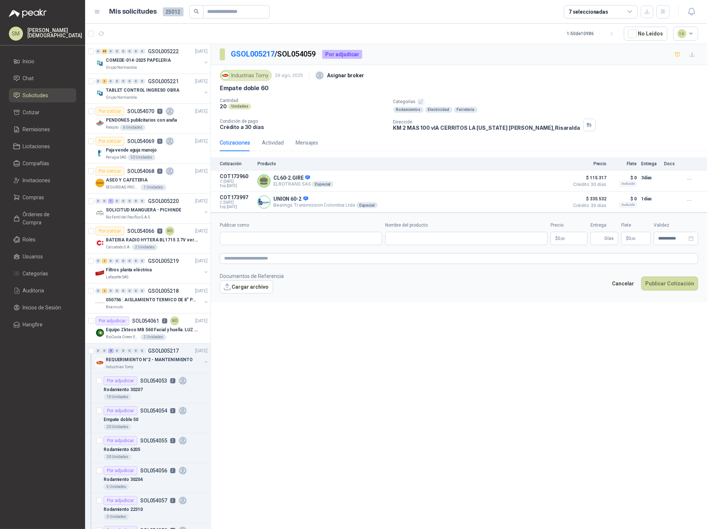
click at [419, 102] on icon "button" at bounding box center [421, 102] width 4 height 4
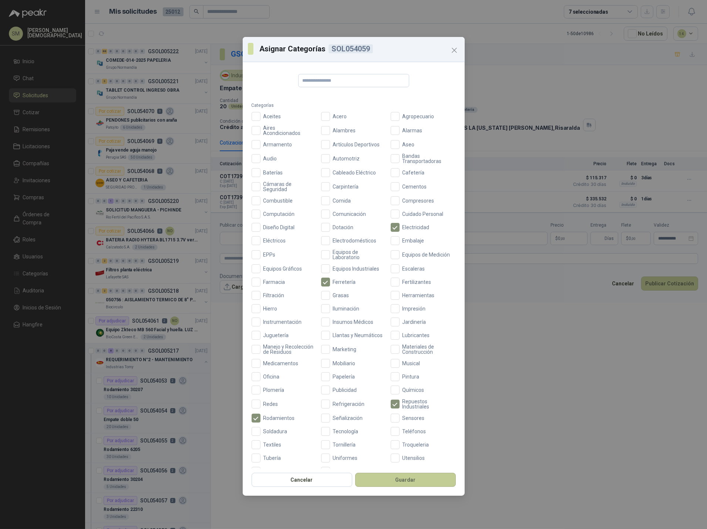
click at [389, 483] on button "Guardar" at bounding box center [405, 480] width 101 height 14
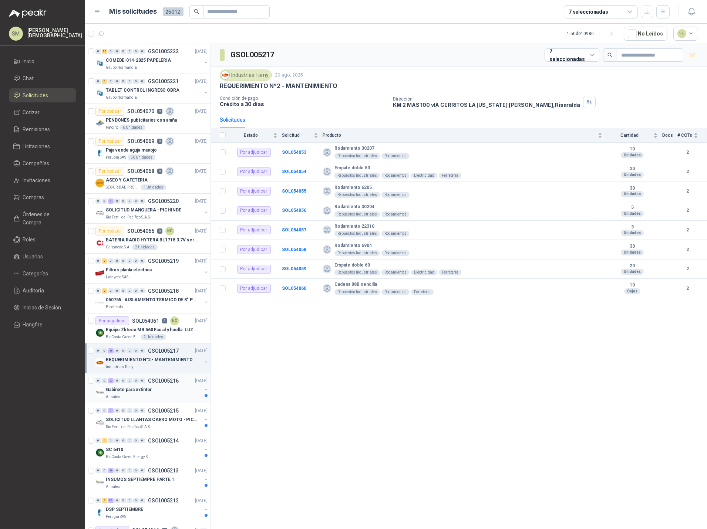
click at [161, 388] on div "Gabinete para extintor" at bounding box center [154, 389] width 96 height 9
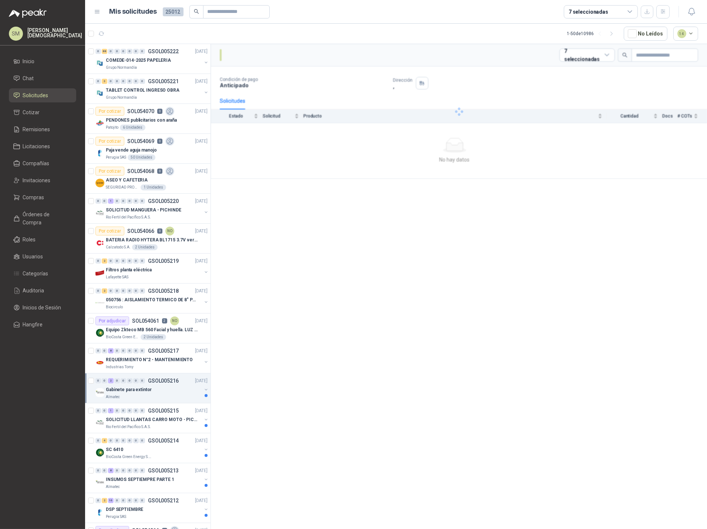
click at [158, 390] on div "Gabinete para extintor" at bounding box center [154, 389] width 96 height 9
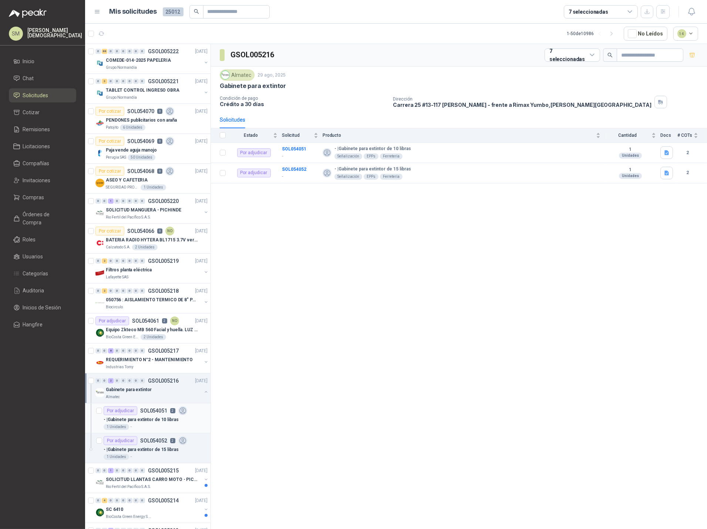
click at [158, 413] on p "SOL054051" at bounding box center [153, 410] width 27 height 5
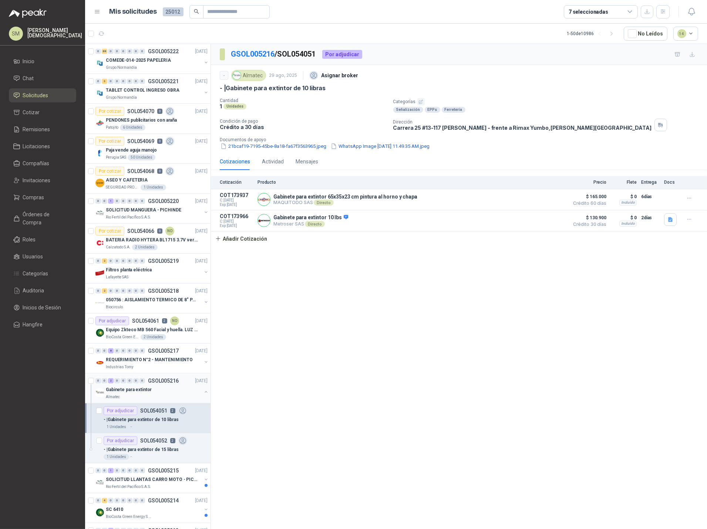
click at [148, 392] on p "Gabinete para extintor" at bounding box center [129, 389] width 46 height 7
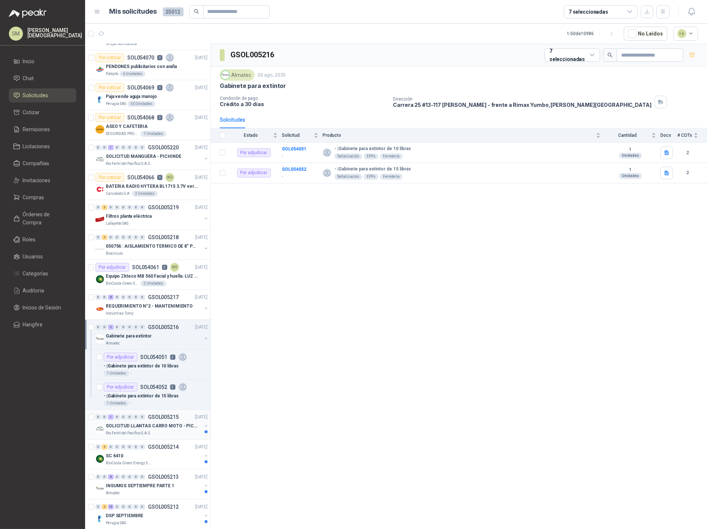
scroll to position [53, 0]
click at [153, 425] on p "SOLICITUD LLANTAS CARRO MOTO - PICHINDE" at bounding box center [152, 426] width 92 height 7
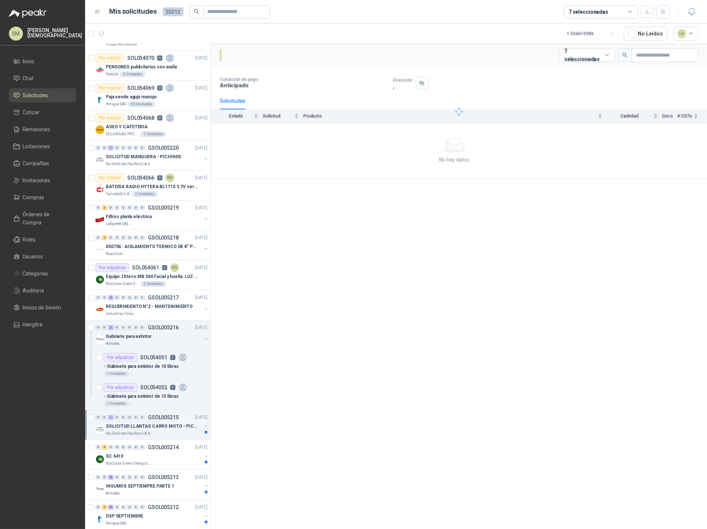
click at [148, 431] on p "Rio Fertil del Pacífico S.A.S." at bounding box center [128, 434] width 45 height 6
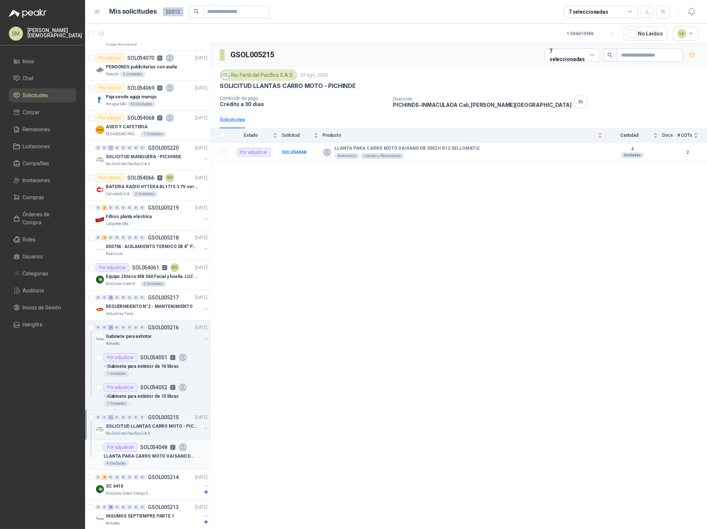
click at [150, 456] on p "LLANTA PARA CARRO MOTO VAISAND DB 300ZH R12 SELLOMATIC" at bounding box center [150, 456] width 92 height 7
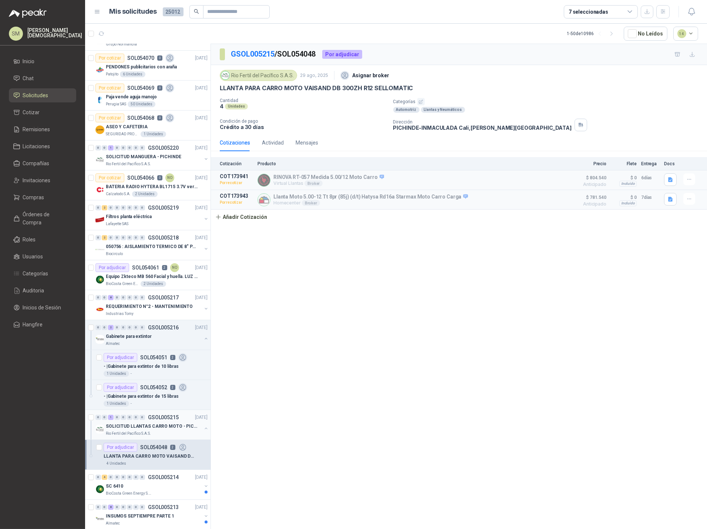
click at [148, 434] on p "Rio Fertil del Pacífico S.A.S." at bounding box center [128, 434] width 45 height 6
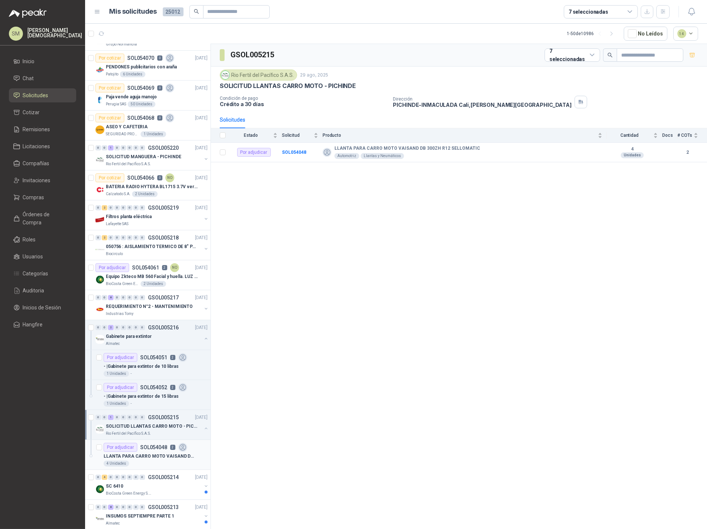
click at [151, 449] on p "SOL054048" at bounding box center [153, 447] width 27 height 5
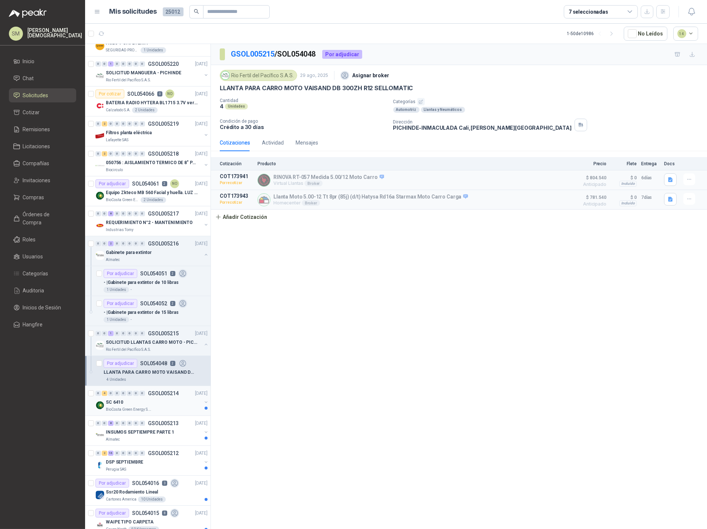
scroll to position [171, 0]
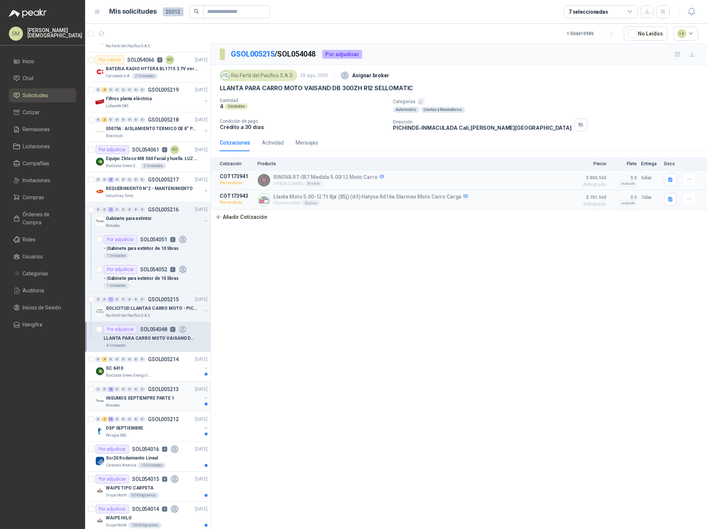
click at [151, 403] on div "Almatec" at bounding box center [154, 406] width 96 height 6
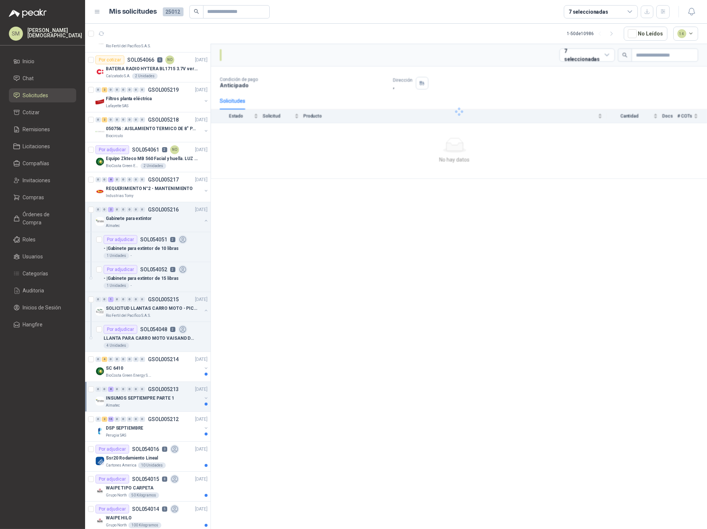
click at [152, 400] on p "INSUMOS SEPTIEMPRE PARTE 1" at bounding box center [140, 398] width 68 height 7
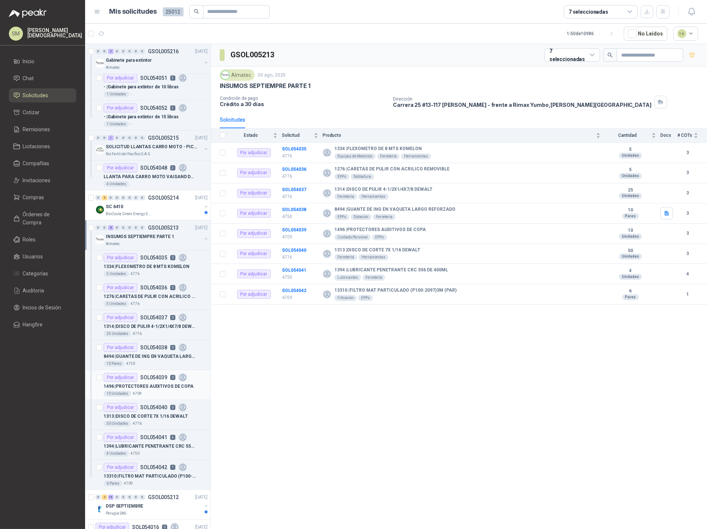
scroll to position [352, 0]
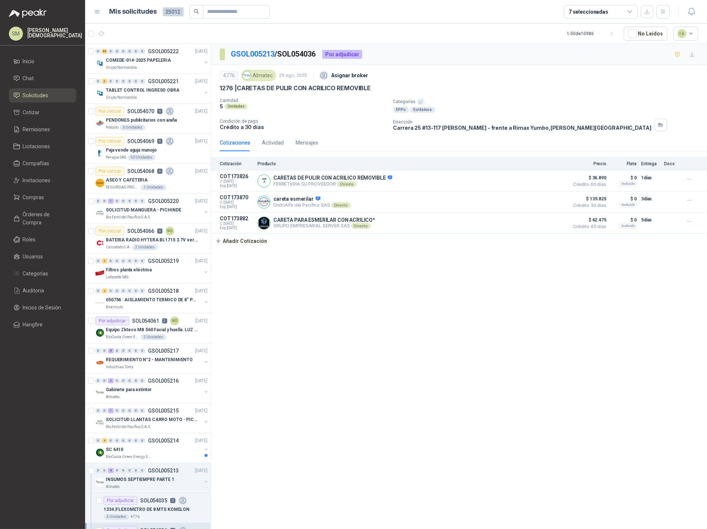
click at [420, 101] on icon "button" at bounding box center [420, 101] width 5 height 5
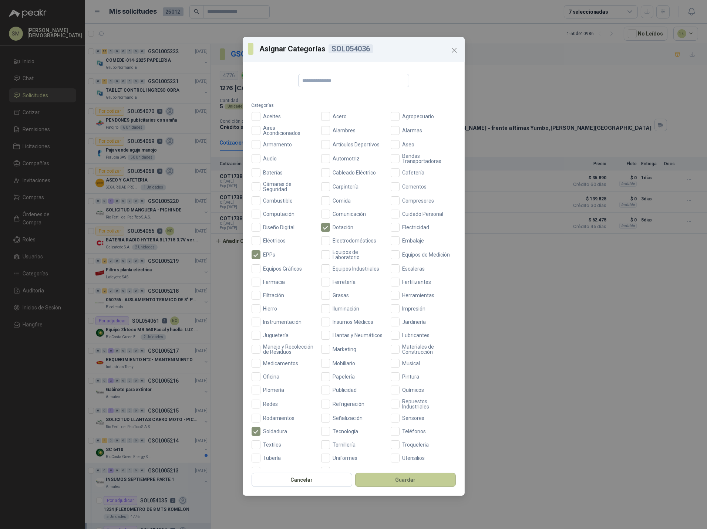
click at [419, 483] on button "Guardar" at bounding box center [405, 480] width 101 height 14
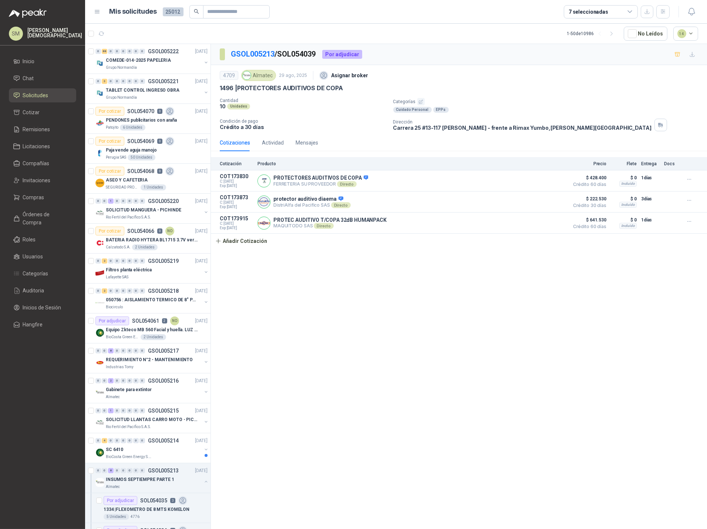
click at [419, 102] on icon "button" at bounding box center [421, 102] width 4 height 4
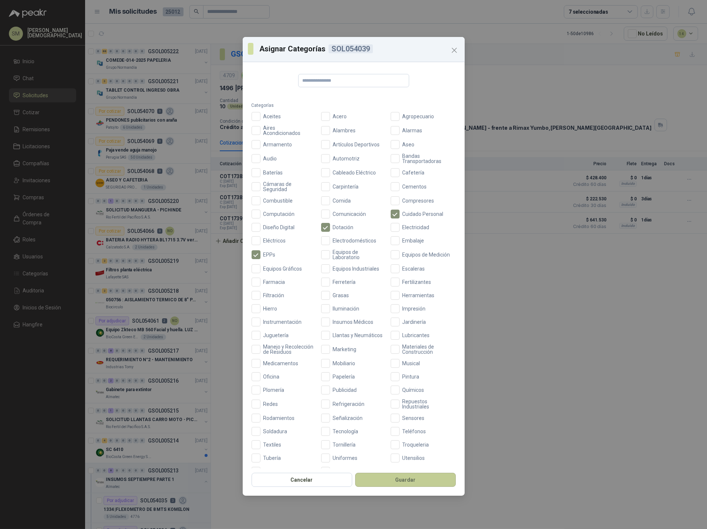
click at [400, 482] on button "Guardar" at bounding box center [405, 480] width 101 height 14
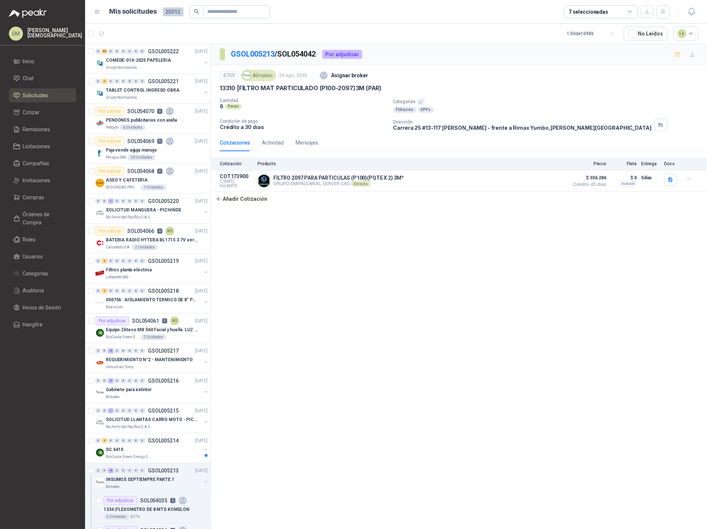
click at [419, 102] on icon "button" at bounding box center [420, 101] width 5 height 5
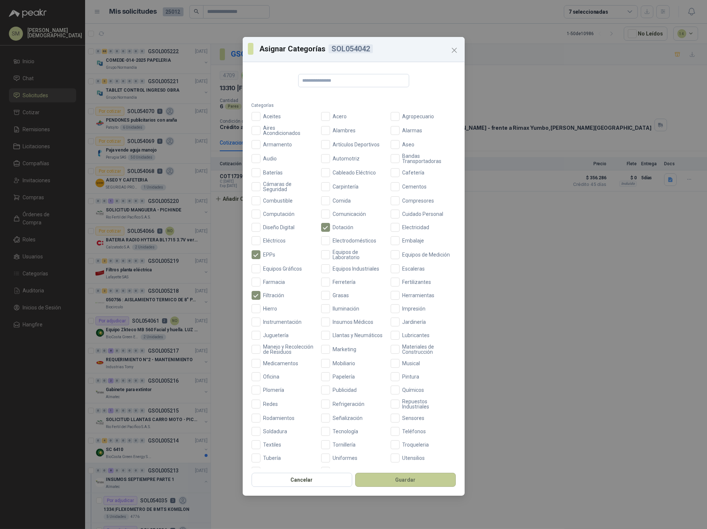
click at [399, 480] on button "Guardar" at bounding box center [405, 480] width 101 height 14
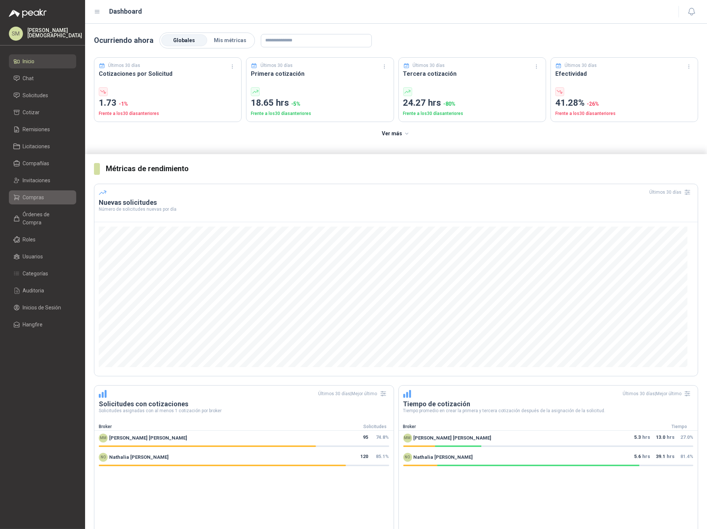
click at [36, 199] on span "Compras" at bounding box center [33, 197] width 21 height 8
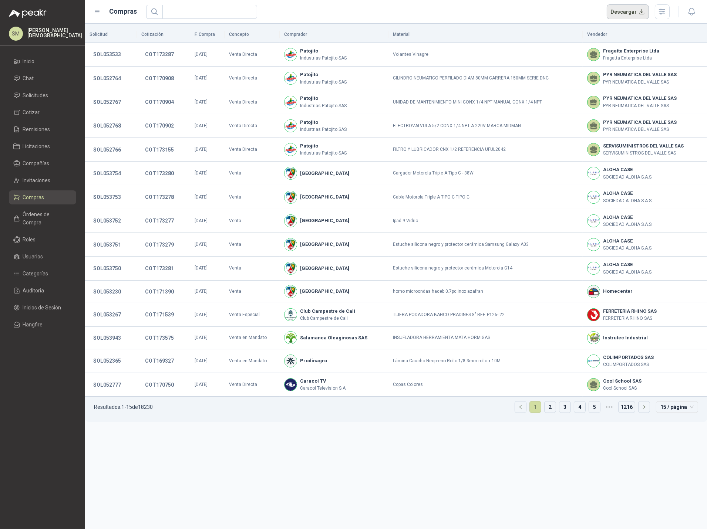
click at [640, 10] on button "Descargar" at bounding box center [627, 11] width 43 height 15
